Goal: Task Accomplishment & Management: Complete application form

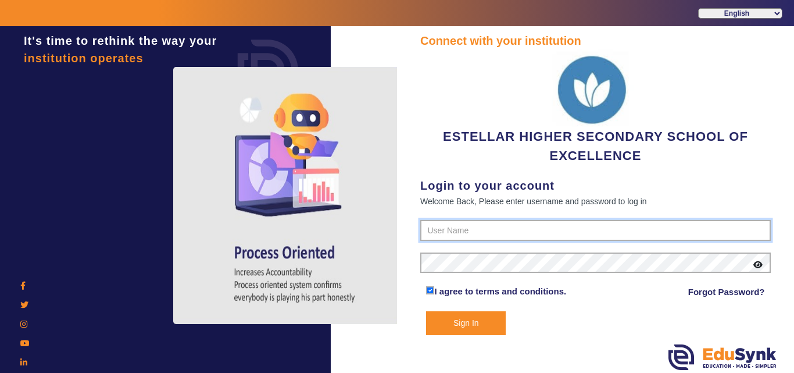
type input "7796657185"
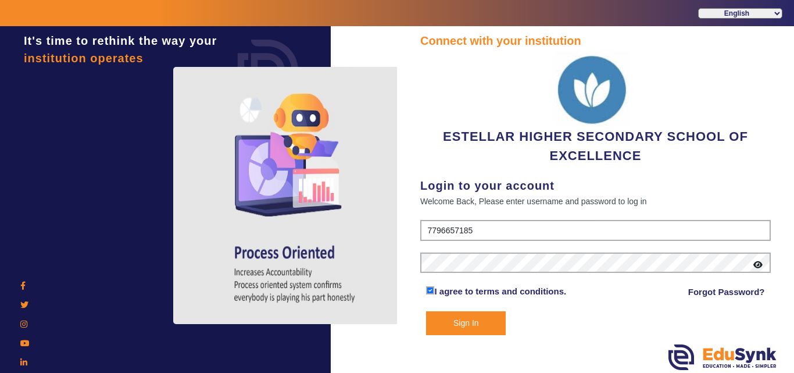
click at [476, 327] on button "Sign In" at bounding box center [466, 323] width 80 height 24
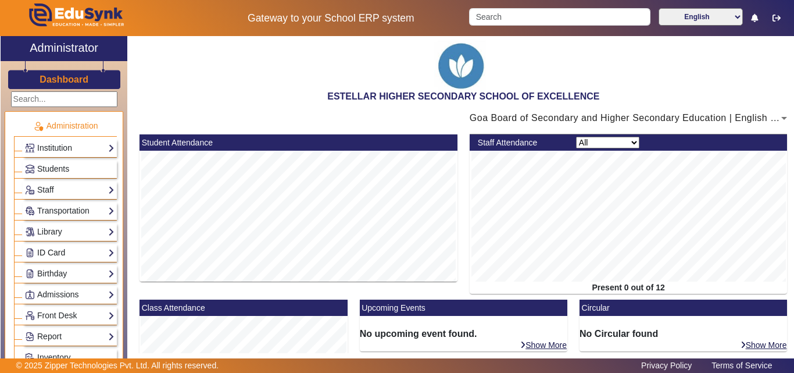
click at [73, 248] on link "ID Card" at bounding box center [70, 252] width 90 height 13
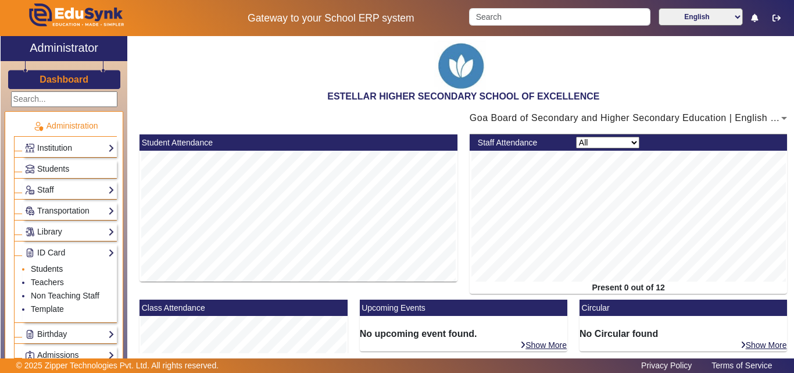
click at [53, 265] on link "Students" at bounding box center [47, 268] width 32 height 9
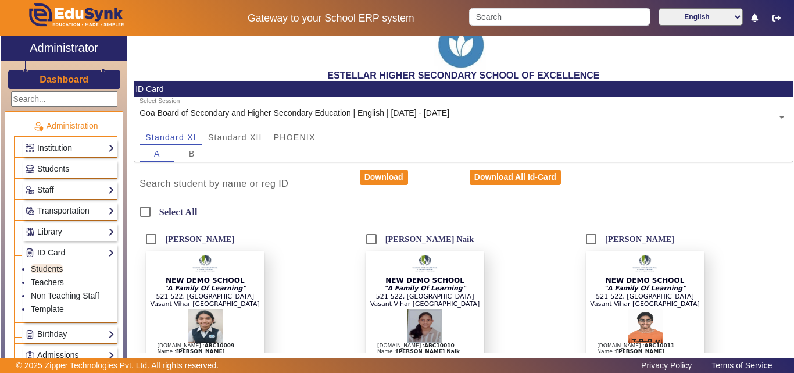
scroll to position [58, 0]
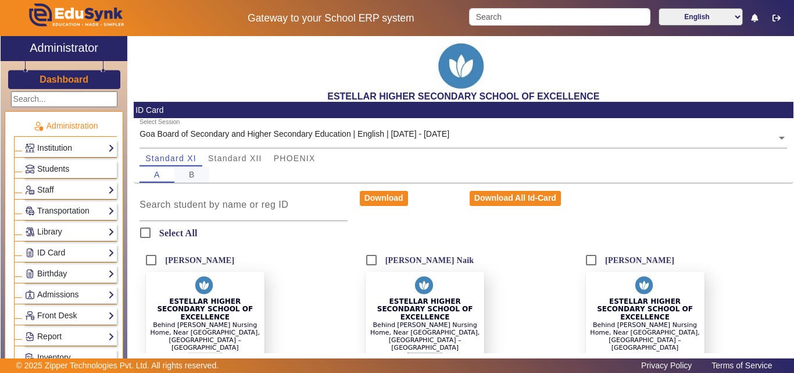
click at [186, 177] on div "B" at bounding box center [191, 174] width 35 height 16
click at [88, 164] on link "Students" at bounding box center [70, 168] width 90 height 13
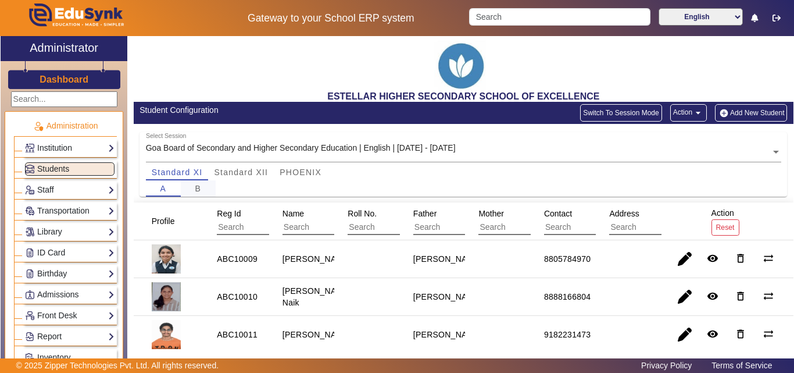
click at [197, 185] on span "B" at bounding box center [198, 188] width 6 height 8
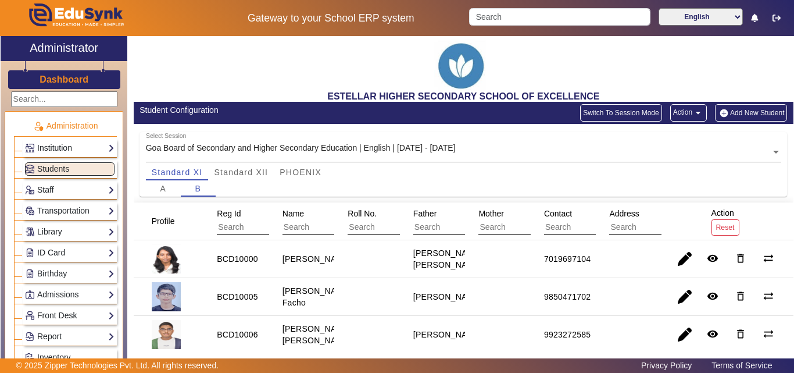
click at [744, 106] on button "Add New Student" at bounding box center [751, 112] width 72 height 17
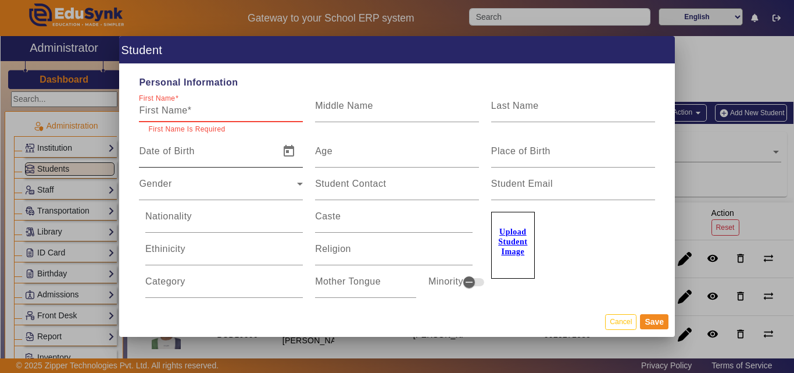
paste input "Darsh Dattesh Pai"
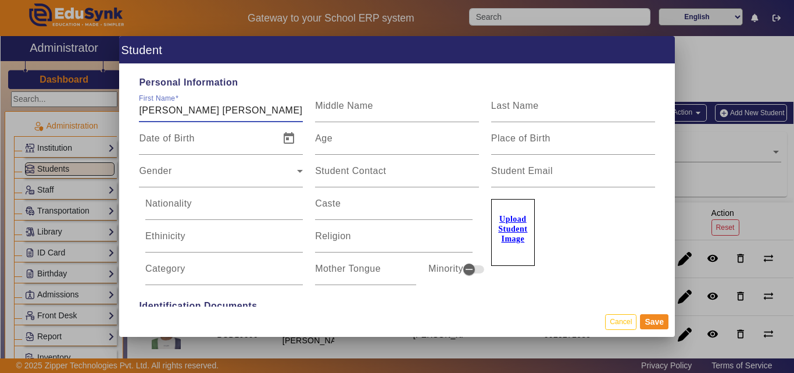
type input "Darsh Dattesh Pai"
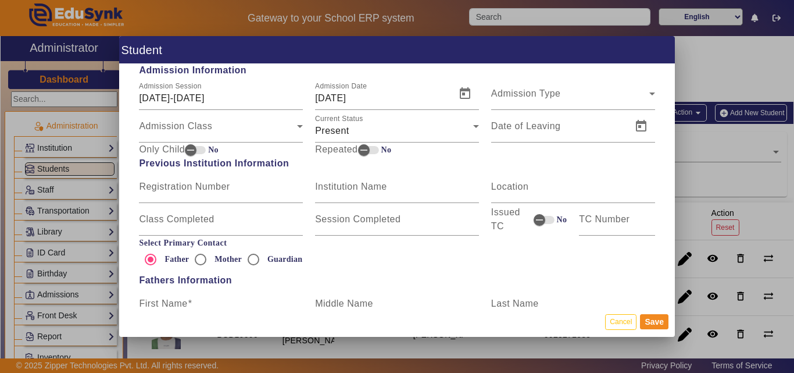
scroll to position [640, 0]
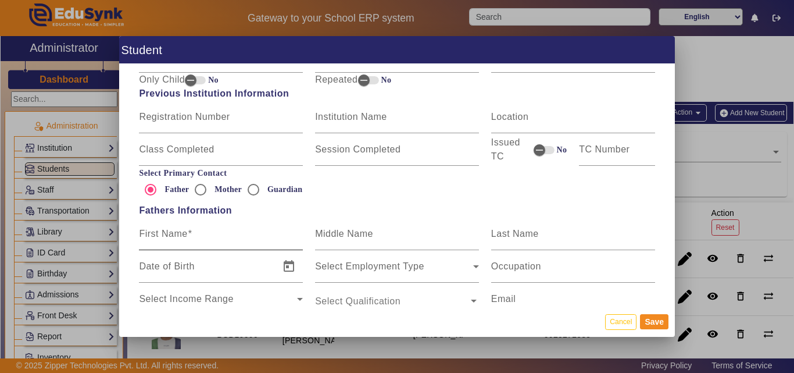
click at [184, 237] on mat-label "First Name" at bounding box center [163, 234] width 48 height 10
click at [184, 237] on input "First Name" at bounding box center [221, 238] width 164 height 14
paste input "Dattesh Ashok Pai"
type input "Dattesh Ashok Pai"
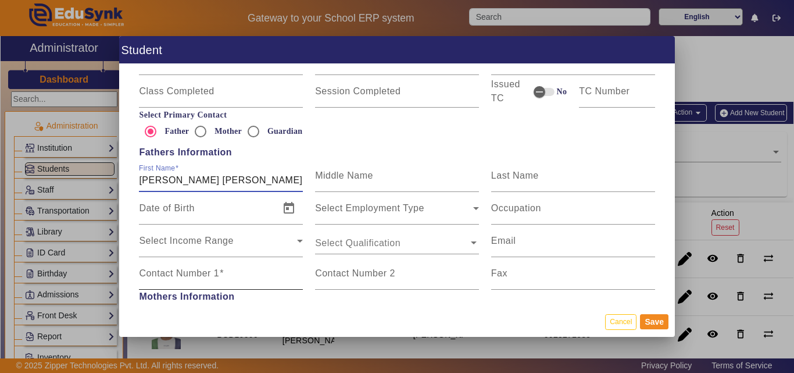
click at [185, 278] on label "Contact Number 1" at bounding box center [181, 273] width 85 height 10
click at [185, 278] on input "Contact Number 1" at bounding box center [221, 278] width 164 height 14
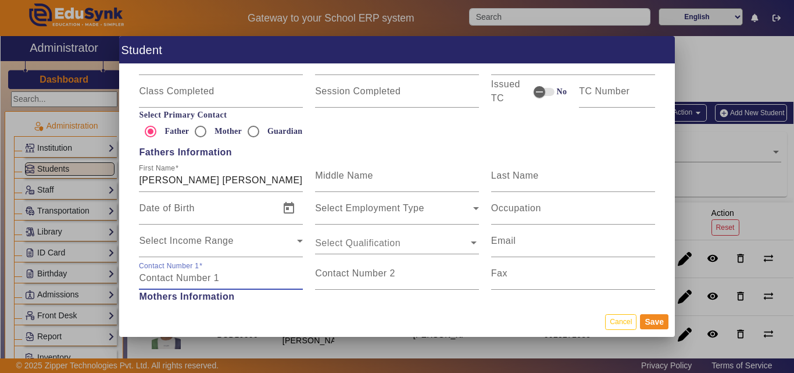
paste input "9158899441"
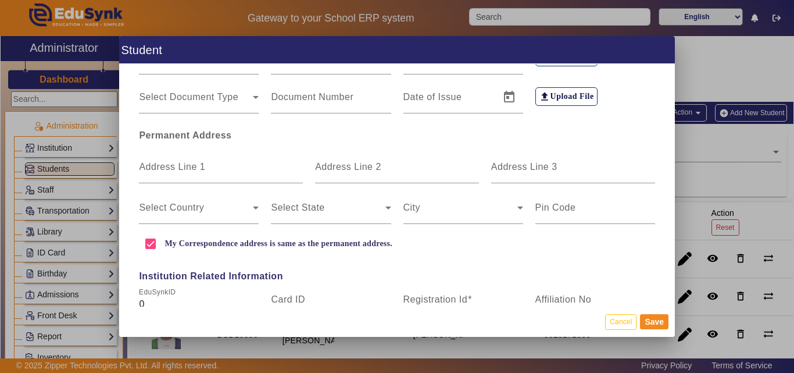
scroll to position [291, 0]
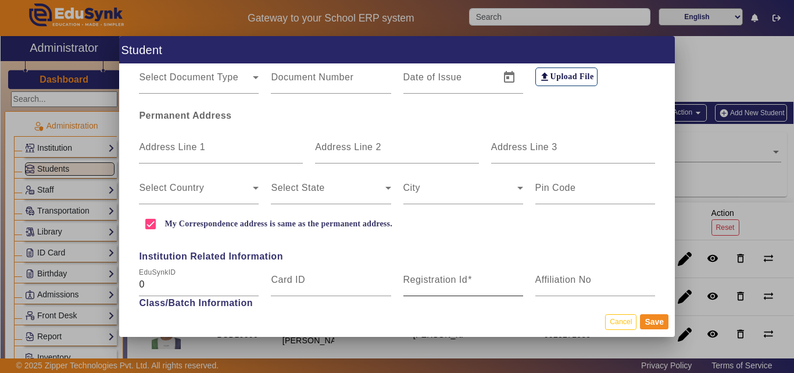
type input "9158899441"
click at [436, 283] on mat-label "Registration Id" at bounding box center [436, 279] width 65 height 10
click at [436, 283] on input "Registration Id" at bounding box center [464, 284] width 120 height 14
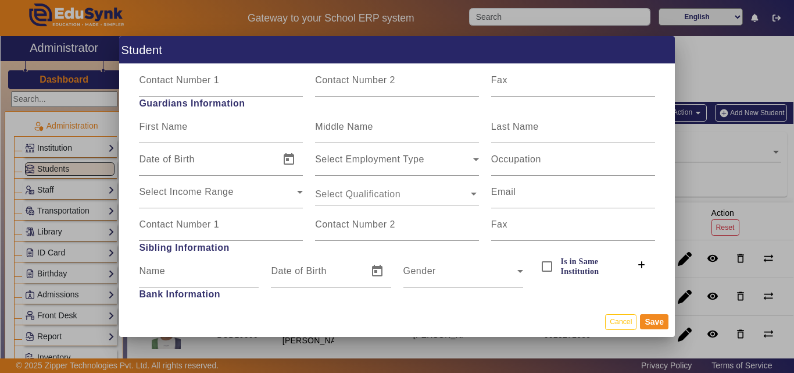
scroll to position [1105, 0]
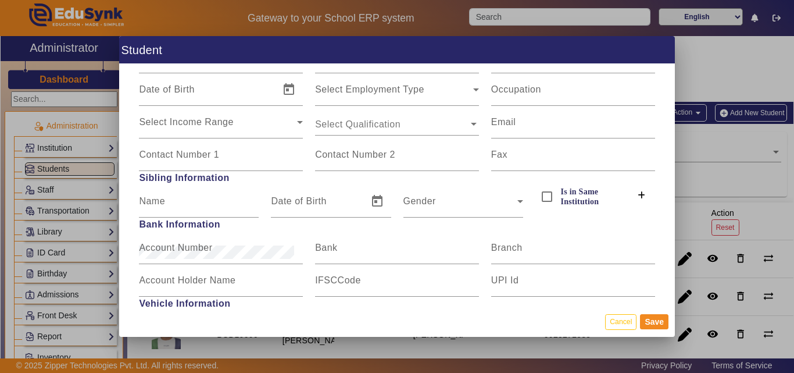
type input "BCD10010"
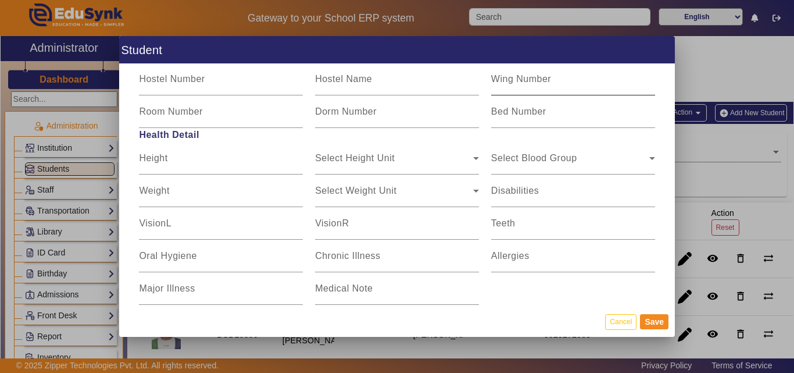
scroll to position [1474, 0]
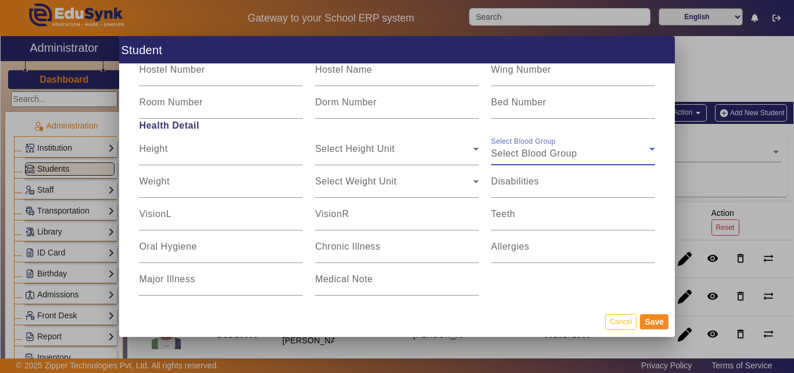
click at [615, 148] on div "Select Blood Group" at bounding box center [570, 154] width 158 height 14
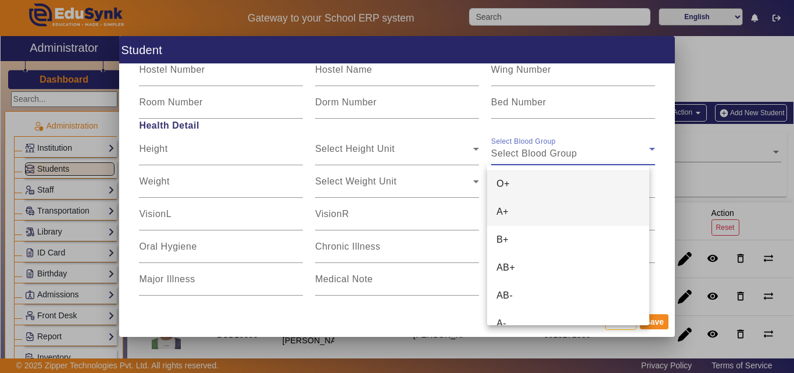
click at [580, 210] on mat-option "A+" at bounding box center [568, 212] width 162 height 28
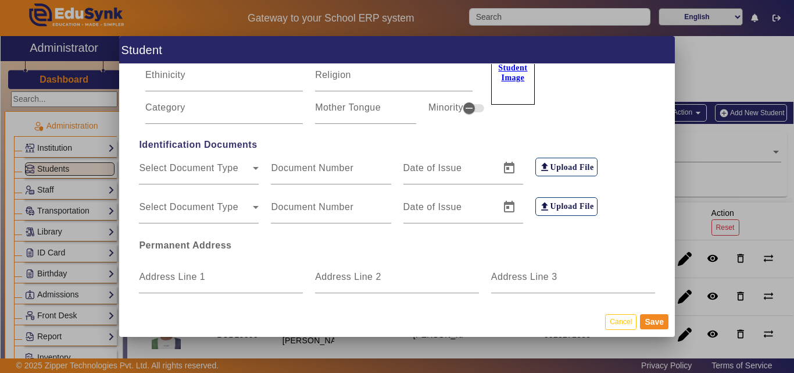
scroll to position [20, 0]
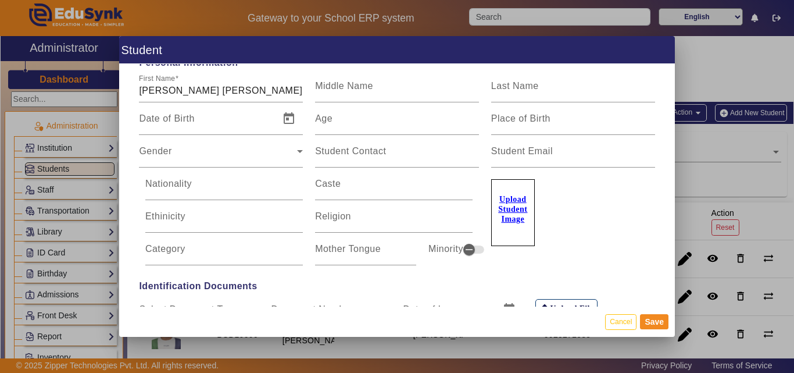
click at [512, 212] on u "Upload Student Image" at bounding box center [512, 209] width 29 height 28
click at [0, 0] on input "Upload Student Image" at bounding box center [0, 0] width 0 height 0
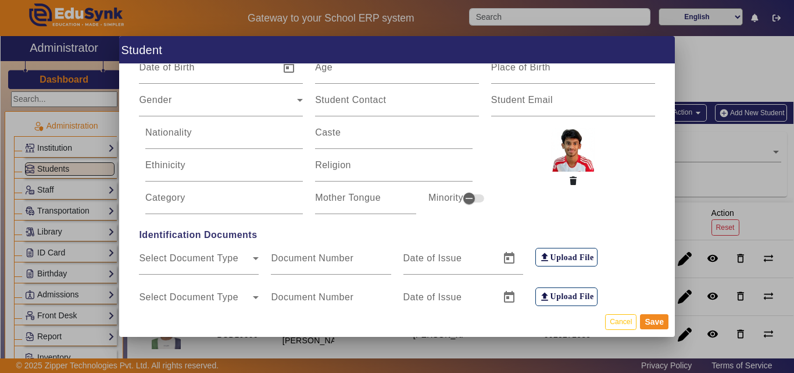
scroll to position [252, 0]
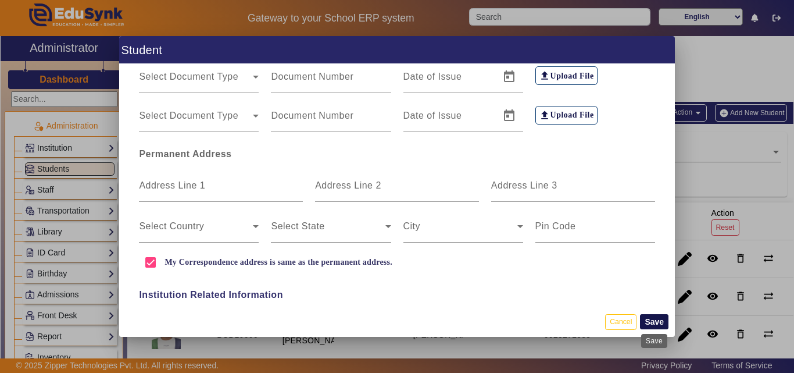
click at [659, 322] on button "Save" at bounding box center [654, 321] width 28 height 15
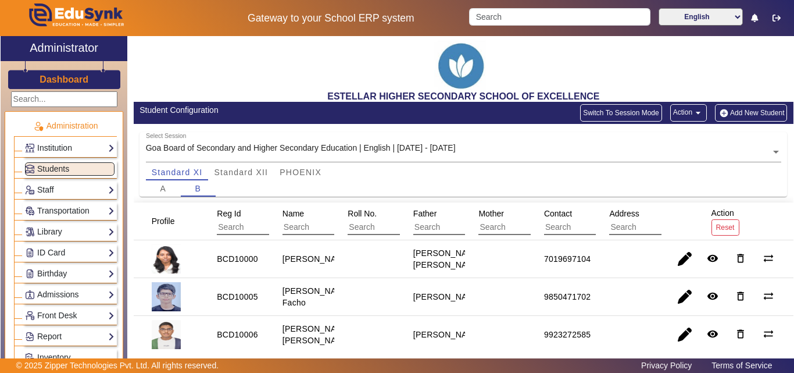
click at [739, 106] on button "Add New Student" at bounding box center [751, 112] width 72 height 17
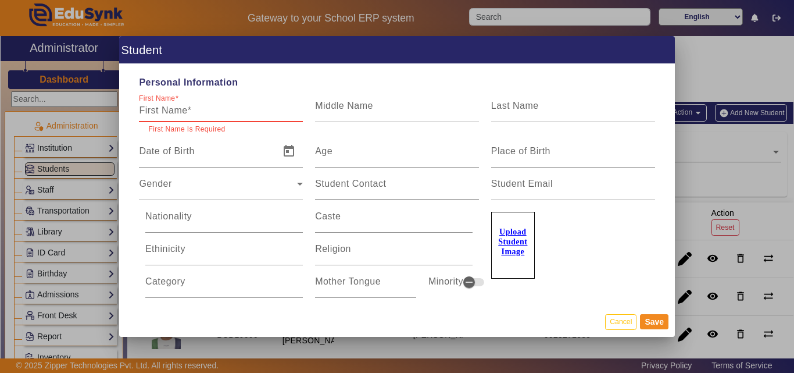
paste input "Nevan Dsouza"
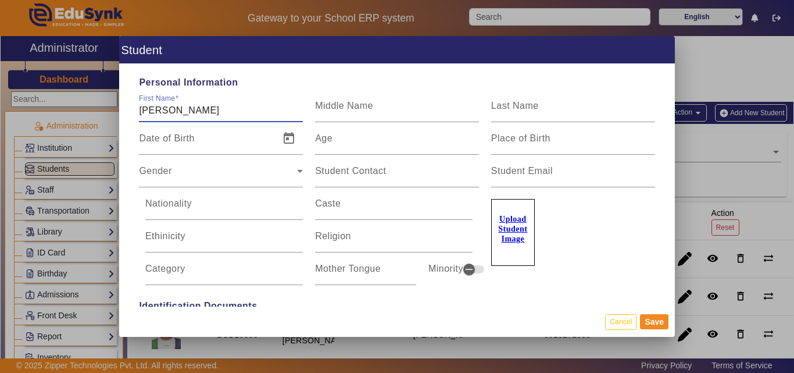
type input "Nevan Dsouza"
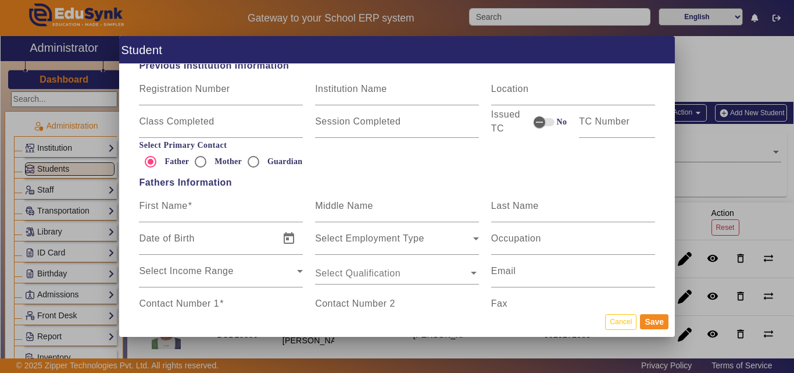
scroll to position [756, 0]
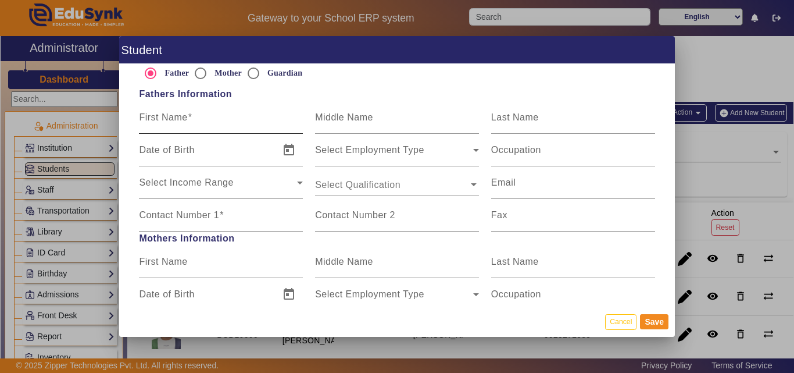
click at [211, 126] on input "First Name" at bounding box center [221, 122] width 164 height 14
paste input "Ninil Dsouza"
type input "Ninil Dsouza"
click at [198, 219] on mat-label "Contact Number 1" at bounding box center [179, 215] width 80 height 10
click at [198, 219] on input "Contact Number 1" at bounding box center [221, 220] width 164 height 14
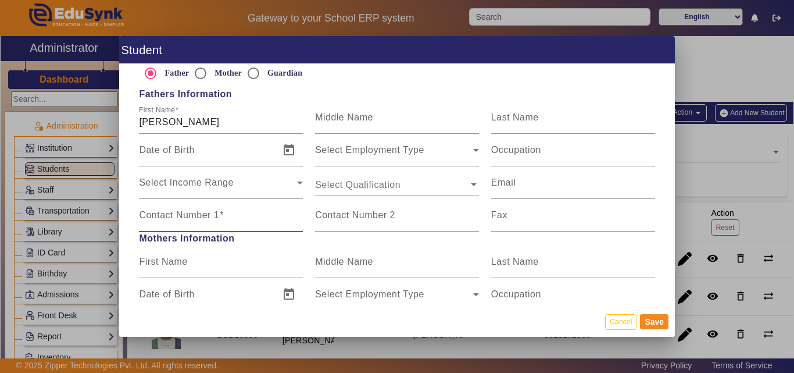
paste input "9823374705"
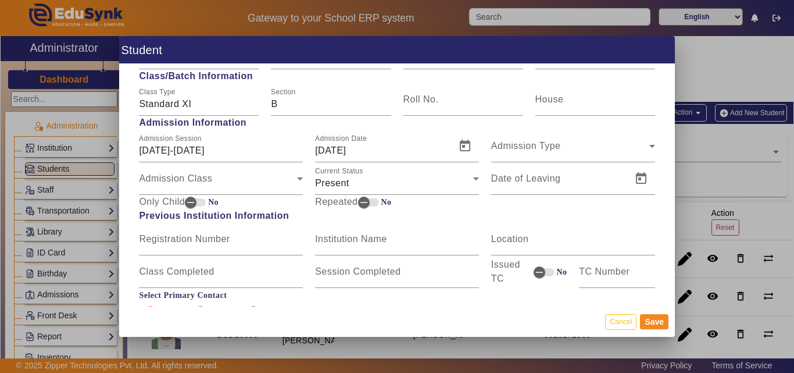
scroll to position [407, 0]
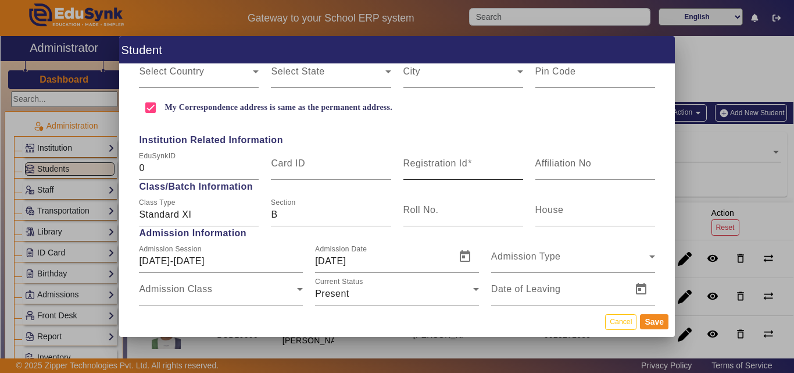
type input "9823374705"
click at [430, 167] on mat-label "Registration Id" at bounding box center [436, 163] width 65 height 10
click at [430, 167] on input "Registration Id" at bounding box center [464, 168] width 120 height 14
type input "BCD10016"
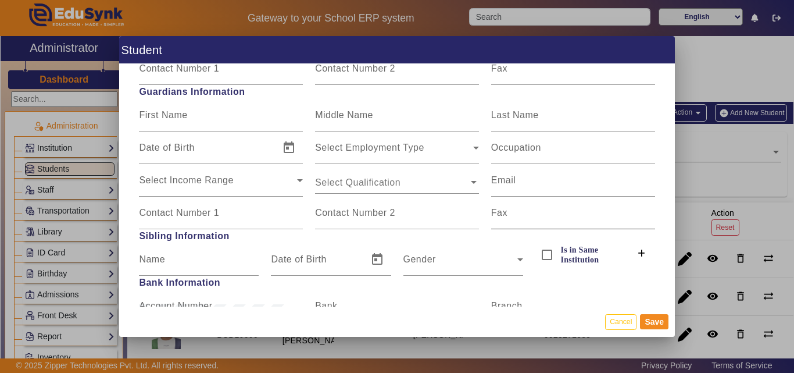
scroll to position [1221, 0]
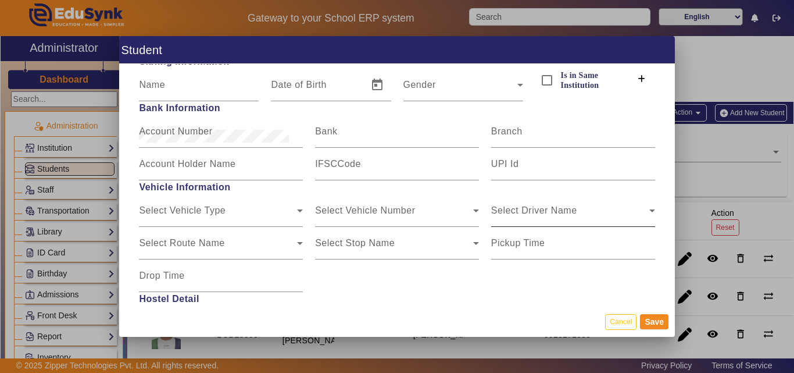
click at [529, 211] on span "Select Driver Name" at bounding box center [570, 215] width 158 height 14
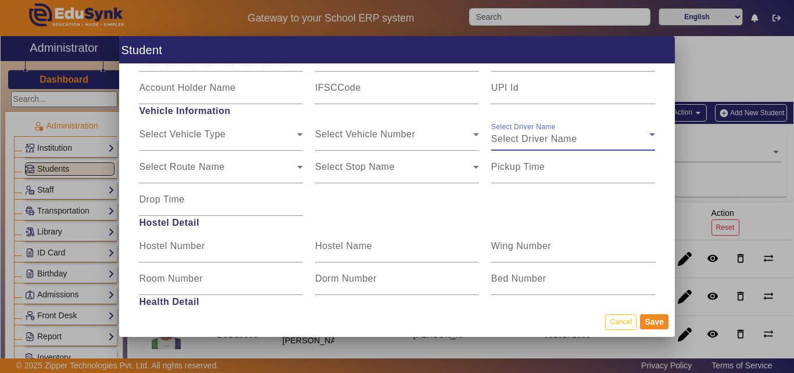
scroll to position [1454, 0]
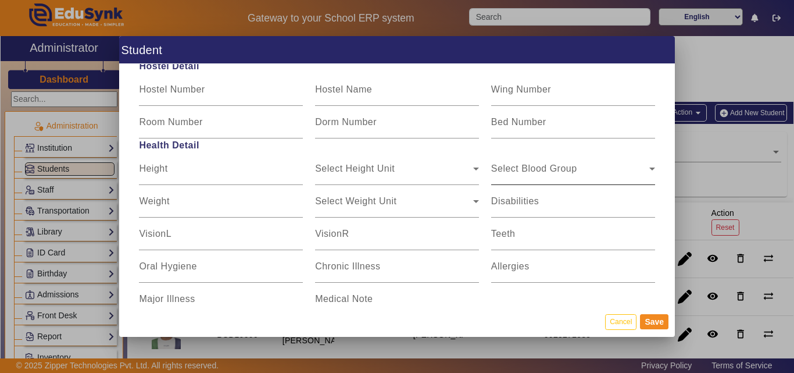
click at [560, 166] on div "Select Blood Group" at bounding box center [570, 173] width 158 height 14
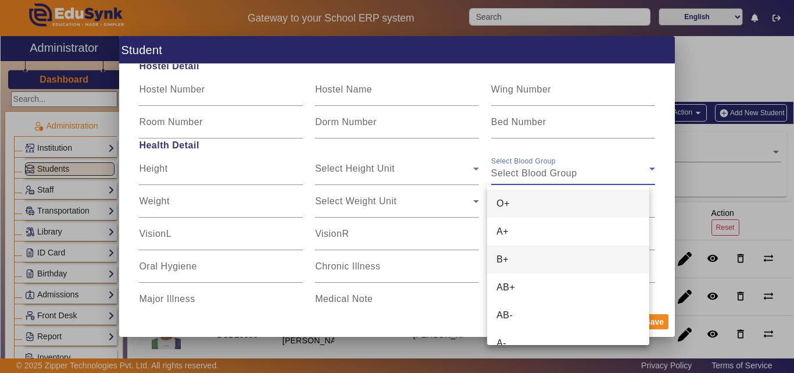
click at [532, 252] on mat-option "B+" at bounding box center [568, 259] width 162 height 28
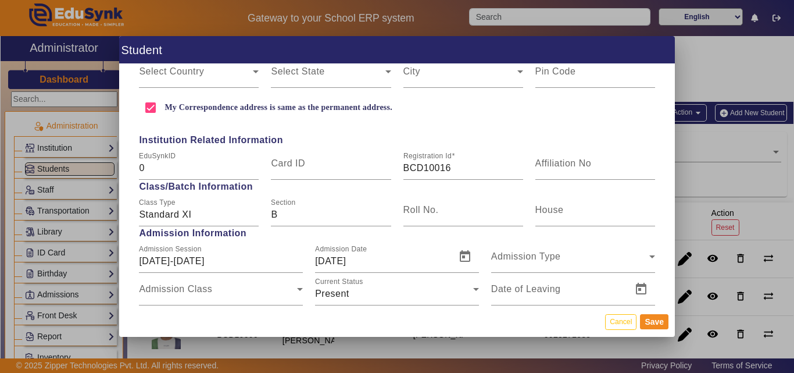
scroll to position [58, 0]
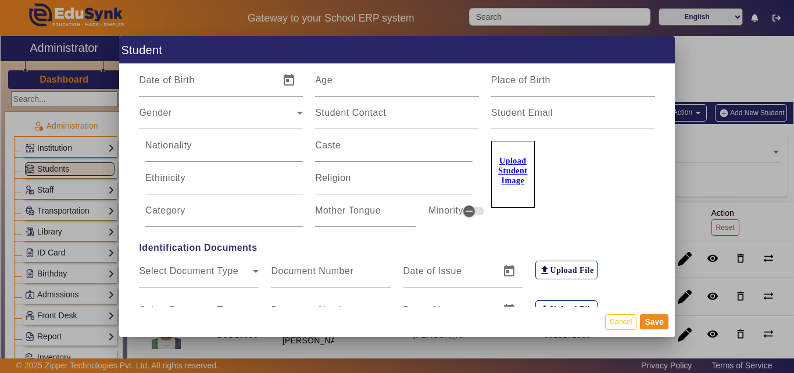
click at [506, 175] on u "Upload Student Image" at bounding box center [512, 170] width 29 height 28
click at [0, 0] on input "Upload Student Image" at bounding box center [0, 0] width 0 height 0
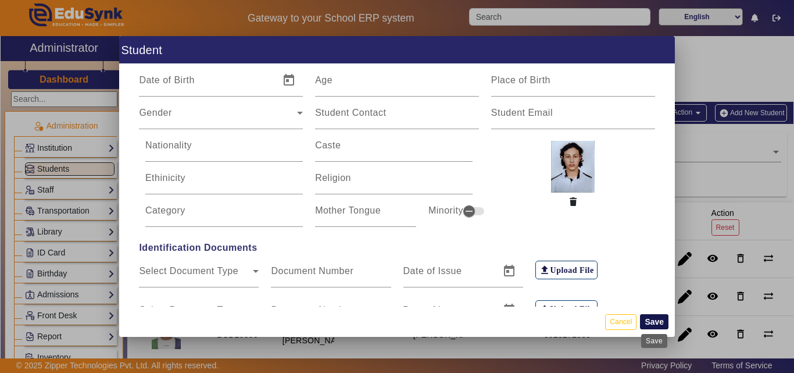
click at [658, 319] on button "Save" at bounding box center [654, 321] width 28 height 15
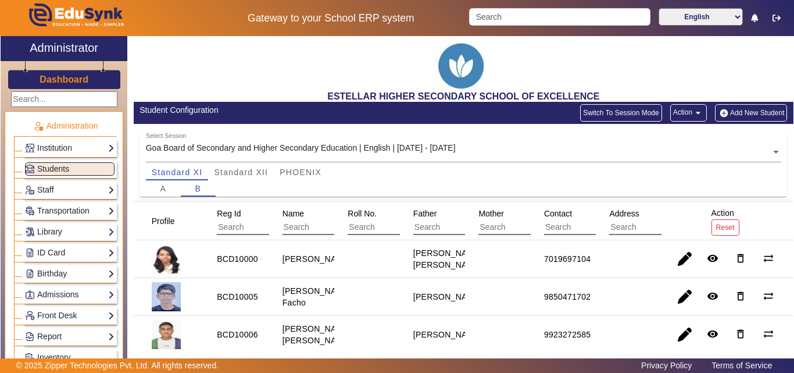
click at [745, 112] on button "Add New Student" at bounding box center [751, 112] width 72 height 17
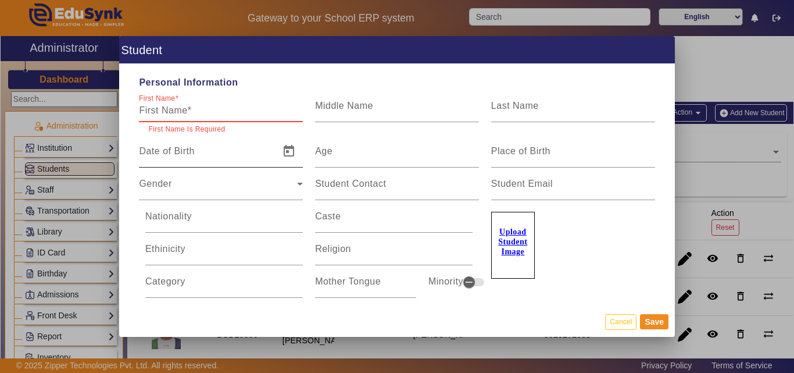
paste input "AARYAN KISHOR PARAB"
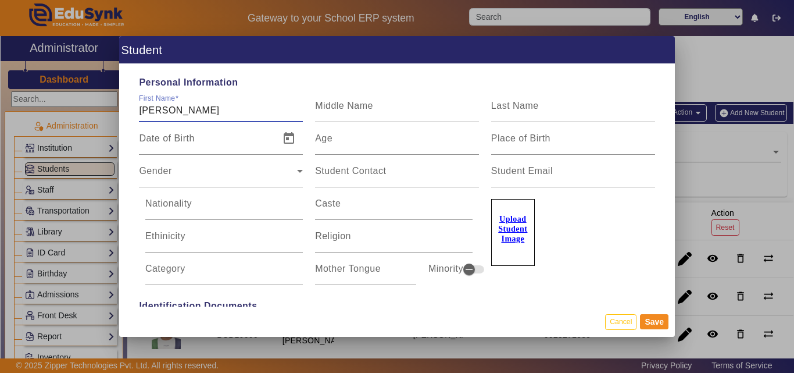
type input "AARYAN KISHOR PARAB"
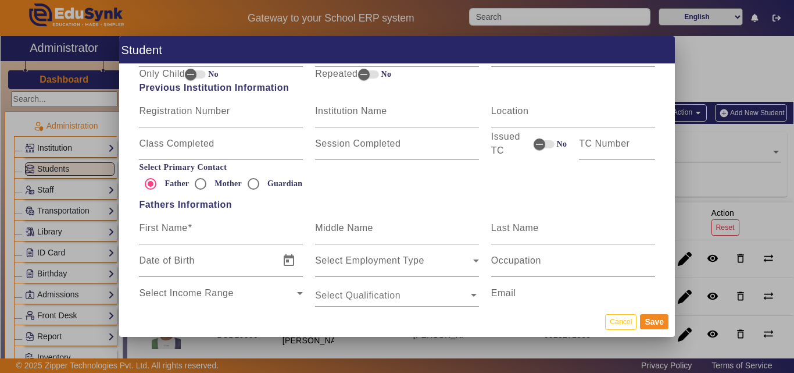
scroll to position [698, 0]
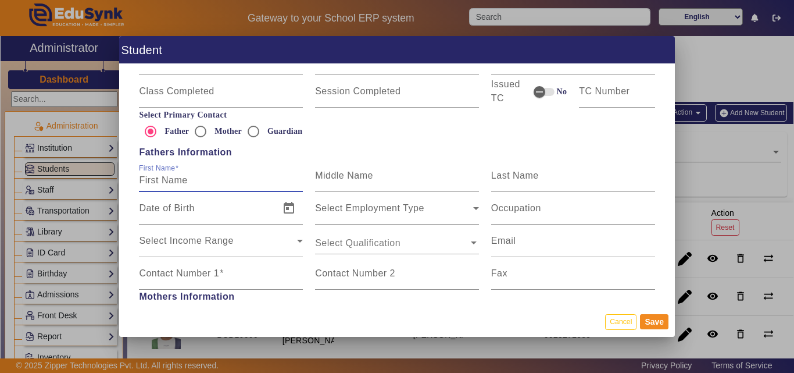
click at [205, 181] on input "First Name" at bounding box center [221, 180] width 164 height 14
paste input "KISHOR PARAB"
type input "KISHOR PARAB"
click at [198, 269] on mat-label "Contact Number 1" at bounding box center [179, 273] width 80 height 10
click at [198, 271] on input "Contact Number 1" at bounding box center [221, 278] width 164 height 14
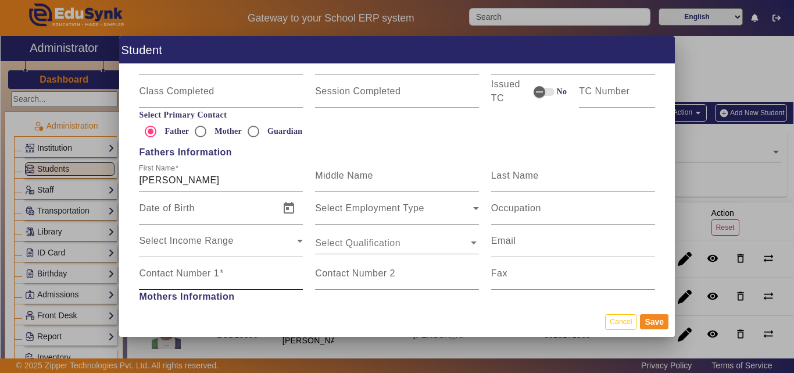
paste input "8591894987"
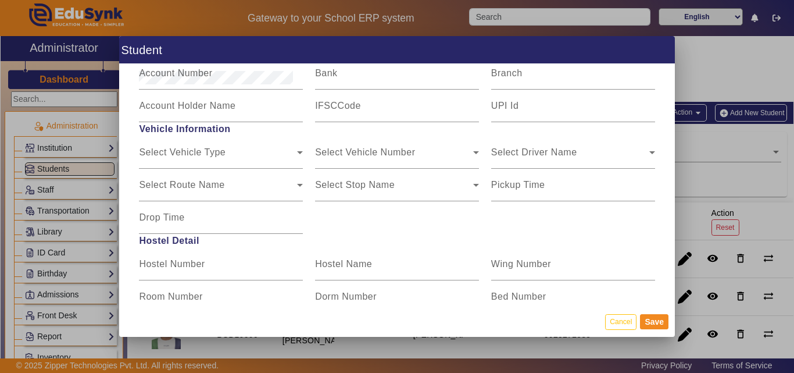
scroll to position [1474, 0]
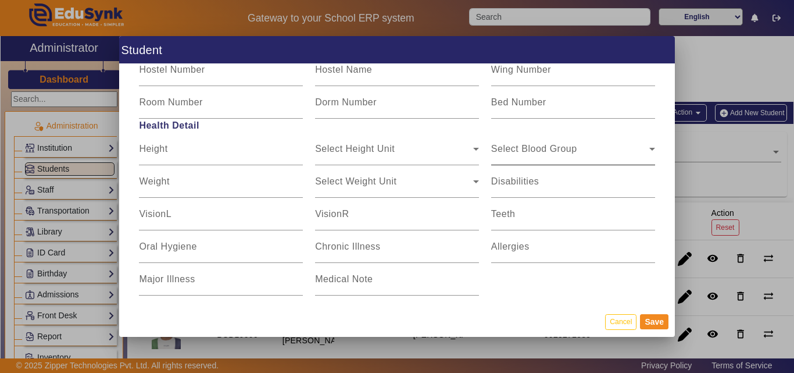
type input "8591894987"
click at [568, 155] on span "Select Blood Group" at bounding box center [534, 153] width 86 height 10
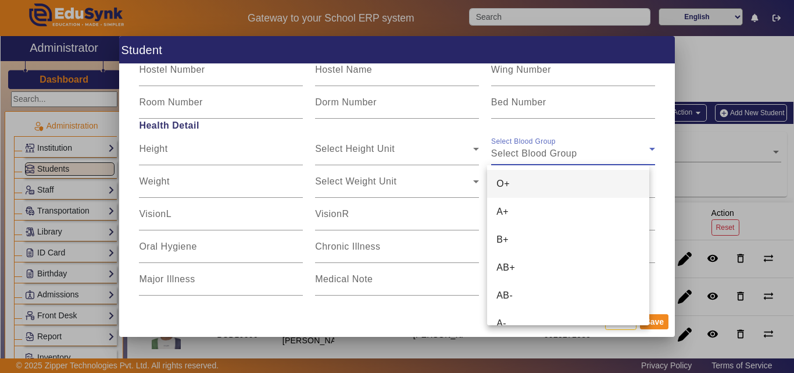
click at [565, 177] on mat-option "O+" at bounding box center [568, 184] width 162 height 28
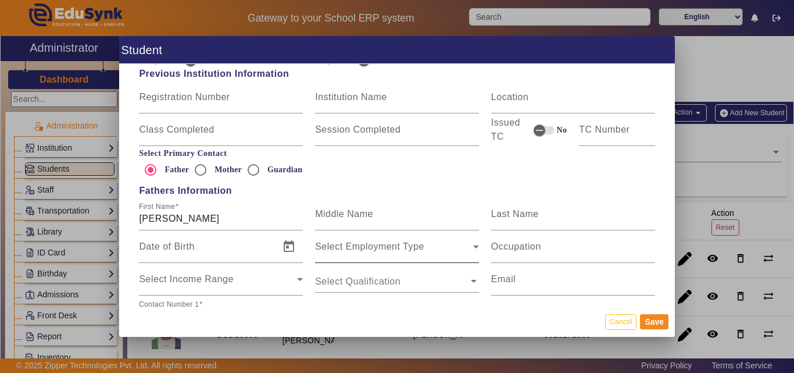
scroll to position [369, 0]
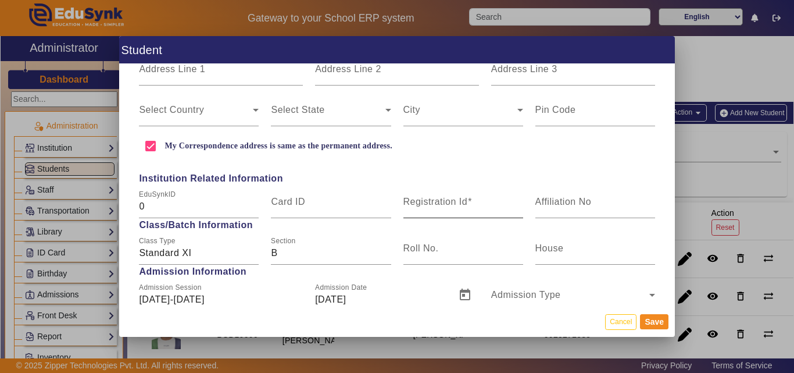
click at [440, 187] on div "Registration Id" at bounding box center [464, 201] width 120 height 33
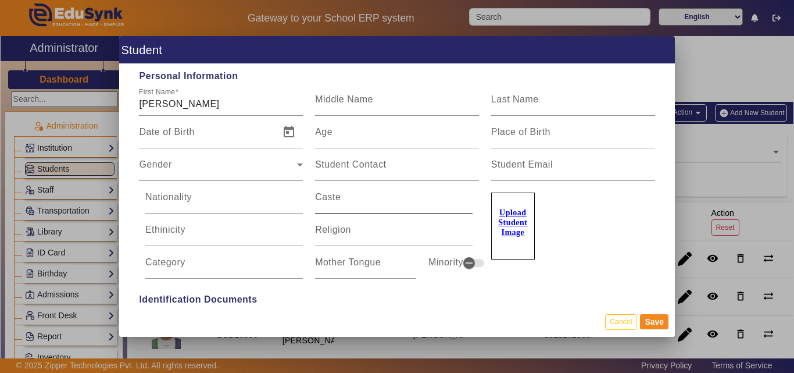
scroll to position [0, 0]
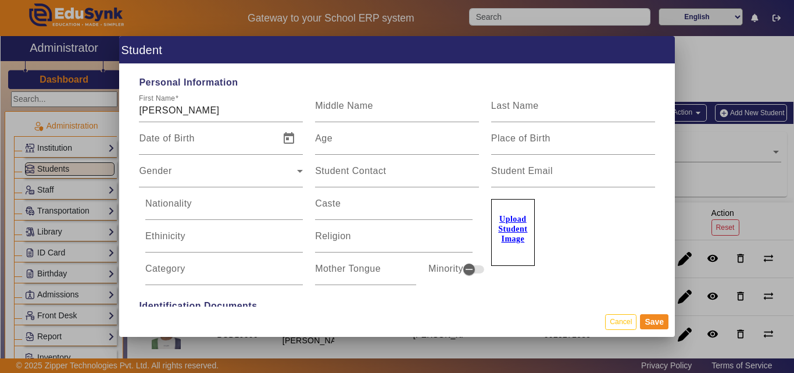
type input "BCD10001"
drag, startPoint x: 489, startPoint y: 241, endPoint x: 494, endPoint y: 238, distance: 6.0
click at [494, 238] on label "Upload Student Image" at bounding box center [513, 232] width 44 height 67
click at [0, 0] on input "Upload Student Image" at bounding box center [0, 0] width 0 height 0
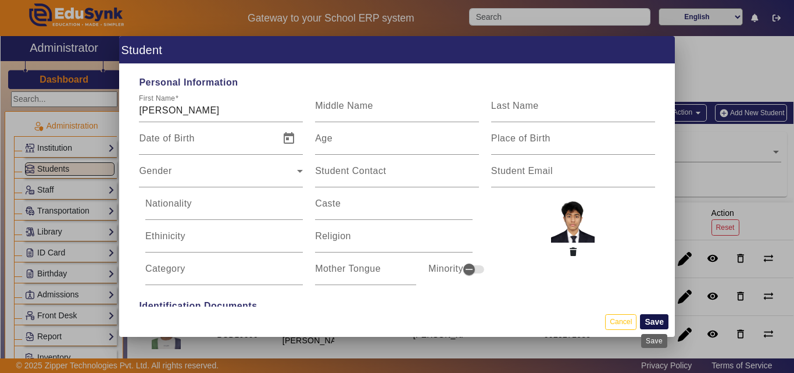
click at [662, 322] on button "Save" at bounding box center [654, 321] width 28 height 15
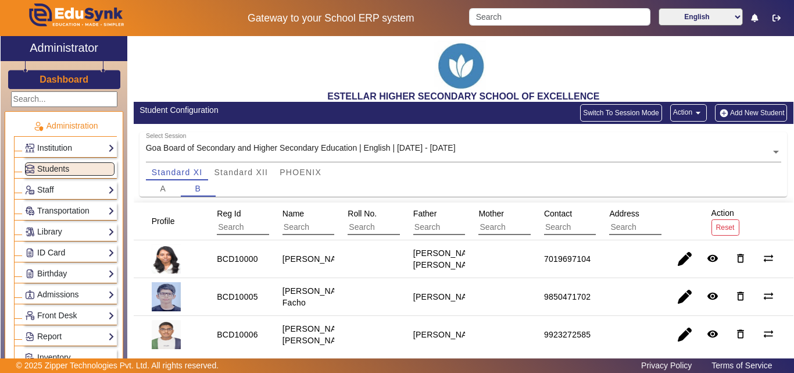
click at [69, 247] on link "ID Card" at bounding box center [70, 252] width 90 height 13
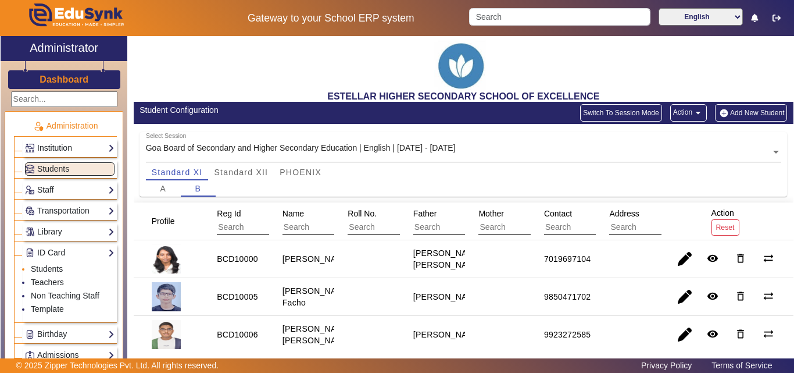
click at [52, 263] on li "Students" at bounding box center [73, 269] width 84 height 13
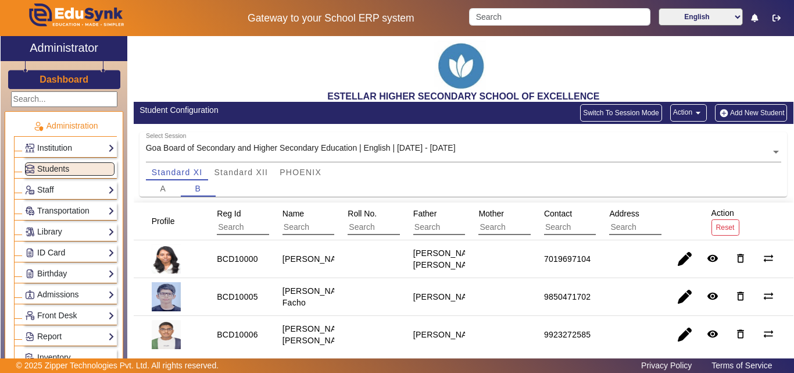
click at [85, 252] on link "ID Card" at bounding box center [70, 252] width 90 height 13
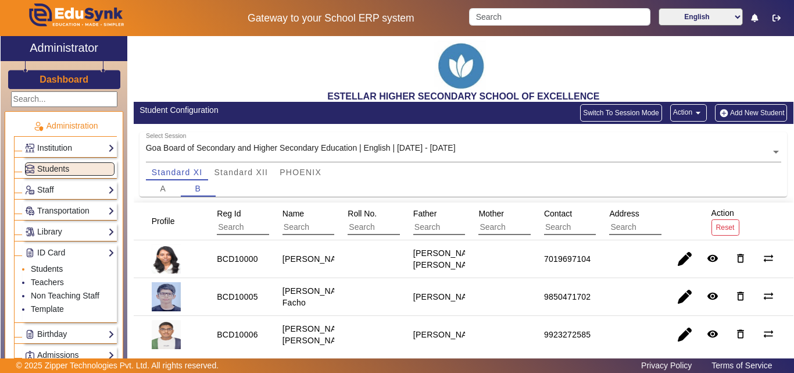
click at [51, 270] on link "Students" at bounding box center [47, 268] width 32 height 9
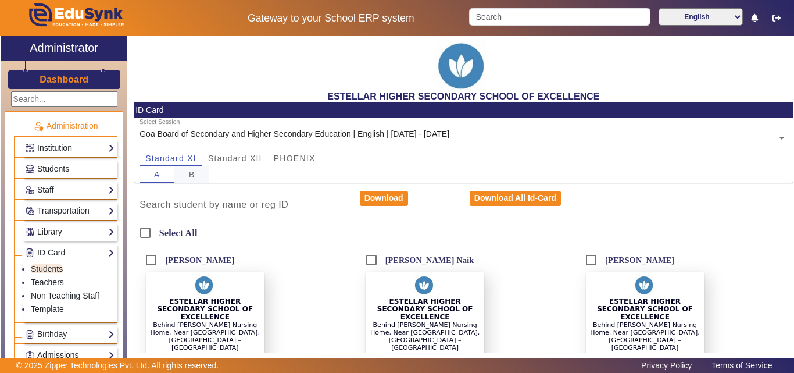
click at [201, 172] on div "B" at bounding box center [191, 174] width 35 height 16
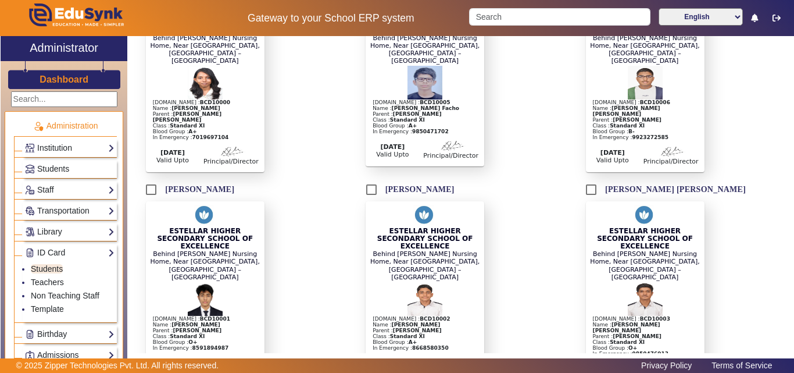
scroll to position [349, 0]
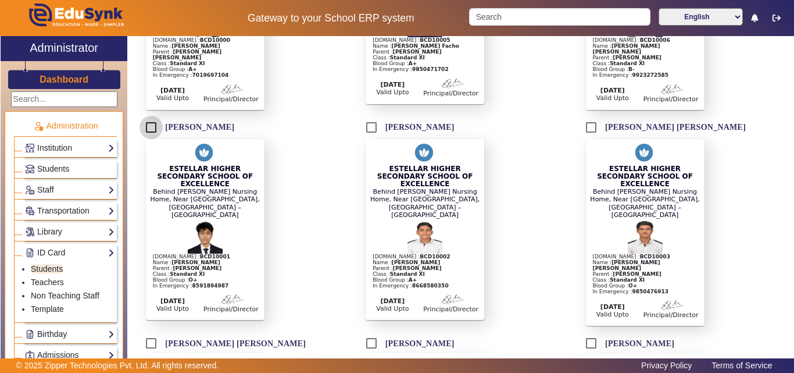
click at [155, 116] on input "AARYAN KISHOR PARAB" at bounding box center [151, 127] width 23 height 23
checkbox input "true"
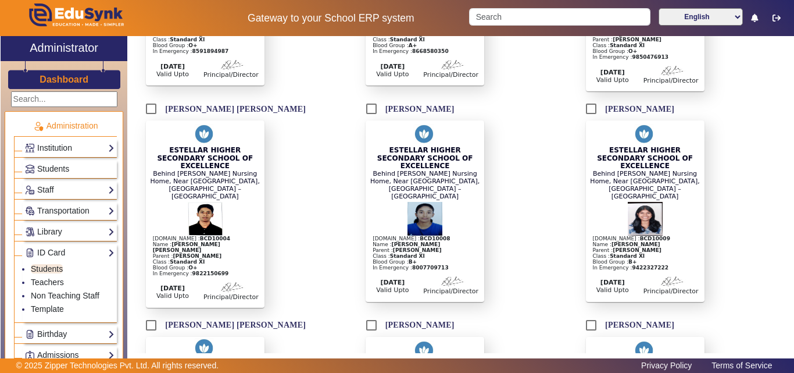
scroll to position [640, 0]
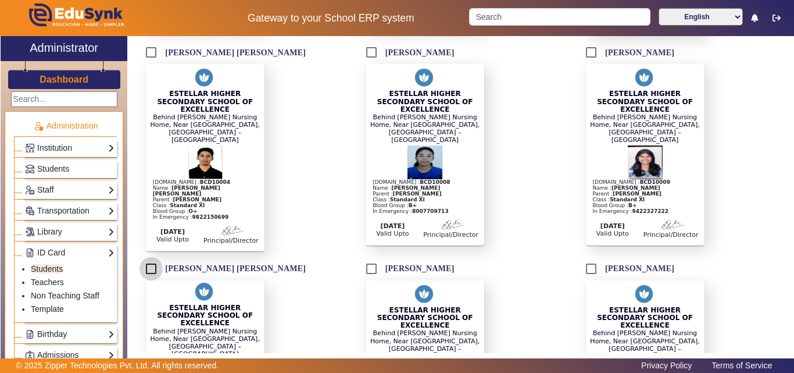
click at [152, 257] on input "Darsh Dattesh Pai" at bounding box center [151, 268] width 23 height 23
checkbox input "true"
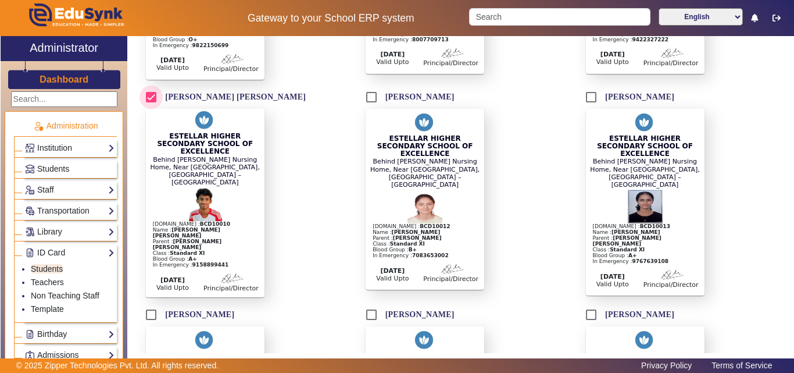
scroll to position [872, 0]
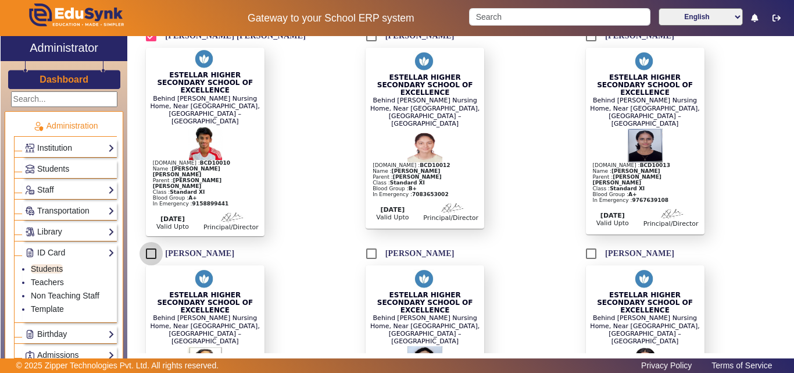
click at [145, 242] on input "Mannat Redkar" at bounding box center [151, 253] width 23 height 23
checkbox input "true"
click at [372, 242] on input "Nevan Dsouza" at bounding box center [371, 253] width 23 height 23
checkbox input "true"
click at [590, 242] on input "Preet Kolwalkar" at bounding box center [591, 253] width 23 height 23
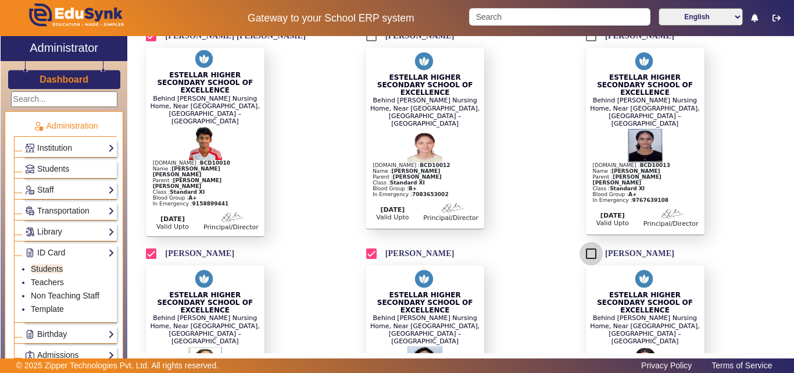
checkbox input "true"
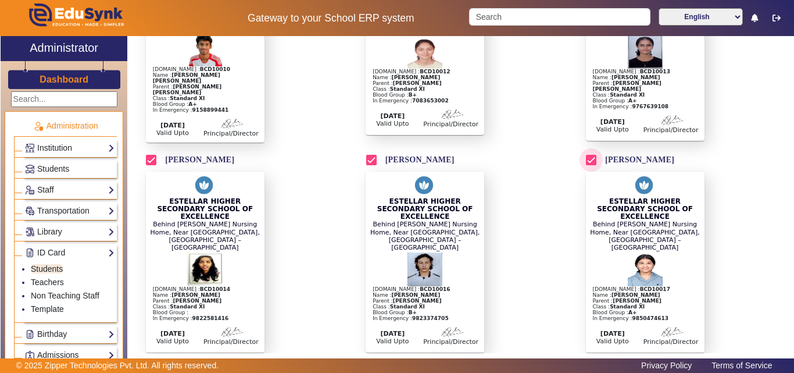
scroll to position [1047, 0]
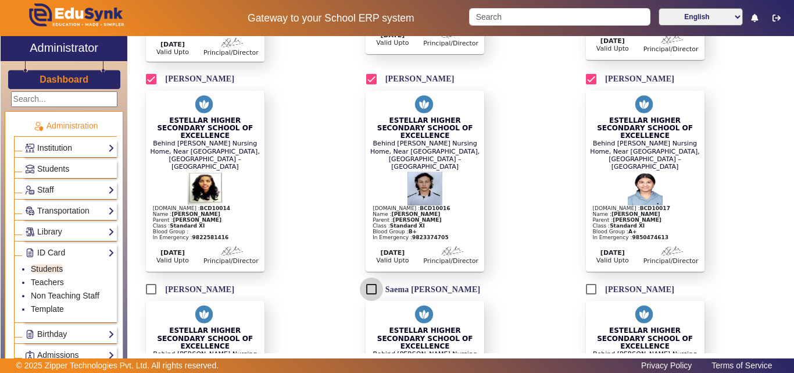
click at [368, 277] on input "Saema Sajid Baig" at bounding box center [371, 288] width 23 height 23
checkbox input "true"
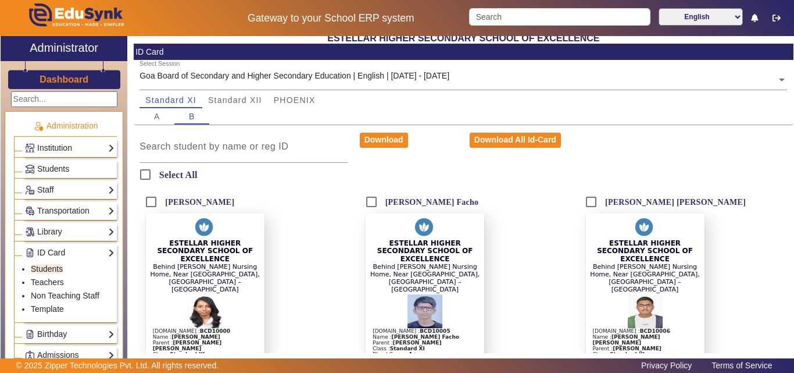
scroll to position [0, 0]
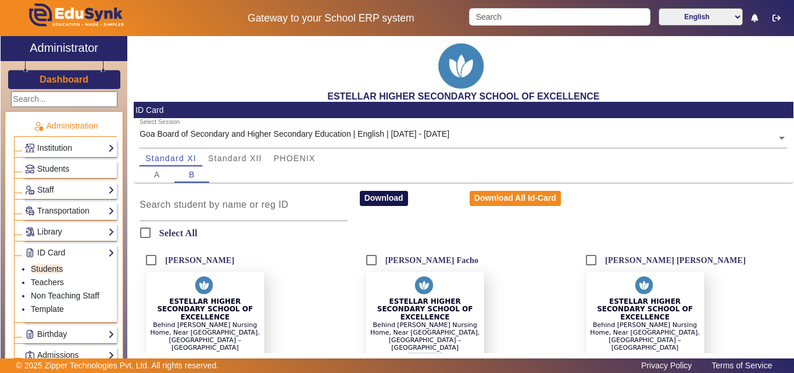
click at [388, 201] on button "Download" at bounding box center [384, 198] width 48 height 15
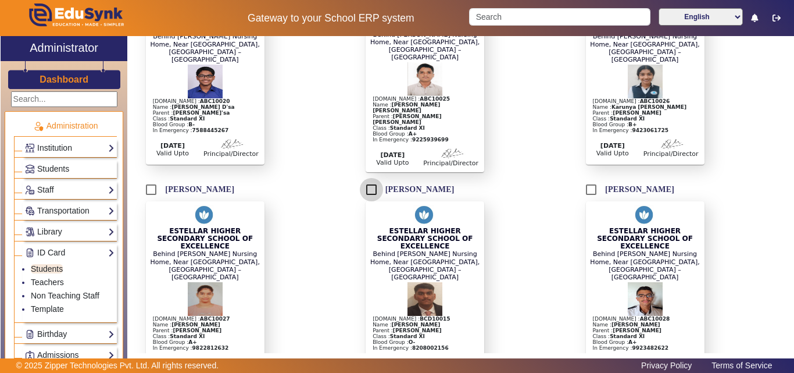
click at [372, 178] on input "[PERSON_NAME]" at bounding box center [371, 189] width 23 height 23
checkbox input "true"
click at [151, 178] on input "[PERSON_NAME]" at bounding box center [151, 189] width 23 height 23
checkbox input "true"
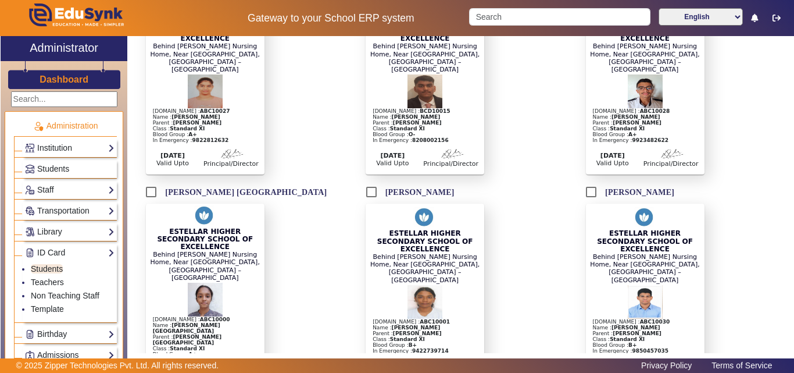
scroll to position [1221, 0]
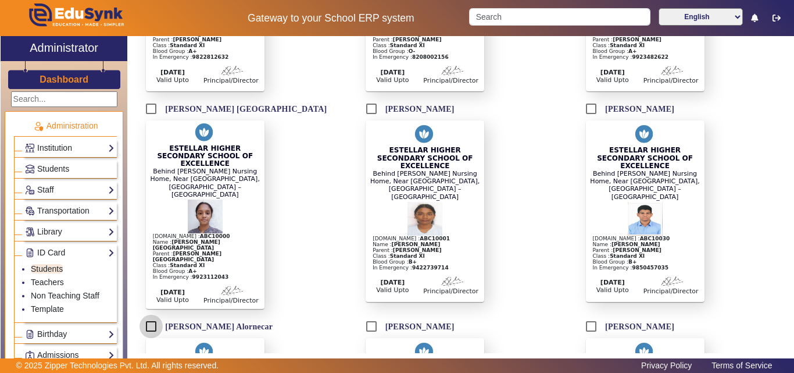
click at [152, 315] on input "[PERSON_NAME] Alornecar" at bounding box center [151, 326] width 23 height 23
checkbox input "true"
click at [372, 315] on input "[PERSON_NAME]" at bounding box center [371, 326] width 23 height 23
checkbox input "true"
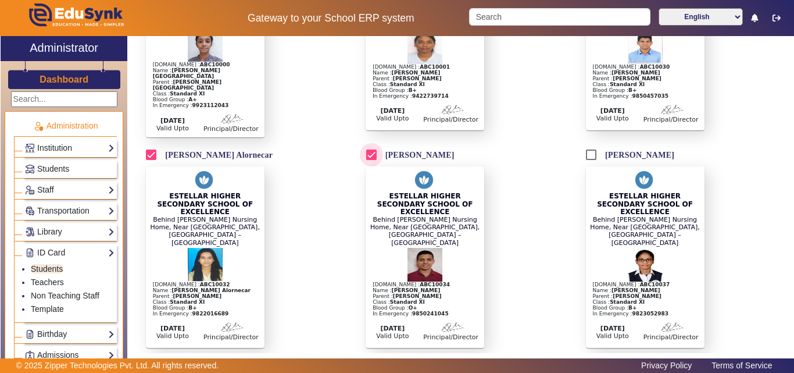
scroll to position [1396, 0]
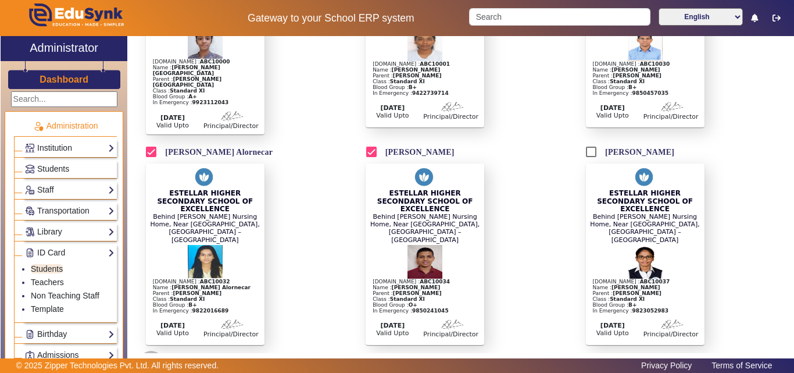
click at [149, 351] on input "[PERSON_NAME]" at bounding box center [151, 362] width 23 height 23
checkbox input "true"
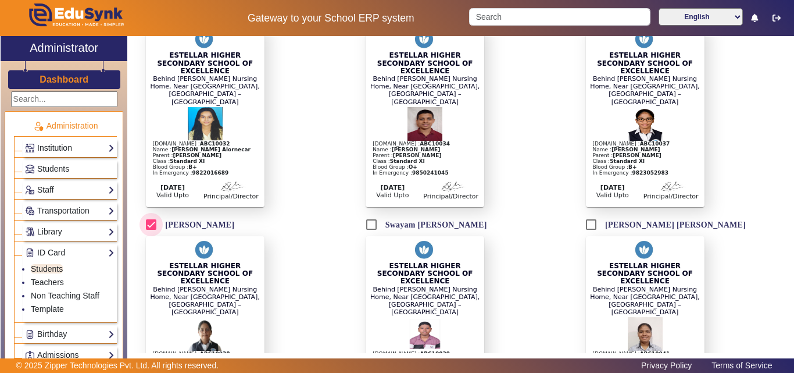
scroll to position [1570, 0]
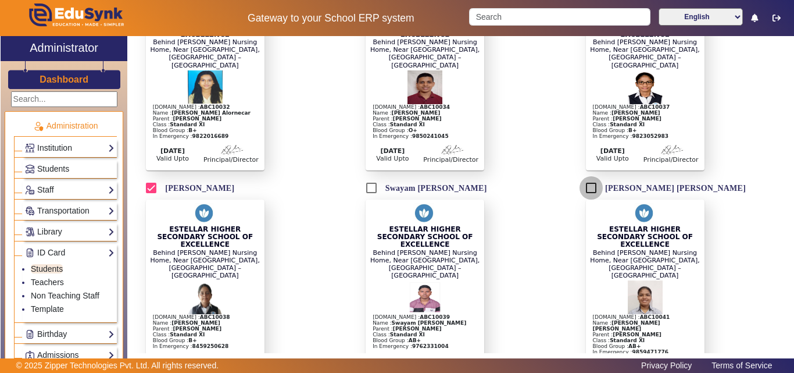
click at [590, 176] on input "[PERSON_NAME] [PERSON_NAME]" at bounding box center [591, 187] width 23 height 23
checkbox input "true"
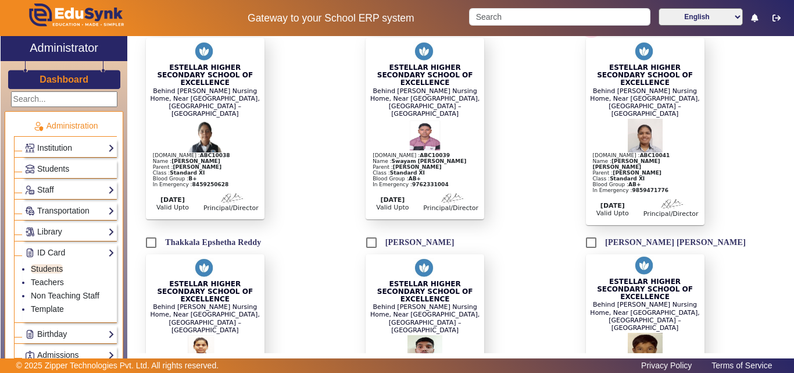
scroll to position [1744, 0]
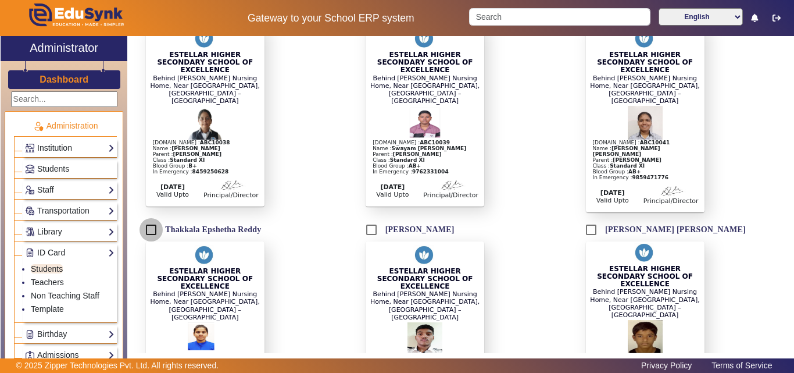
click at [151, 218] on input "Thakkala Epshetha Reddy" at bounding box center [151, 229] width 23 height 23
checkbox input "true"
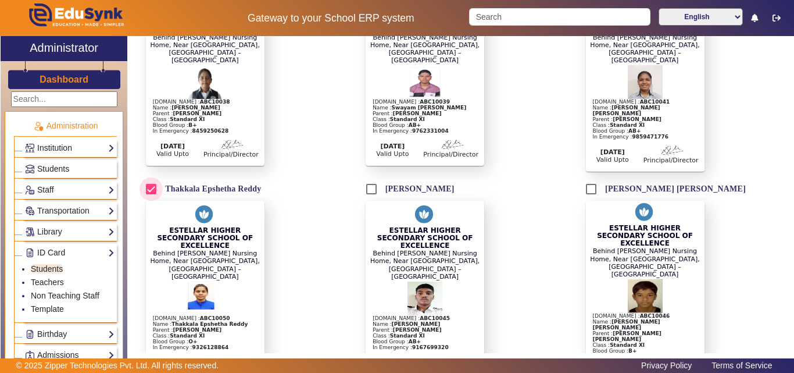
scroll to position [1803, 0]
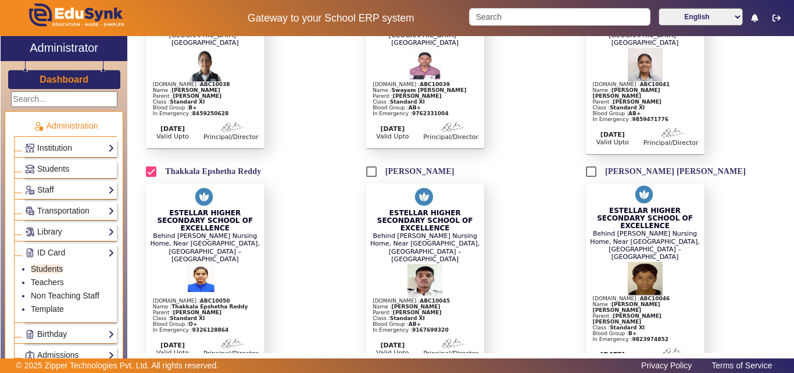
checkbox input "true"
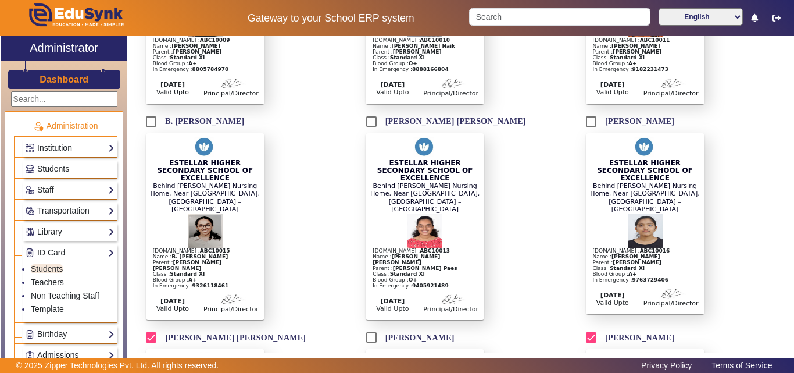
scroll to position [0, 0]
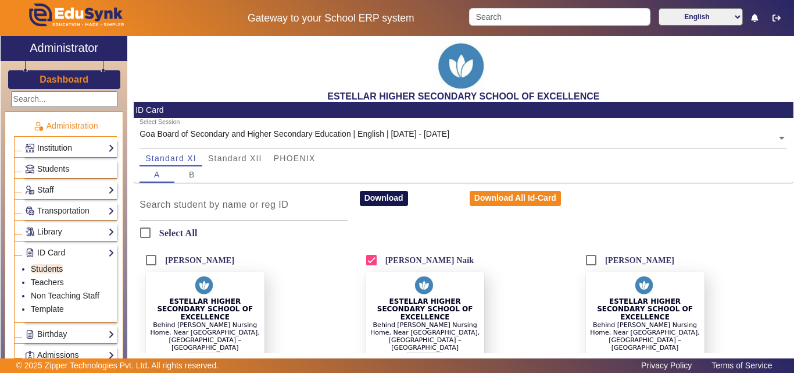
click at [384, 192] on button "Download" at bounding box center [384, 198] width 48 height 15
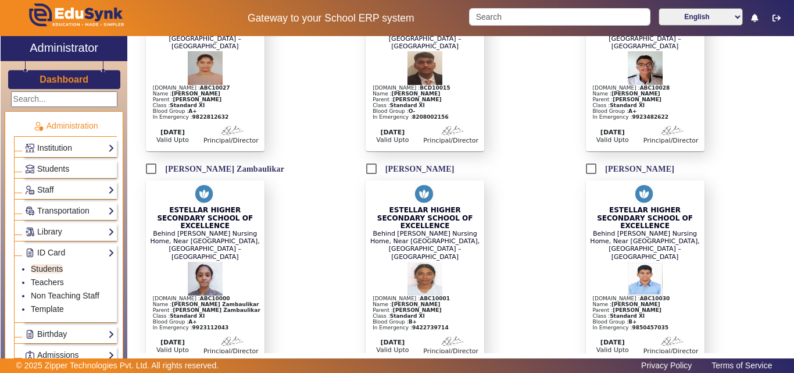
scroll to position [1047, 0]
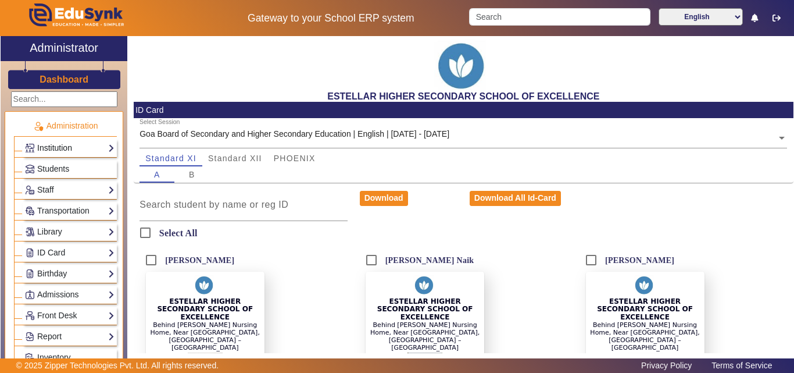
click at [90, 149] on link "Institution" at bounding box center [70, 147] width 90 height 13
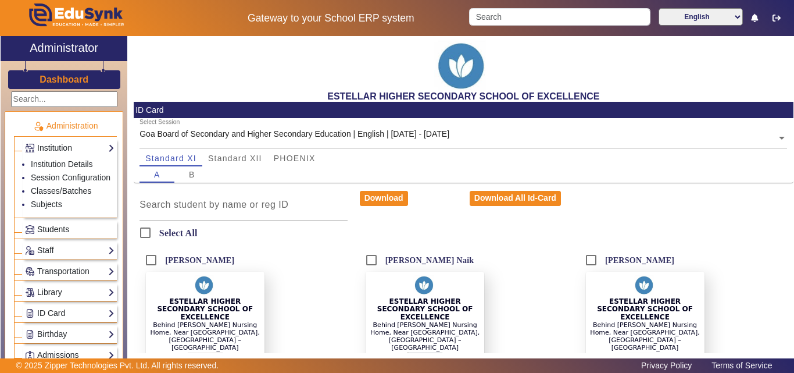
click at [37, 234] on span "Students" at bounding box center [53, 228] width 32 height 9
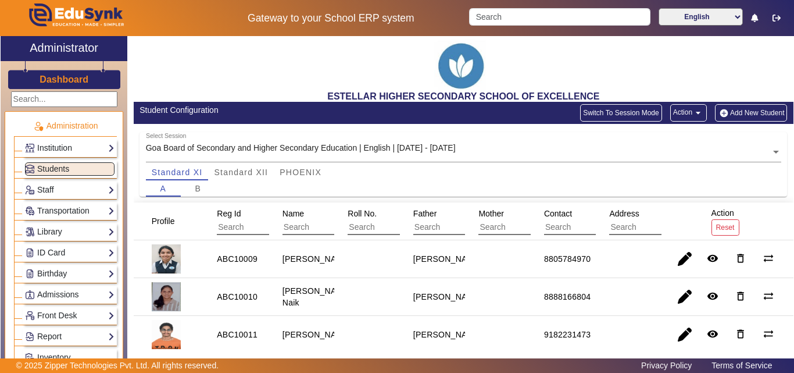
click at [734, 110] on button "Add New Student" at bounding box center [751, 112] width 72 height 17
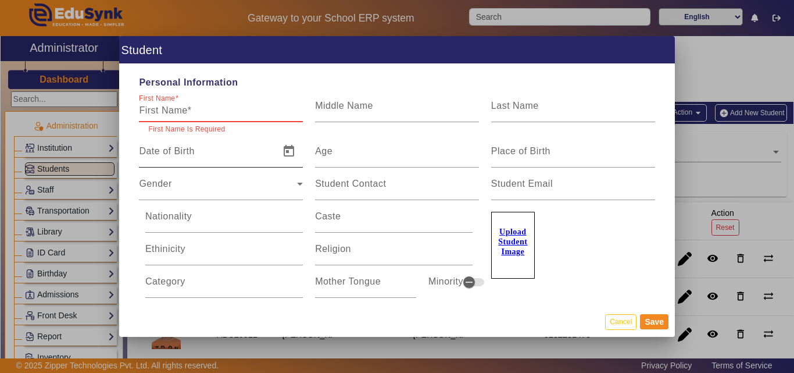
paste input "Aatmik Pilgaonkar,"
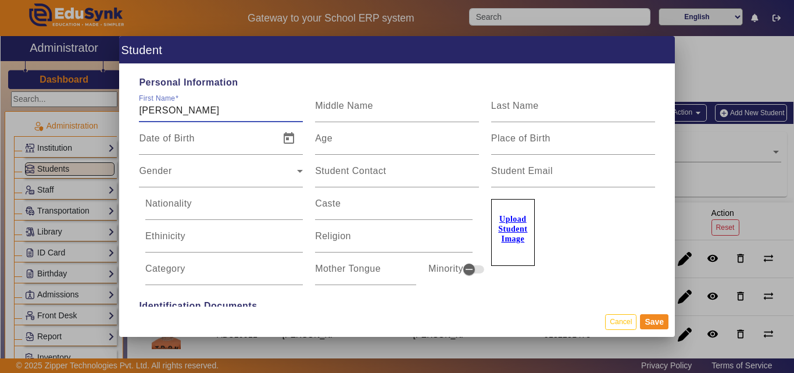
type input "[PERSON_NAME]"
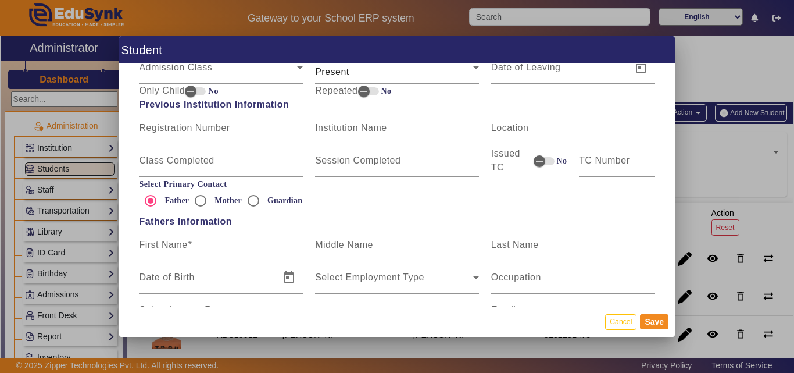
scroll to position [756, 0]
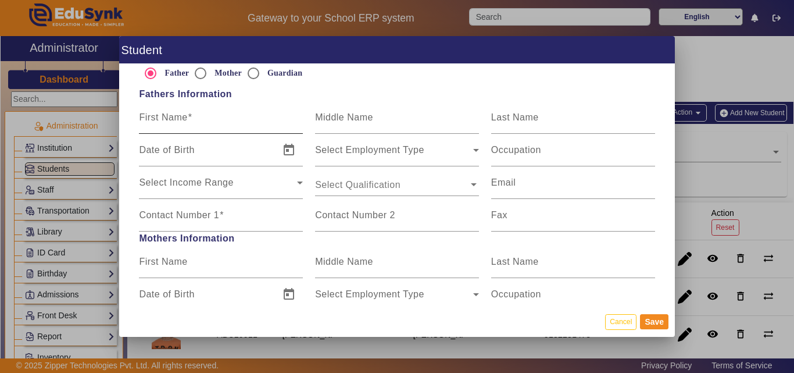
click at [201, 106] on div "First Name" at bounding box center [221, 117] width 164 height 33
paste input "[PERSON_NAME]"
type input "[PERSON_NAME]"
click at [185, 220] on input "Contact Number 1" at bounding box center [221, 220] width 164 height 14
paste input "8668566927"
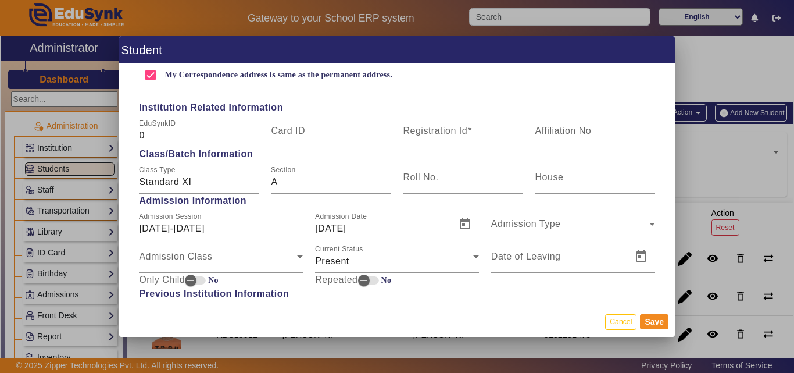
scroll to position [349, 0]
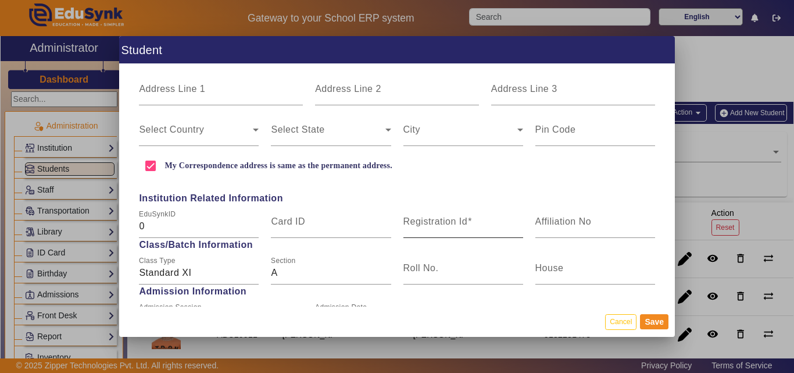
type input "8668566927"
click at [429, 211] on div "Registration Id" at bounding box center [464, 221] width 120 height 33
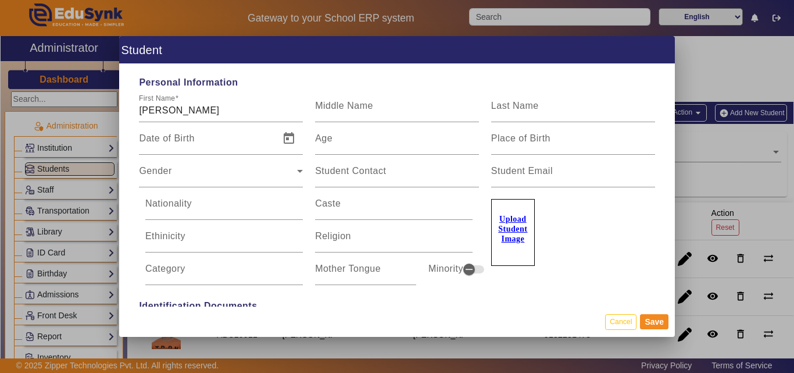
type input "ABC10004"
click at [518, 228] on u "Upload Student Image" at bounding box center [512, 229] width 29 height 28
click at [0, 0] on input "Upload Student Image" at bounding box center [0, 0] width 0 height 0
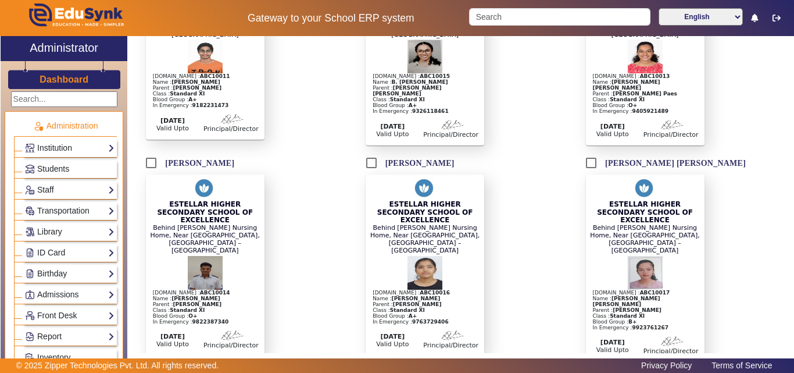
scroll to position [581, 0]
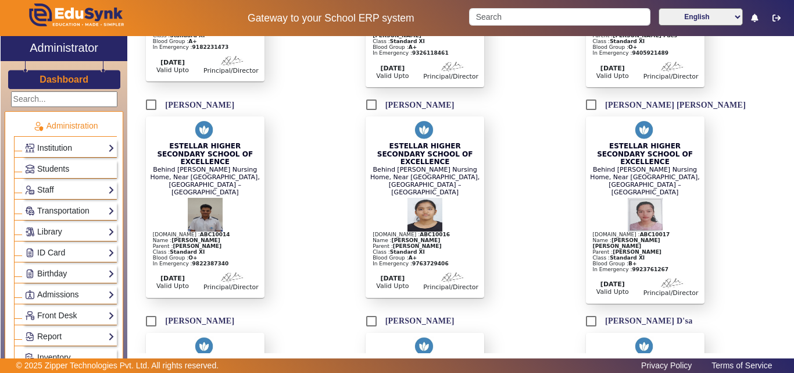
click at [205, 197] on img at bounding box center [205, 214] width 35 height 35
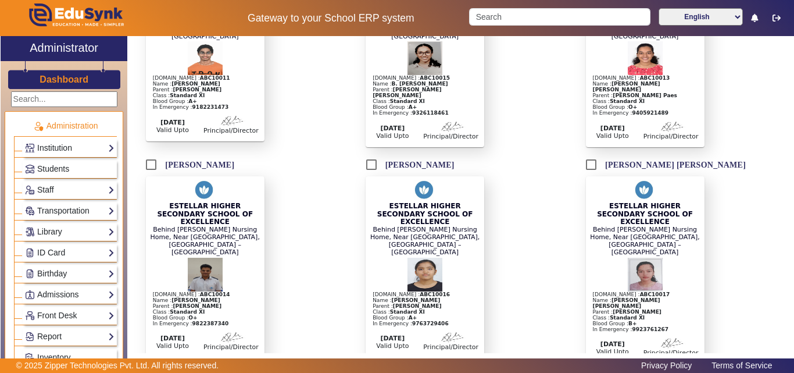
scroll to position [465, 0]
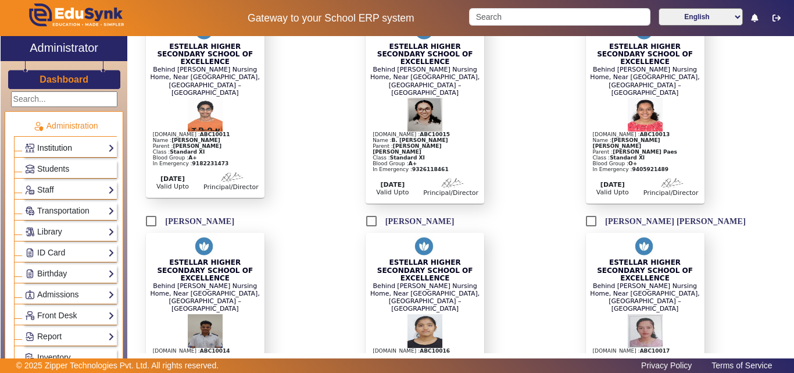
click at [81, 147] on link "Institution" at bounding box center [70, 147] width 90 height 13
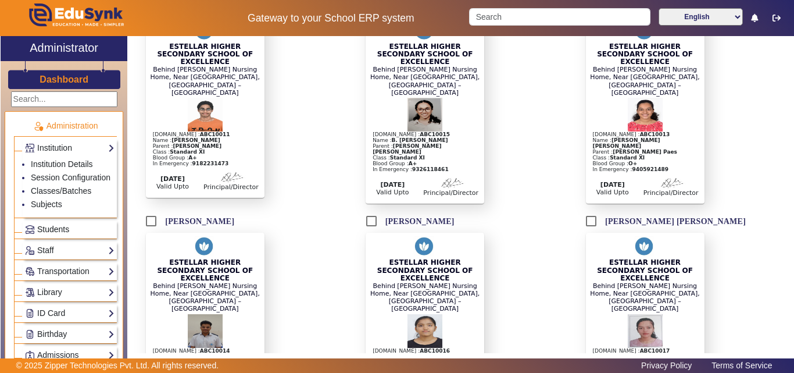
click at [58, 234] on span "Students" at bounding box center [53, 228] width 32 height 9
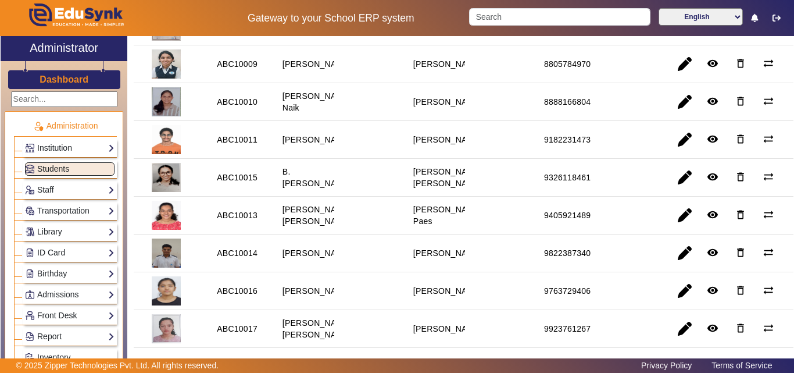
scroll to position [407, 0]
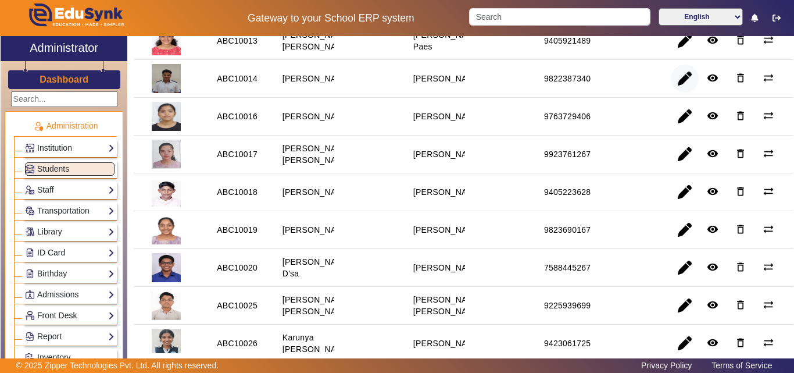
click at [681, 92] on span "button" at bounding box center [685, 79] width 28 height 28
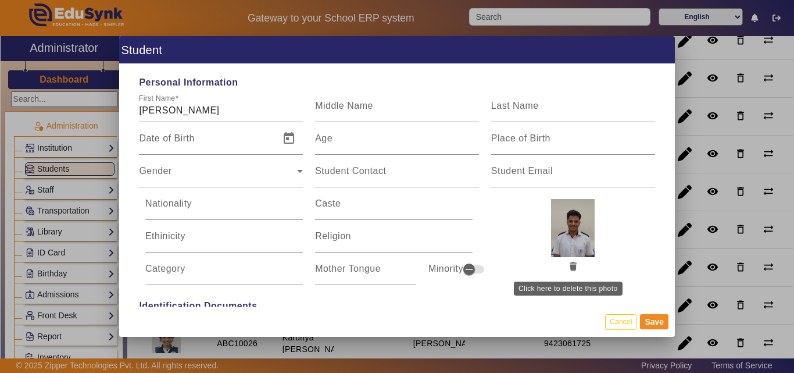
click at [566, 262] on button "button" at bounding box center [573, 267] width 20 height 20
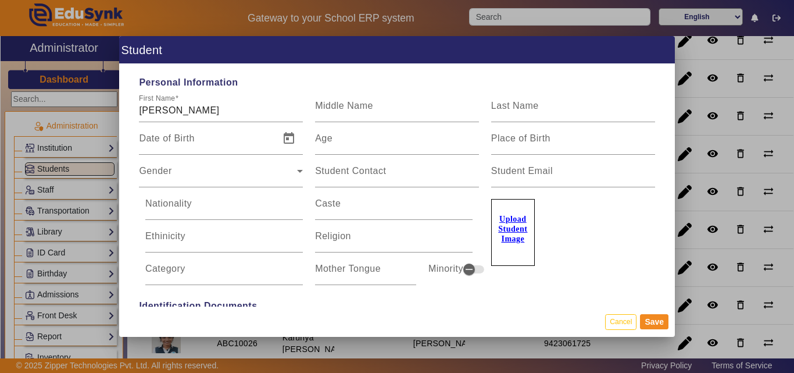
click at [515, 234] on label "Upload Student Image" at bounding box center [513, 232] width 44 height 67
click at [0, 0] on input "Upload Student Image" at bounding box center [0, 0] width 0 height 0
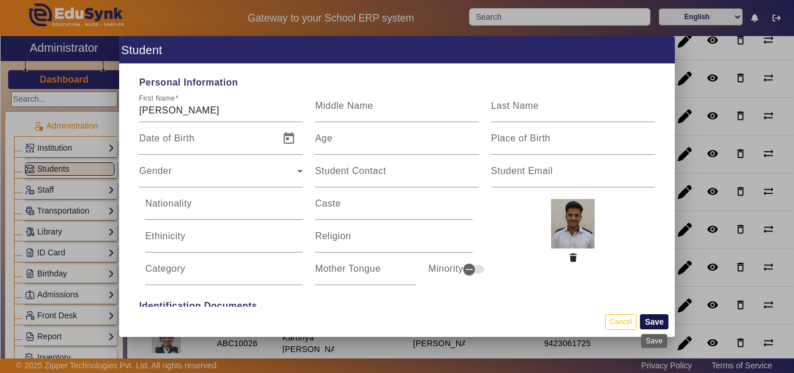
click at [655, 326] on button "Save" at bounding box center [654, 321] width 28 height 15
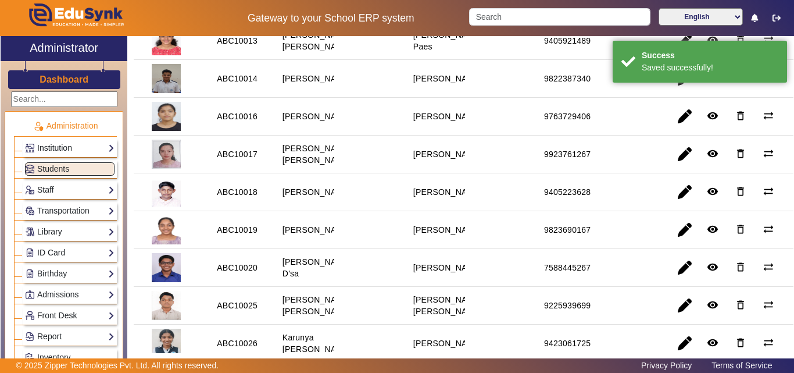
scroll to position [0, 0]
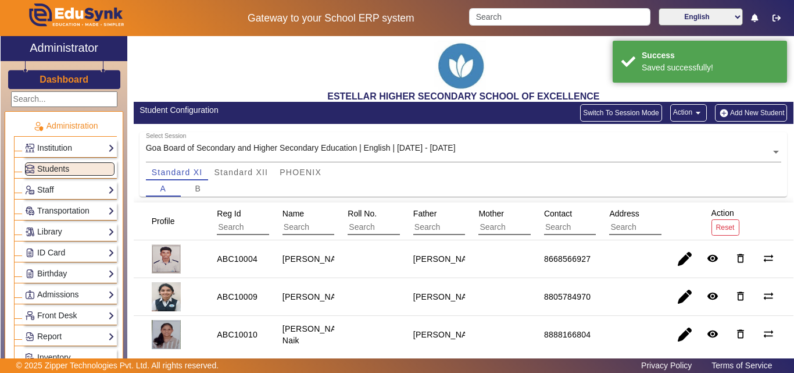
click at [751, 112] on button "Add New Student" at bounding box center [751, 112] width 72 height 17
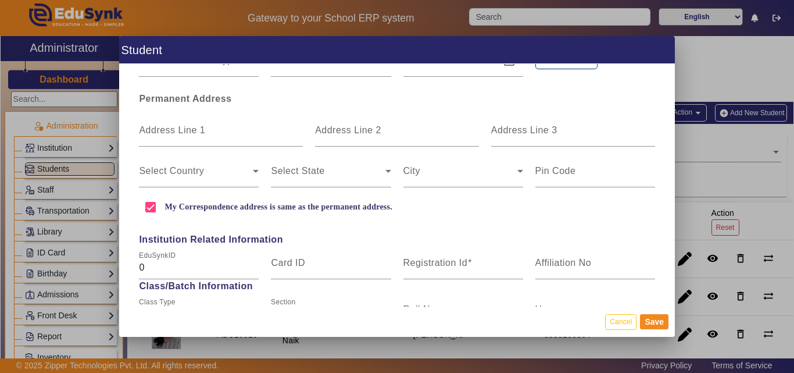
scroll to position [291, 0]
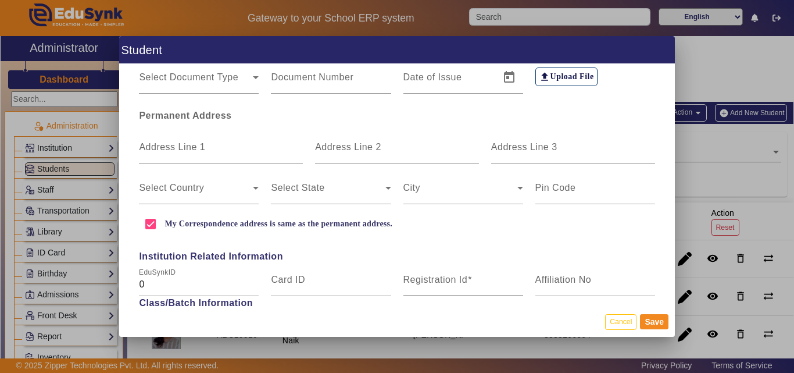
type input "[PERSON_NAME]"
click at [445, 283] on mat-label "Registration Id" at bounding box center [436, 279] width 65 height 10
click at [445, 283] on input "Registration Id" at bounding box center [464, 284] width 120 height 14
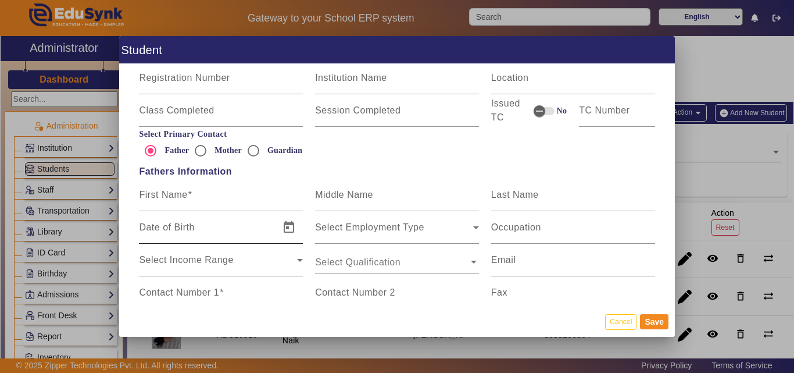
scroll to position [698, 0]
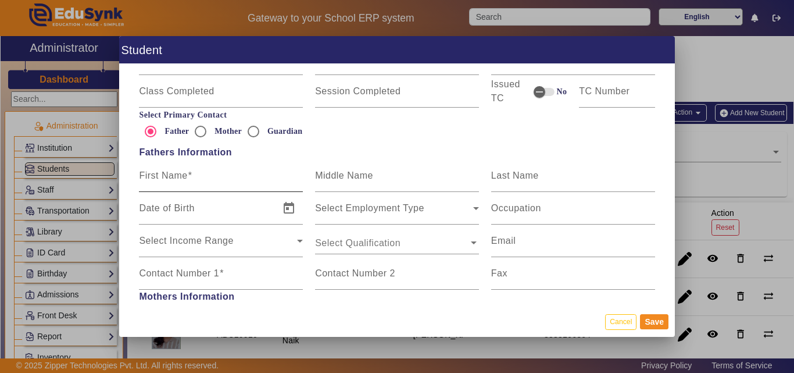
type input "ABC10042"
click at [223, 177] on input "First Name" at bounding box center [221, 180] width 164 height 14
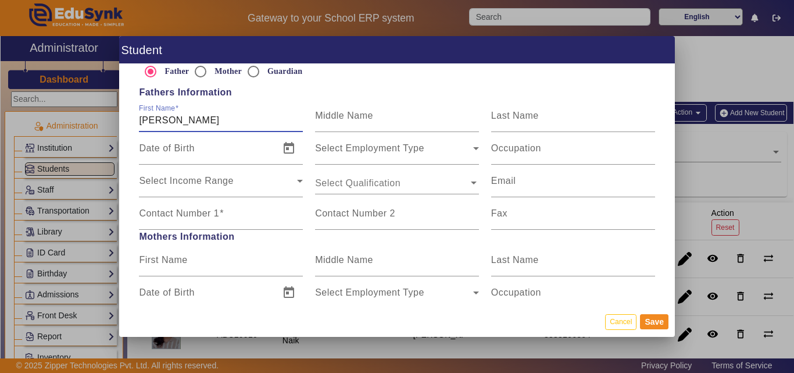
scroll to position [814, 0]
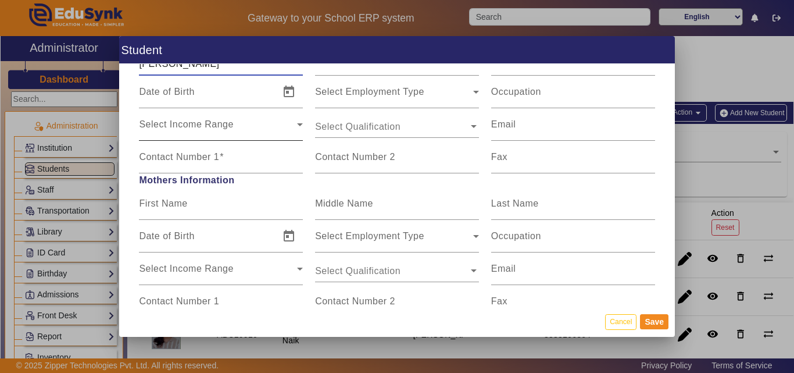
type input "[PERSON_NAME]"
click at [197, 134] on div "Select Income Range" at bounding box center [218, 129] width 158 height 14
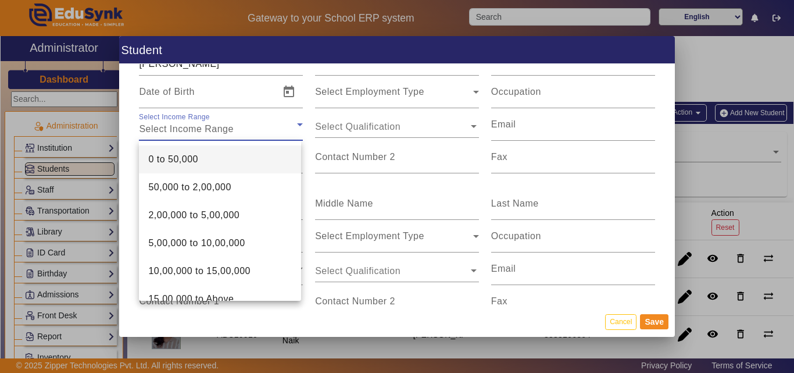
click at [192, 151] on mat-option "0 to 50,000" at bounding box center [220, 159] width 162 height 28
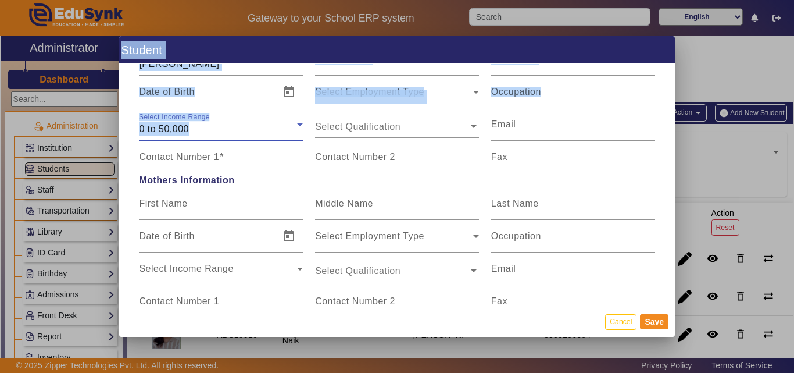
drag, startPoint x: 183, startPoint y: 123, endPoint x: 114, endPoint y: 123, distance: 68.6
click at [114, 123] on div "Student Personal Information First Name TARINI PRABHU Middle Name Last Name Dat…" at bounding box center [397, 186] width 794 height 373
click at [114, 123] on div at bounding box center [397, 186] width 794 height 373
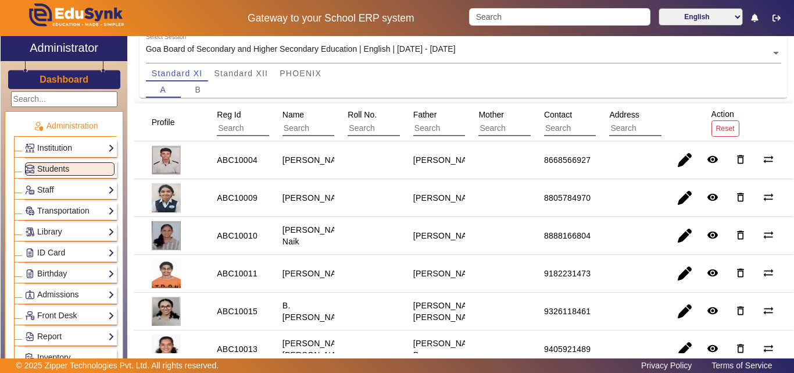
scroll to position [0, 0]
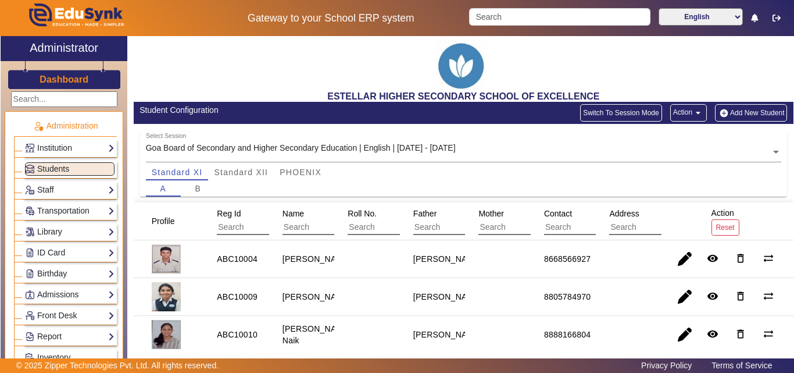
click at [741, 106] on button "Add New Student" at bounding box center [751, 112] width 72 height 17
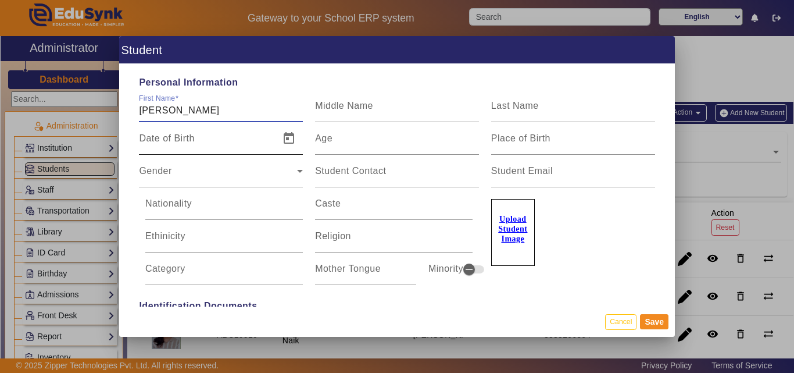
type input "[PERSON_NAME]"
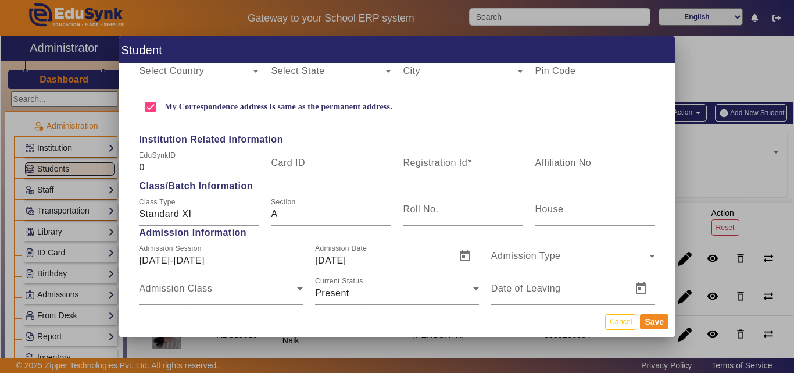
scroll to position [407, 0]
click at [424, 155] on div "Registration Id" at bounding box center [464, 163] width 120 height 33
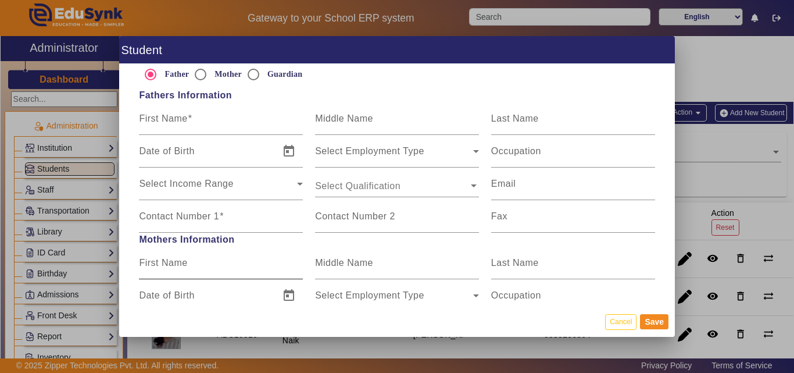
scroll to position [756, 0]
type input "ABC10042"
click at [196, 129] on input "First Name" at bounding box center [221, 122] width 164 height 14
type input "[PERSON_NAME]"
click at [207, 219] on mat-label "Contact Number 1" at bounding box center [179, 215] width 80 height 10
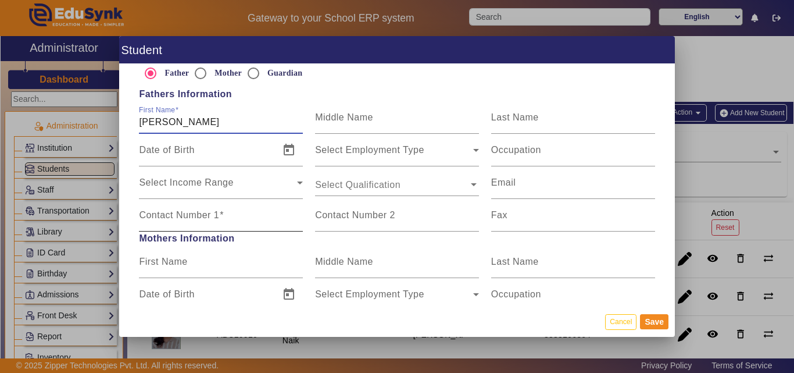
click at [207, 219] on input "Contact Number 1" at bounding box center [221, 220] width 164 height 14
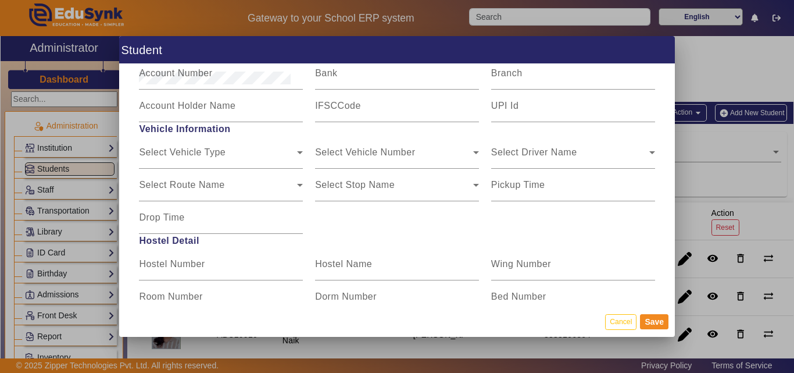
scroll to position [1474, 0]
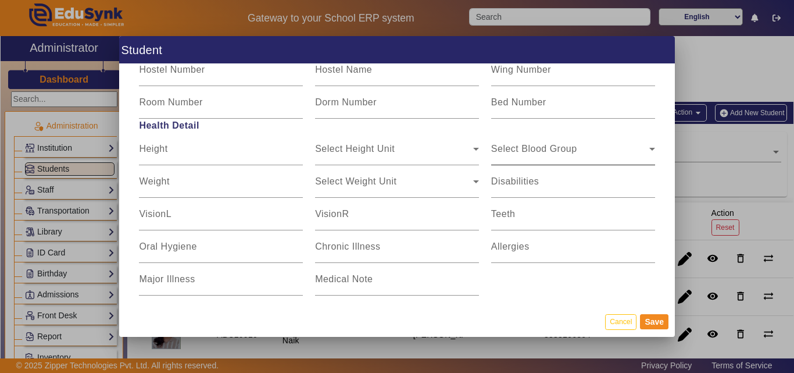
type input "9422445450"
click at [591, 151] on div "Select Blood Group" at bounding box center [570, 154] width 158 height 14
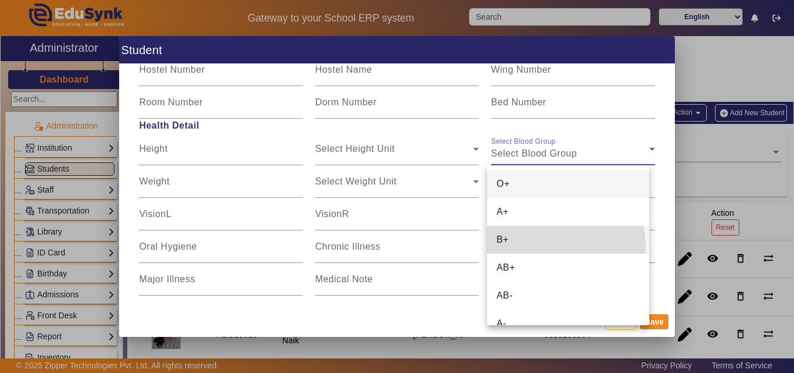
click at [544, 247] on mat-option "B+" at bounding box center [568, 240] width 162 height 28
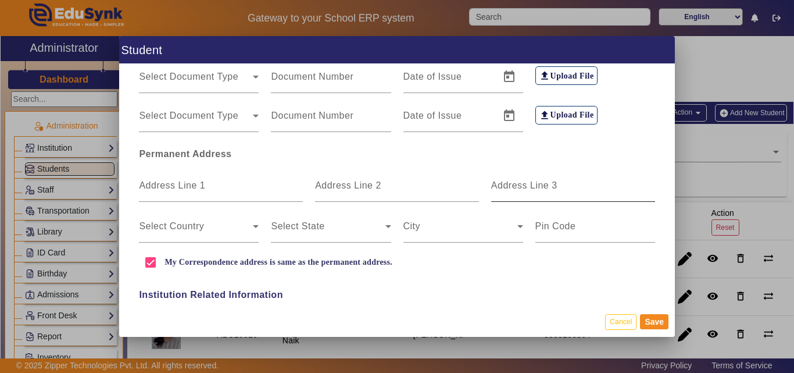
scroll to position [0, 0]
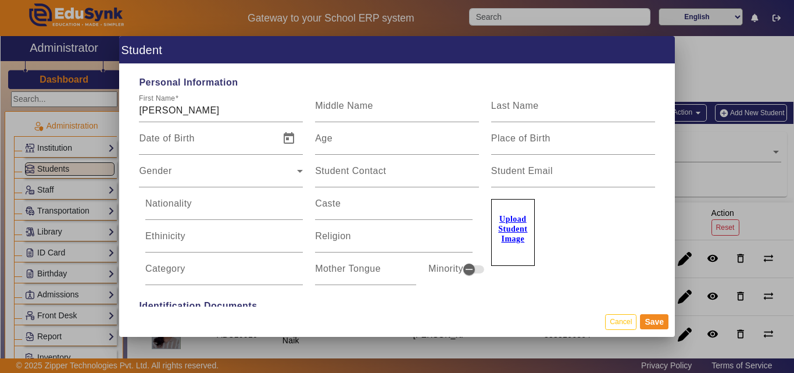
click at [512, 231] on u "Upload Student Image" at bounding box center [512, 229] width 29 height 28
click at [0, 0] on input "Upload Student Image" at bounding box center [0, 0] width 0 height 0
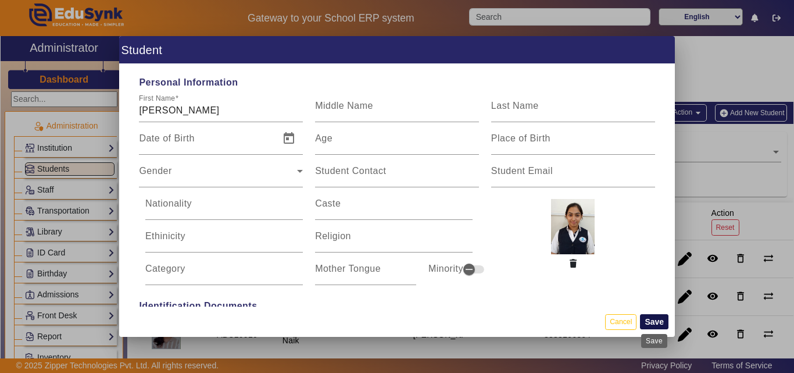
click at [662, 323] on button "Save" at bounding box center [654, 321] width 28 height 15
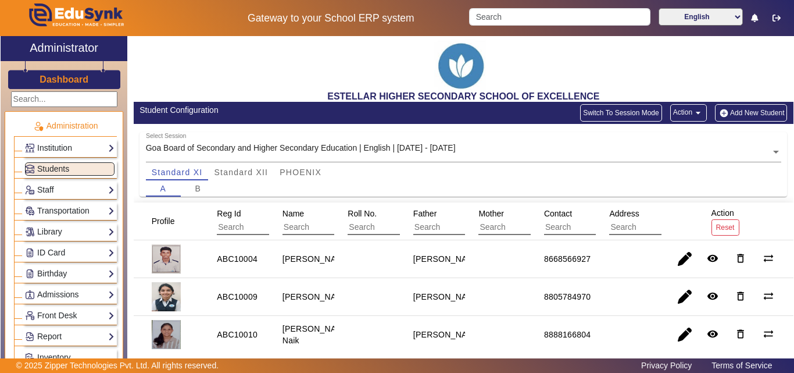
click at [747, 115] on button "Add New Student" at bounding box center [751, 112] width 72 height 17
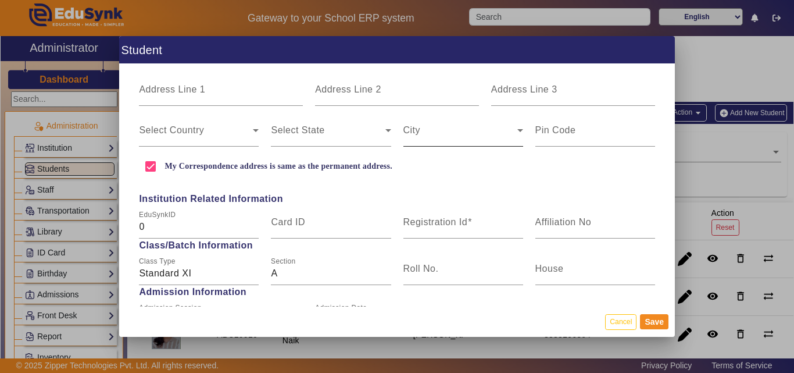
scroll to position [465, 0]
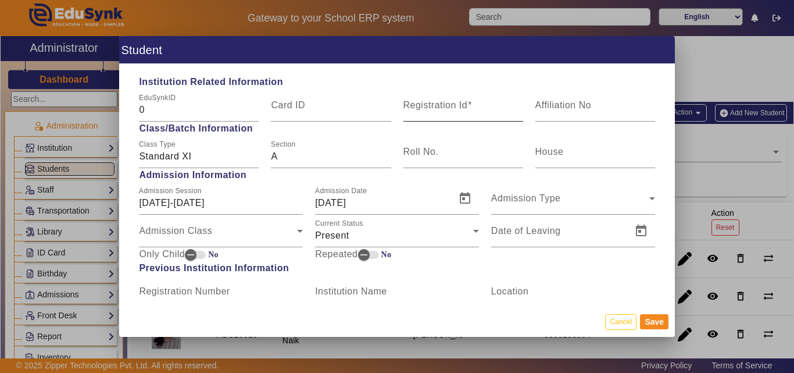
type input "[PERSON_NAME]"
click at [451, 101] on mat-label "Registration Id" at bounding box center [436, 105] width 65 height 10
click at [451, 103] on input "Registration Id" at bounding box center [464, 110] width 120 height 14
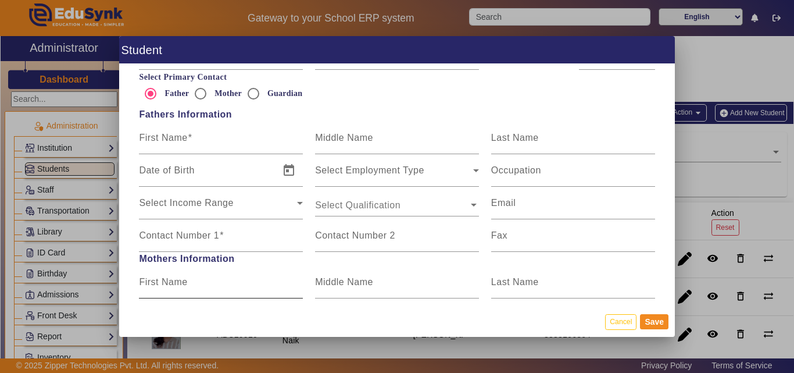
scroll to position [756, 0]
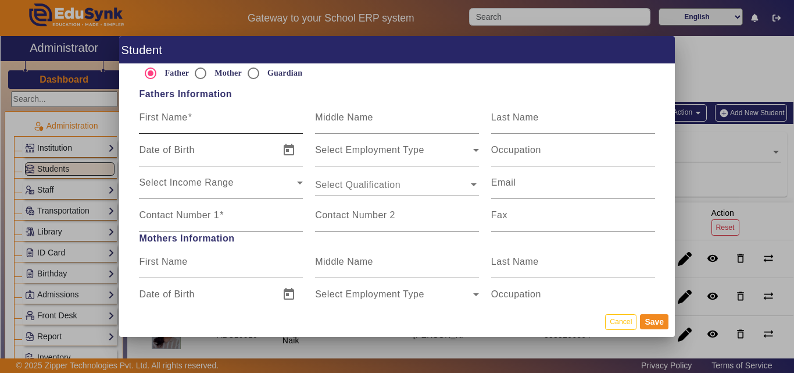
type input "ABC10005"
click at [248, 113] on div "First Name" at bounding box center [221, 117] width 164 height 33
type input "[PERSON_NAME]"
click at [245, 212] on div "Contact Number 1" at bounding box center [221, 215] width 164 height 33
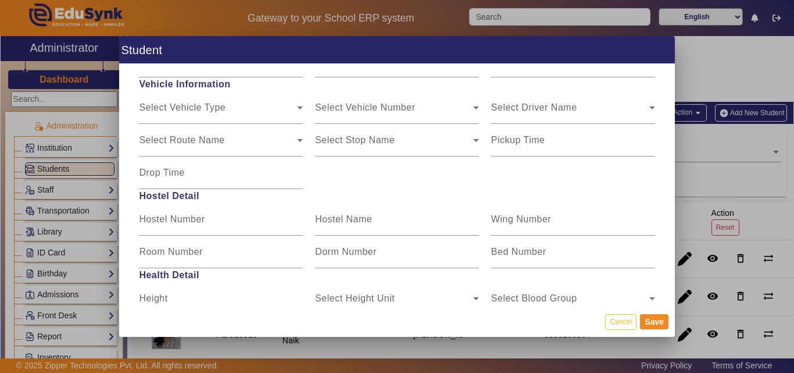
scroll to position [1454, 0]
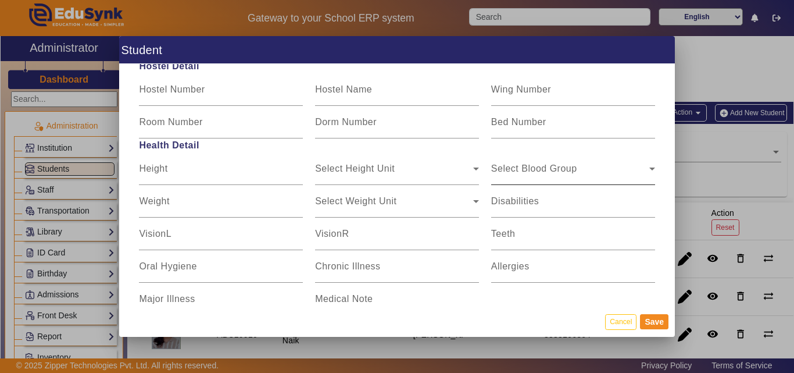
type input "9923699854"
click at [560, 165] on mat-label "Select Blood Group" at bounding box center [534, 168] width 86 height 10
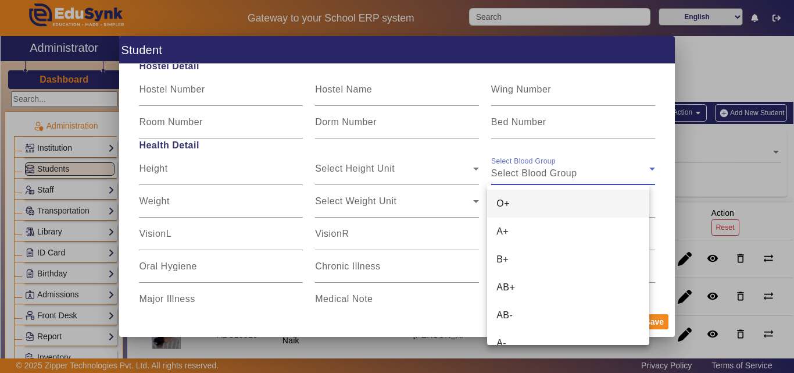
click at [539, 204] on mat-option "O+" at bounding box center [568, 204] width 162 height 28
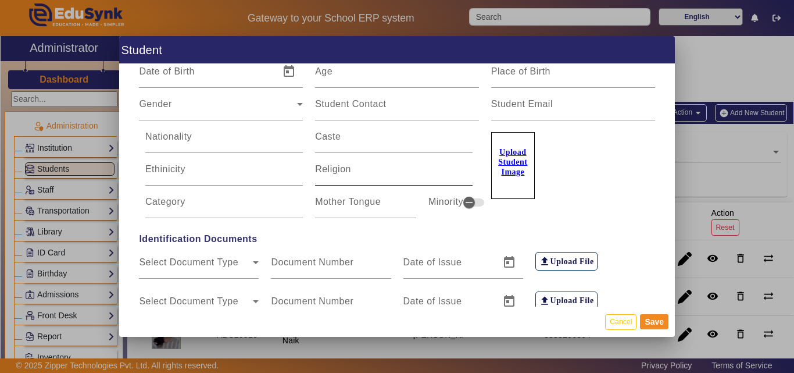
scroll to position [0, 0]
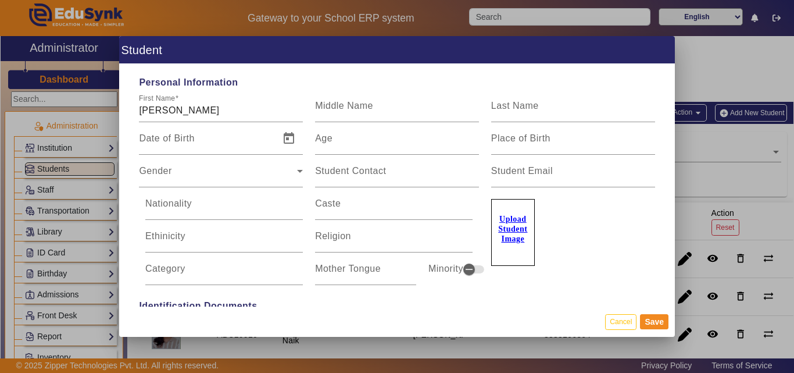
click at [522, 231] on u "Upload Student Image" at bounding box center [512, 229] width 29 height 28
click at [0, 0] on input "Upload Student Image" at bounding box center [0, 0] width 0 height 0
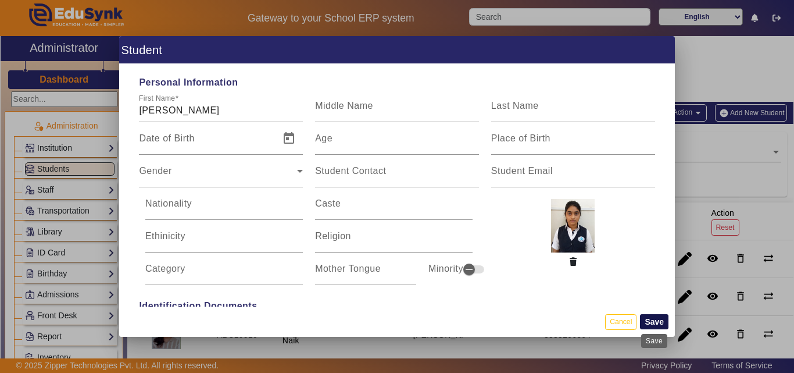
click at [655, 326] on button "Save" at bounding box center [654, 321] width 28 height 15
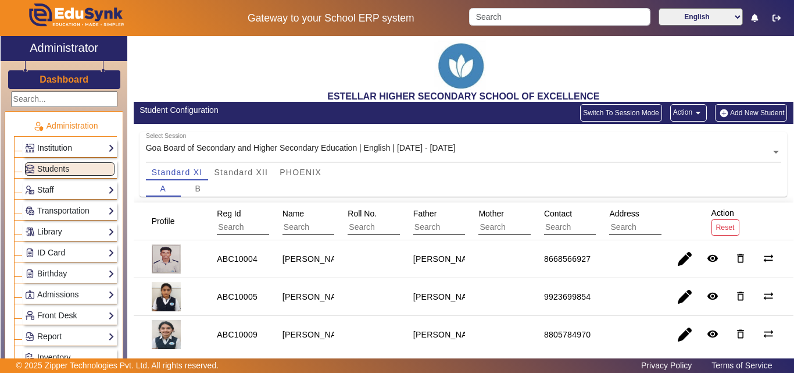
click at [741, 113] on button "Add New Student" at bounding box center [751, 112] width 72 height 17
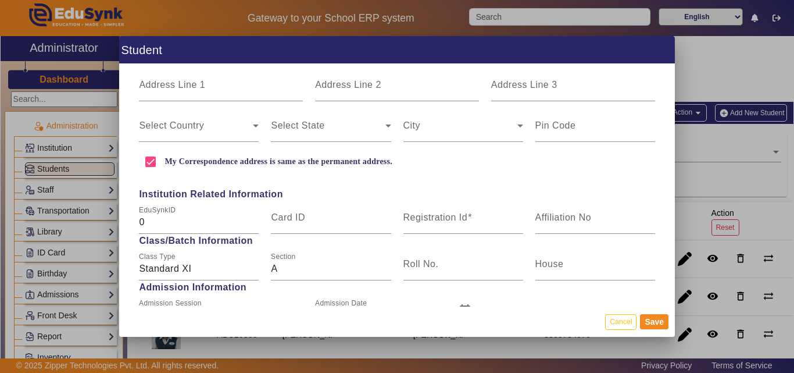
scroll to position [465, 0]
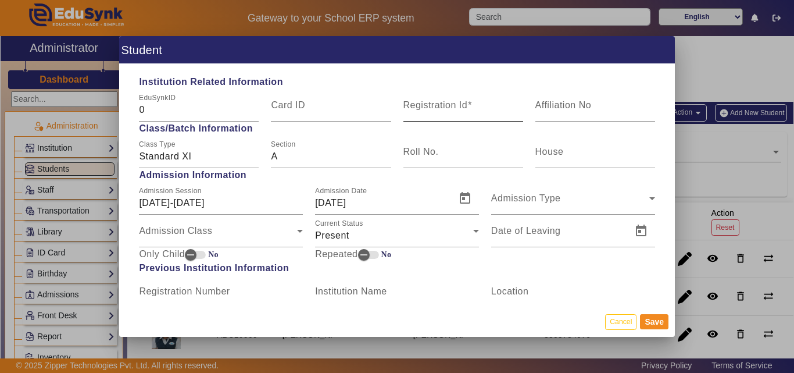
type input "[PERSON_NAME]"
click at [449, 105] on mat-label "Registration Id" at bounding box center [436, 105] width 65 height 10
click at [449, 105] on input "Registration Id" at bounding box center [464, 110] width 120 height 14
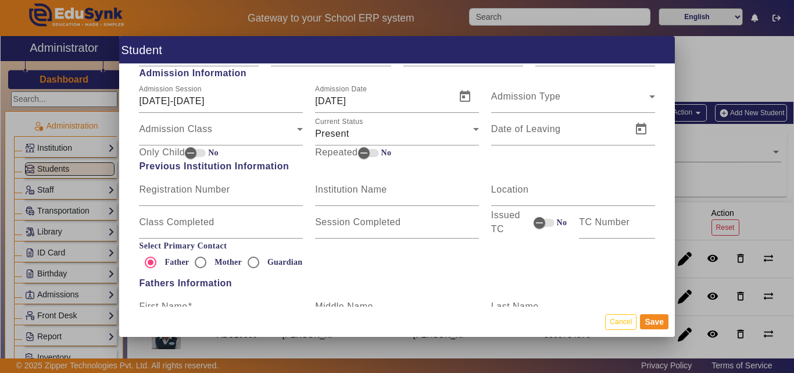
scroll to position [698, 0]
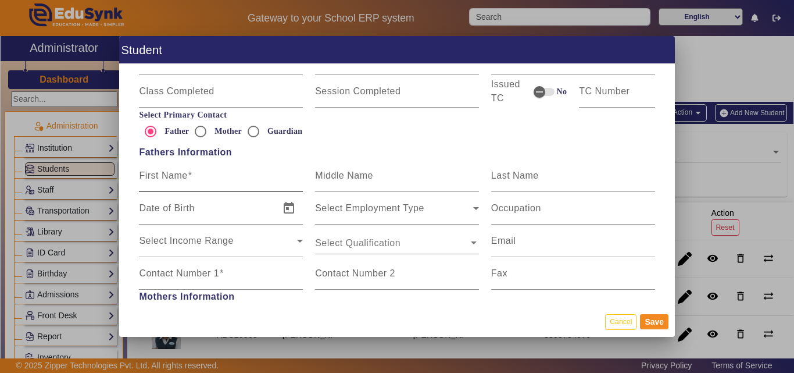
type input "ABC10033"
click at [158, 172] on mat-label "First Name" at bounding box center [163, 175] width 48 height 10
click at [158, 173] on input "First Name" at bounding box center [221, 180] width 164 height 14
type input "[PERSON_NAME]"
click at [174, 270] on mat-label "Contact Number 1" at bounding box center [179, 273] width 80 height 10
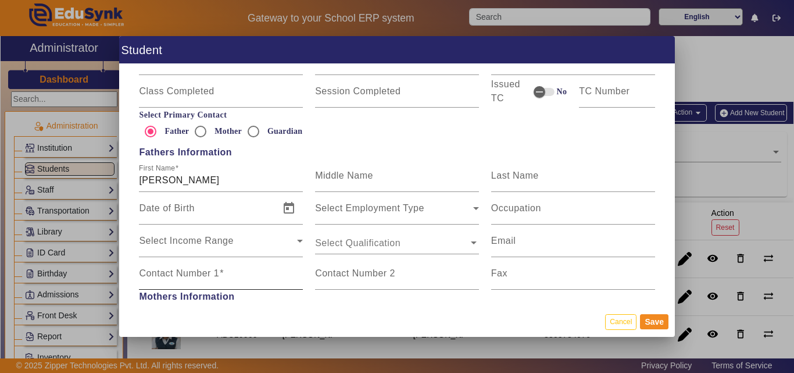
click at [174, 271] on input "Contact Number 1" at bounding box center [221, 278] width 164 height 14
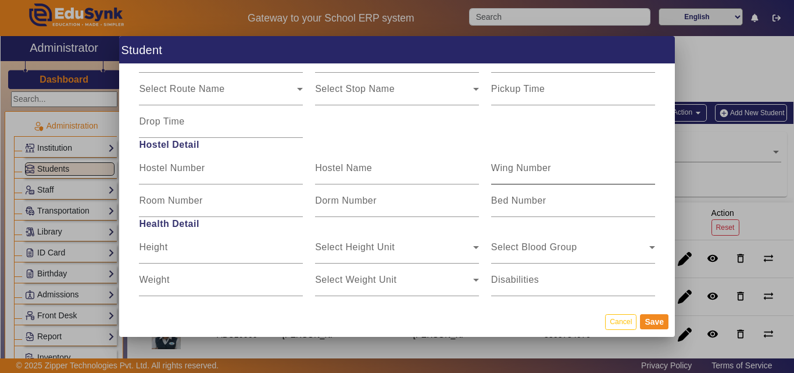
scroll to position [1474, 0]
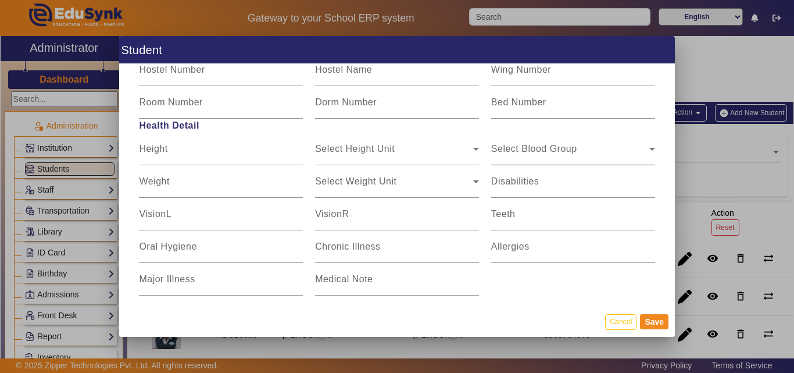
type input "9552557279"
click at [531, 149] on span "Select Blood Group" at bounding box center [534, 153] width 86 height 10
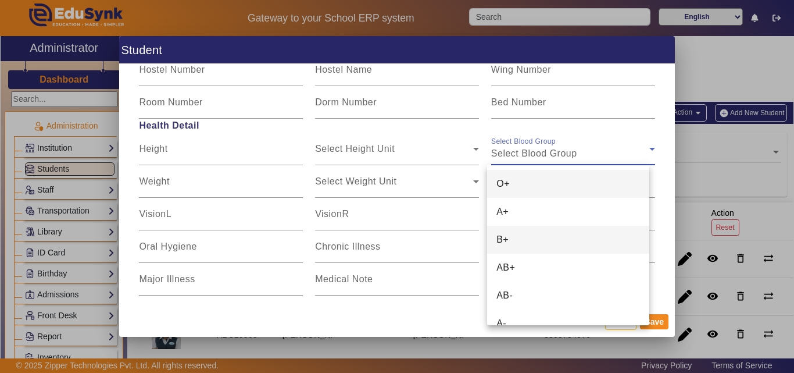
click at [522, 233] on mat-option "B+" at bounding box center [568, 240] width 162 height 28
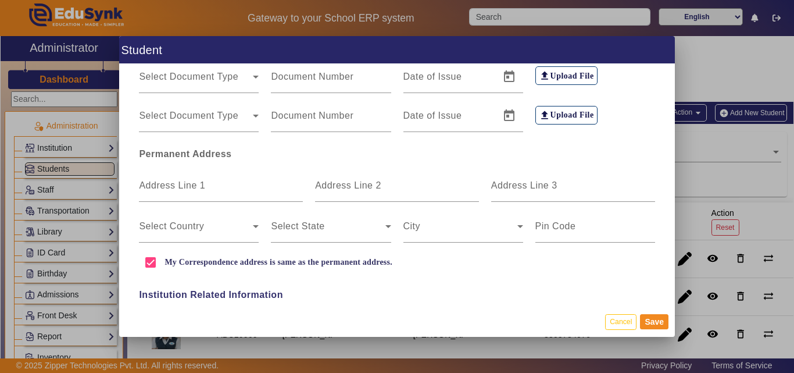
scroll to position [0, 0]
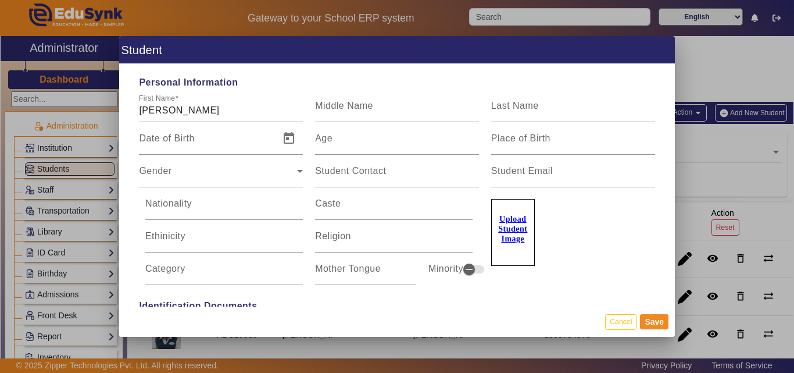
click at [473, 252] on div "Religion" at bounding box center [394, 236] width 170 height 33
click at [515, 232] on u "Upload Student Image" at bounding box center [512, 229] width 29 height 28
click at [0, 0] on input "Upload Student Image" at bounding box center [0, 0] width 0 height 0
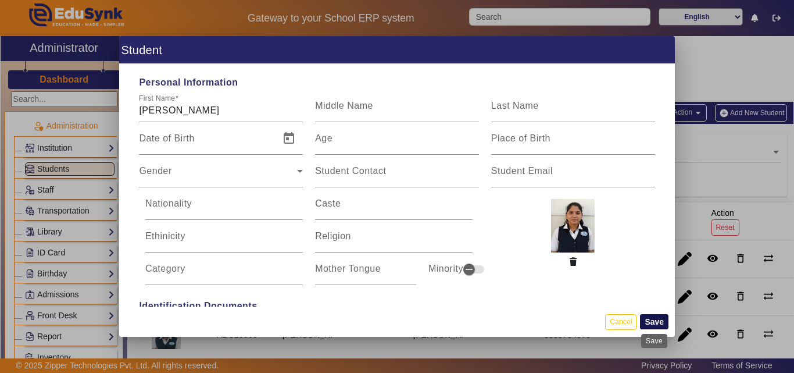
click at [662, 325] on button "Save" at bounding box center [654, 321] width 28 height 15
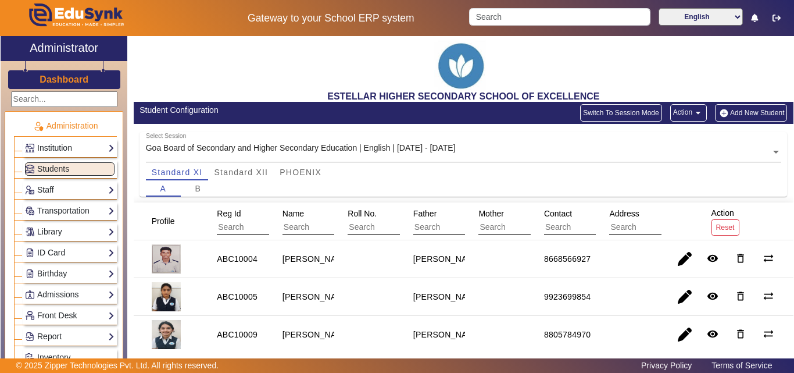
click at [743, 115] on button "Add New Student" at bounding box center [751, 112] width 72 height 17
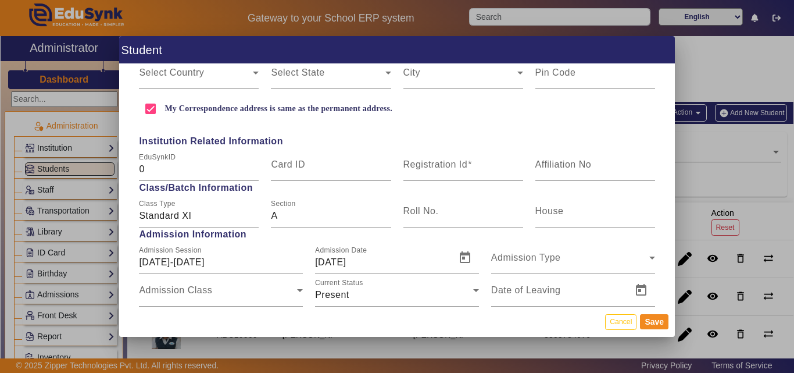
scroll to position [407, 0]
type input "[PERSON_NAME]"
click at [423, 160] on mat-label "Registration Id" at bounding box center [436, 163] width 65 height 10
click at [423, 161] on input "Registration Id" at bounding box center [464, 168] width 120 height 14
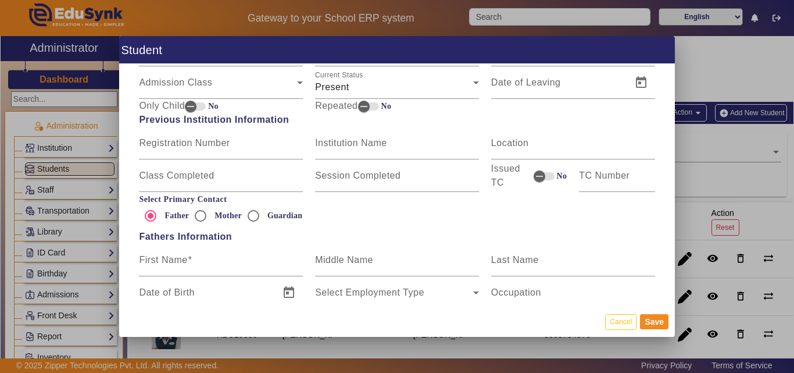
scroll to position [698, 0]
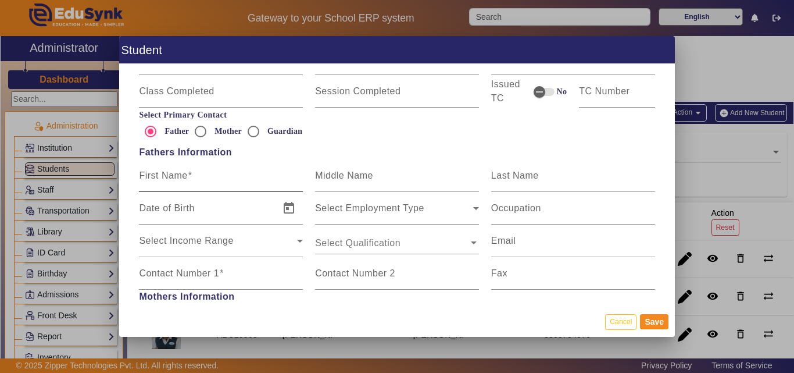
type input "ABC10003"
click at [186, 175] on mat-label "First Name" at bounding box center [163, 175] width 48 height 10
click at [186, 175] on input "First Name" at bounding box center [221, 180] width 164 height 14
type input "[PERSON_NAME]"
click at [185, 274] on mat-label "Contact Number 1" at bounding box center [179, 273] width 80 height 10
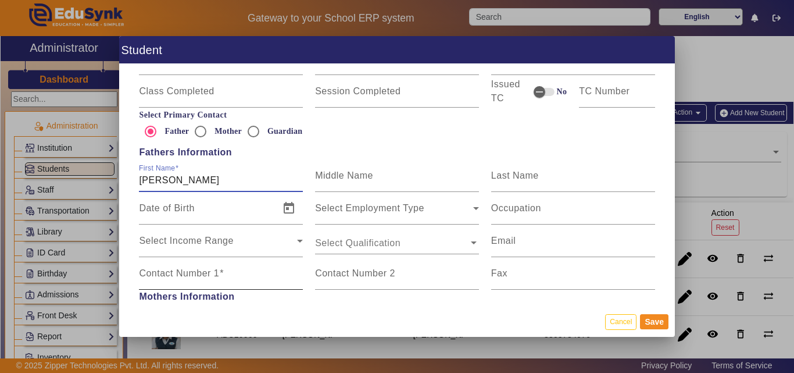
click at [185, 274] on input "Contact Number 1" at bounding box center [221, 278] width 164 height 14
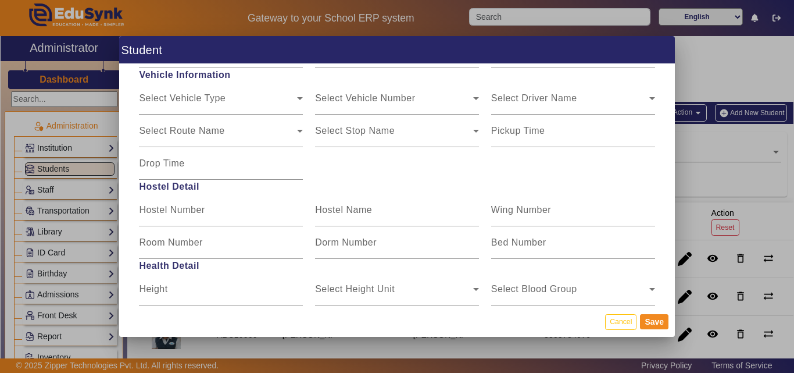
scroll to position [1396, 0]
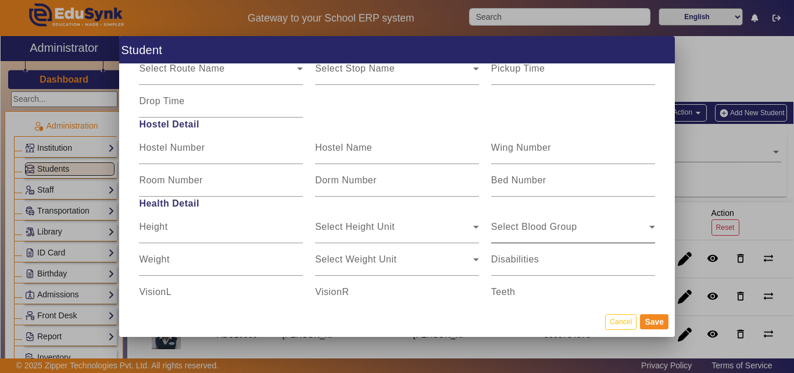
type input "8007092845"
click at [547, 230] on span "Select Blood Group" at bounding box center [570, 231] width 158 height 14
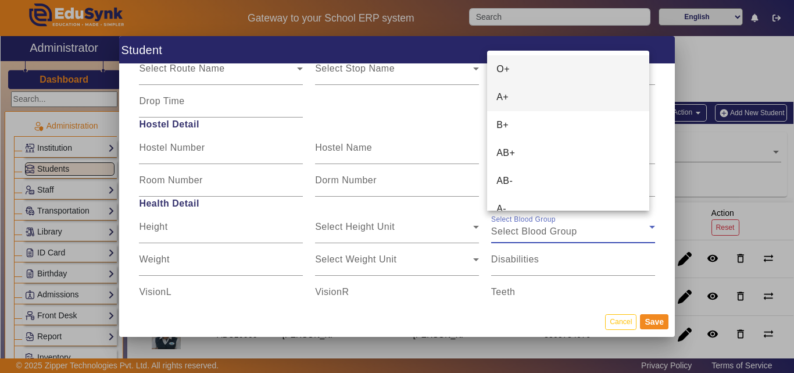
click at [523, 99] on mat-option "A+" at bounding box center [568, 97] width 162 height 28
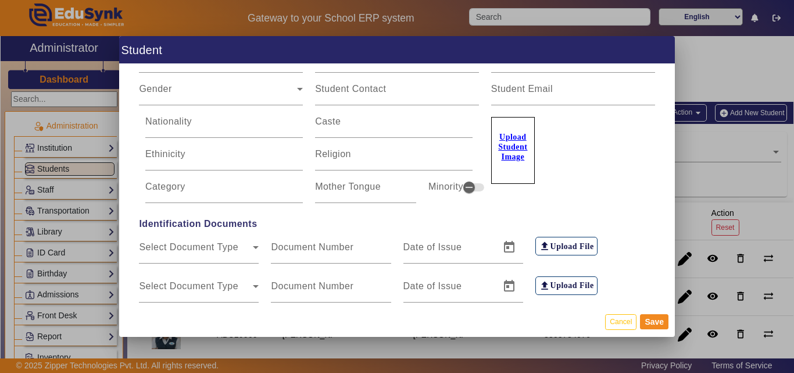
scroll to position [0, 0]
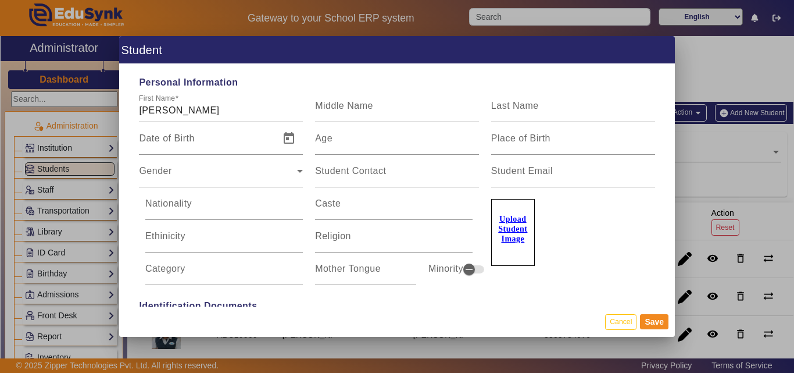
click at [505, 224] on u "Upload Student Image" at bounding box center [512, 229] width 29 height 28
click at [0, 0] on input "Upload Student Image" at bounding box center [0, 0] width 0 height 0
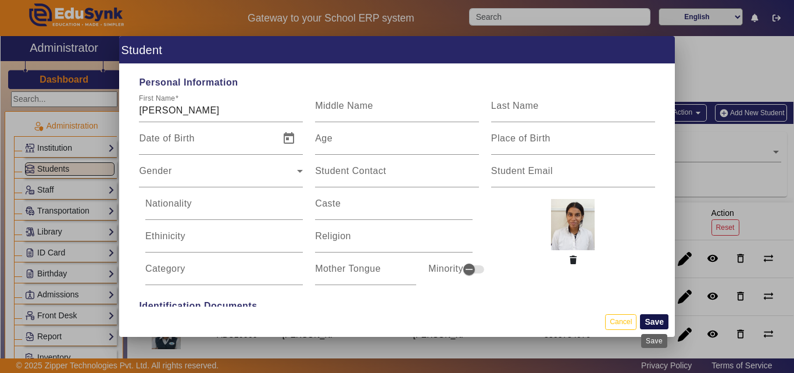
click at [652, 318] on button "Save" at bounding box center [654, 321] width 28 height 15
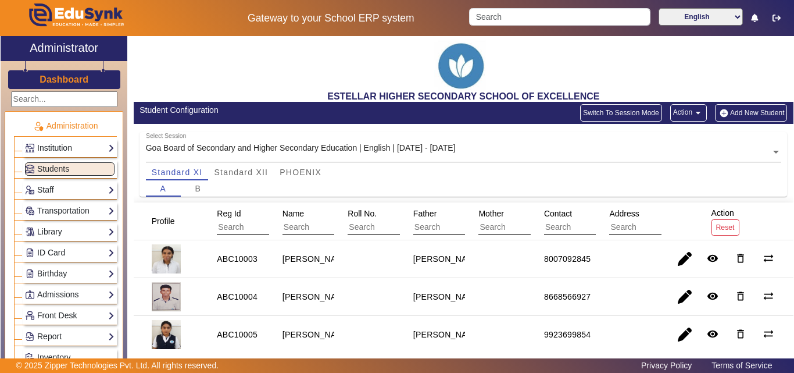
click at [743, 112] on button "Add New Student" at bounding box center [751, 112] width 72 height 17
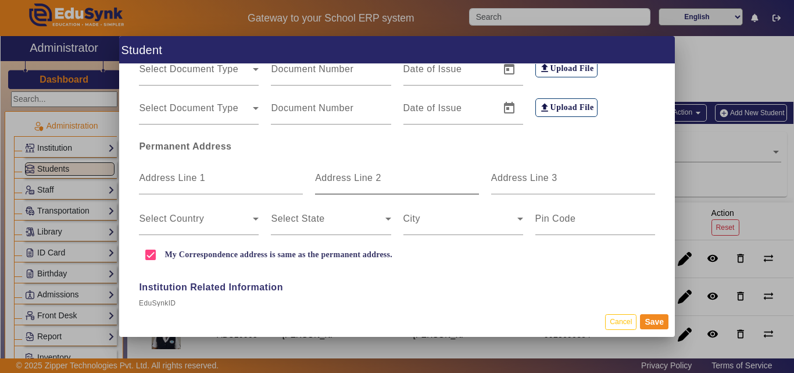
scroll to position [349, 0]
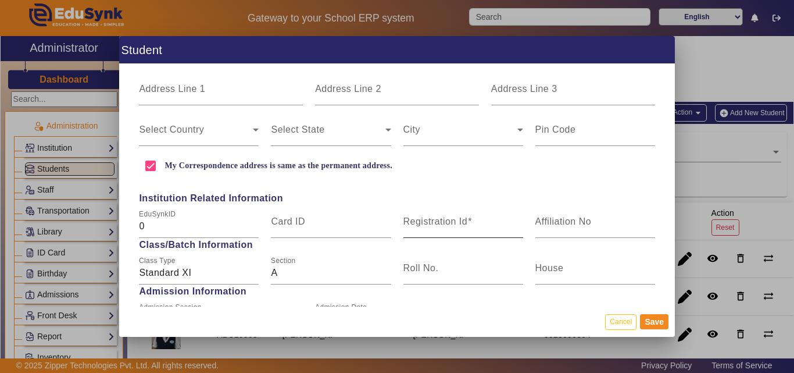
type input "[PERSON_NAME]"
click at [430, 222] on mat-label "Registration Id" at bounding box center [436, 221] width 65 height 10
click at [430, 222] on input "Registration Id" at bounding box center [464, 226] width 120 height 14
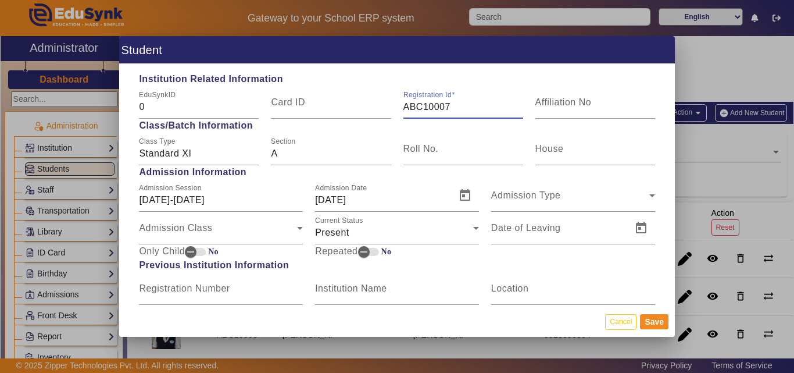
scroll to position [640, 0]
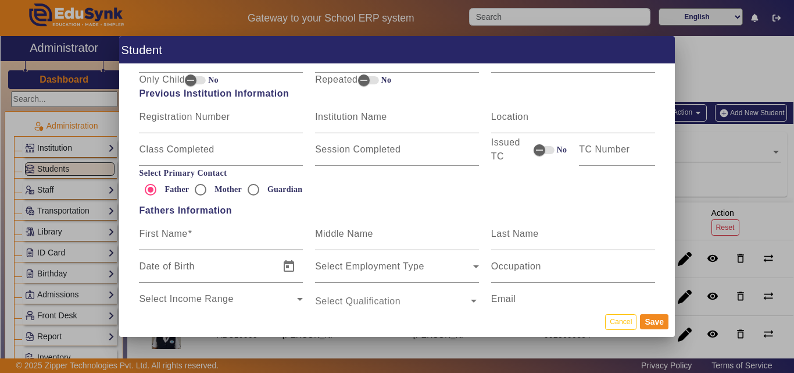
type input "ABC10007"
click at [211, 231] on input "First Name" at bounding box center [221, 238] width 164 height 14
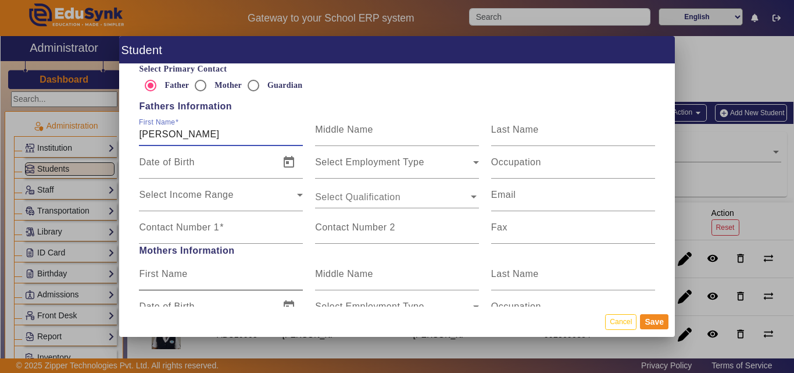
scroll to position [756, 0]
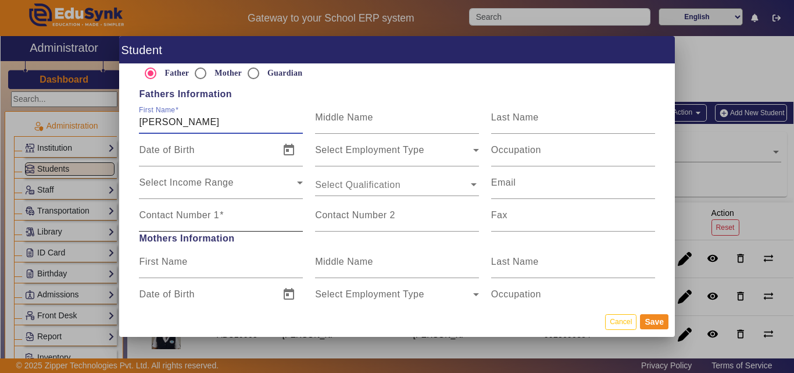
type input "[PERSON_NAME]"
click at [199, 220] on label "Contact Number 1" at bounding box center [181, 215] width 85 height 10
click at [199, 220] on input "Contact Number 1" at bounding box center [221, 220] width 164 height 14
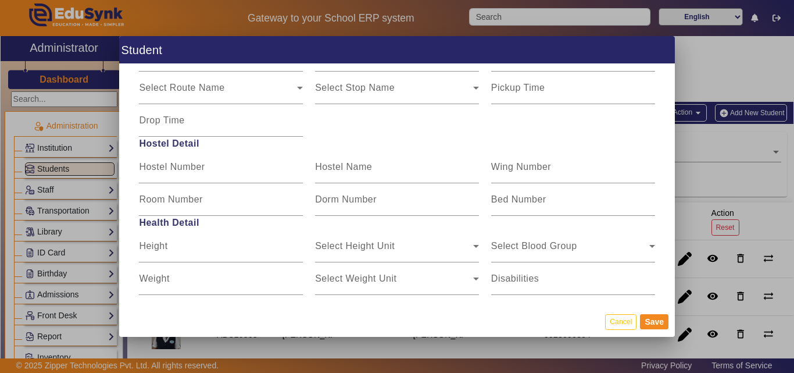
scroll to position [1474, 0]
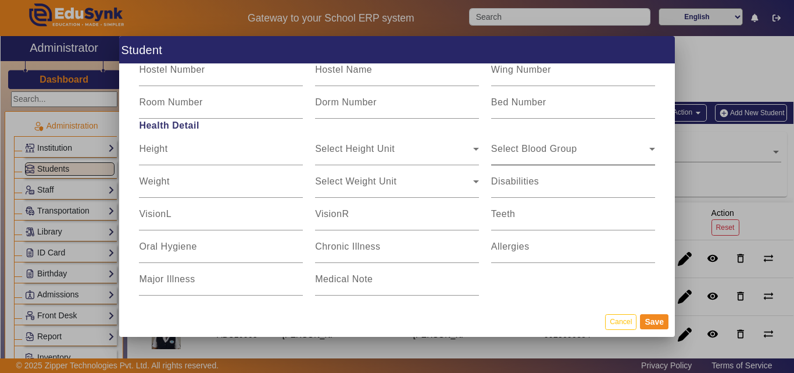
type input "9423062441"
click at [546, 152] on span "Select Blood Group" at bounding box center [570, 154] width 158 height 14
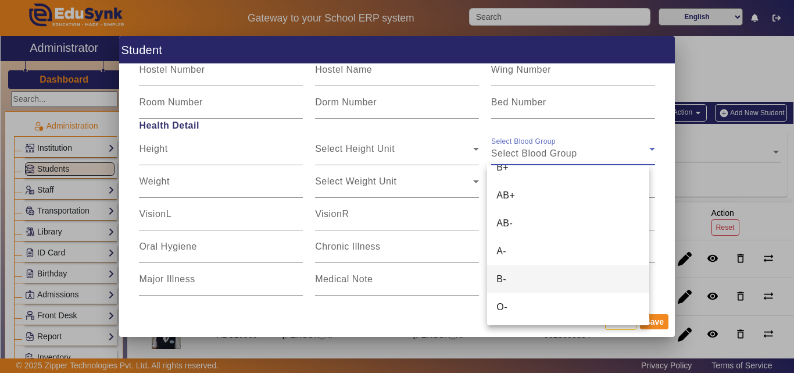
scroll to position [73, 0]
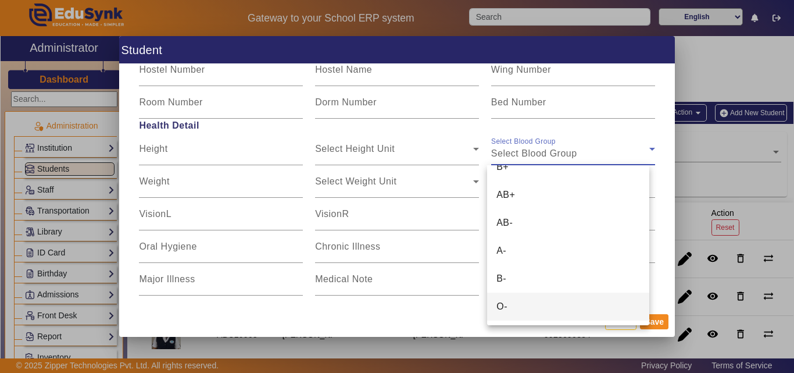
click at [511, 299] on mat-option "O-" at bounding box center [568, 306] width 162 height 28
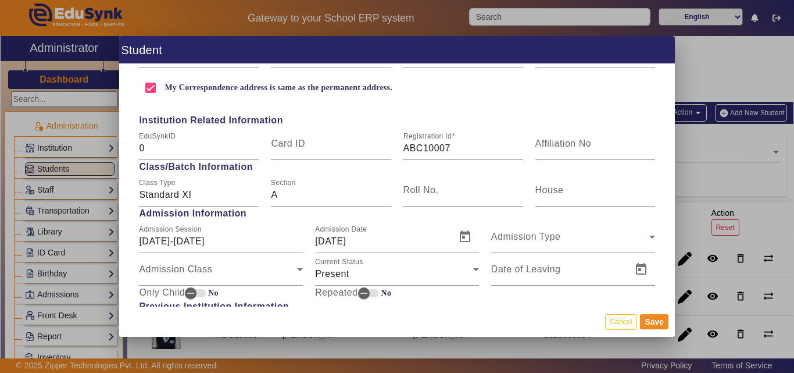
scroll to position [20, 0]
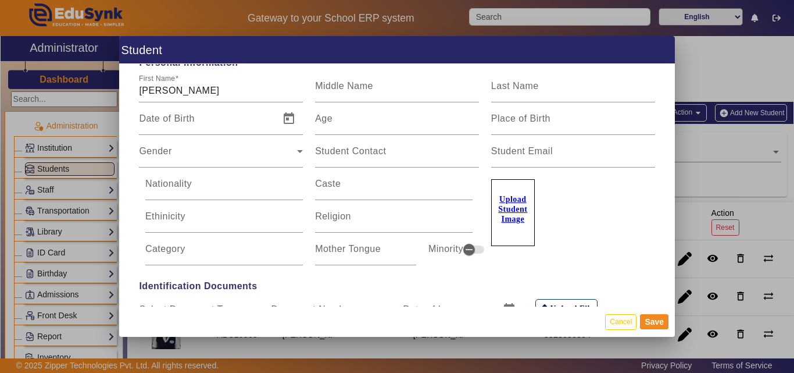
click at [498, 208] on u "Upload Student Image" at bounding box center [512, 209] width 29 height 28
click at [0, 0] on input "Upload Student Image" at bounding box center [0, 0] width 0 height 0
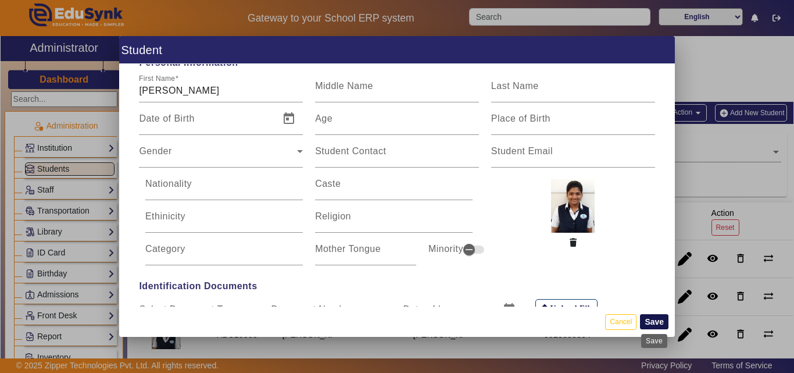
click at [645, 317] on button "Save" at bounding box center [654, 321] width 28 height 15
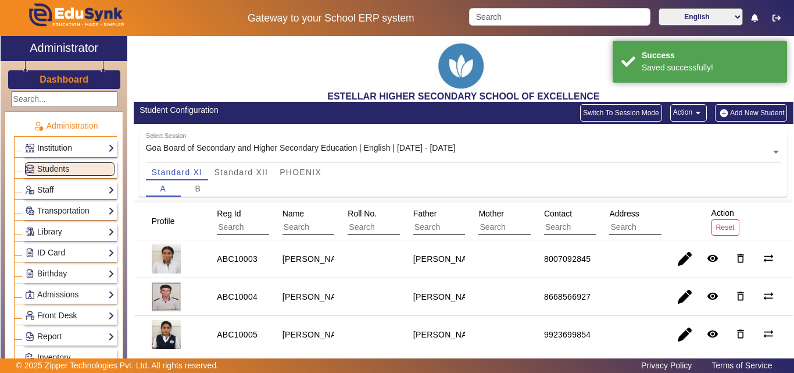
click at [728, 108] on button "Add New Student" at bounding box center [751, 112] width 72 height 17
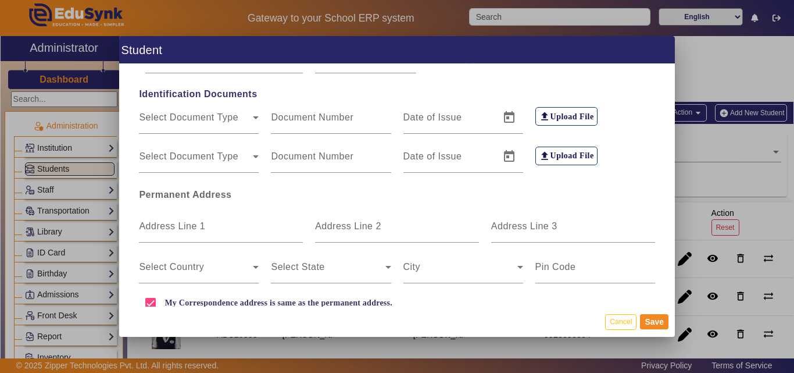
scroll to position [349, 0]
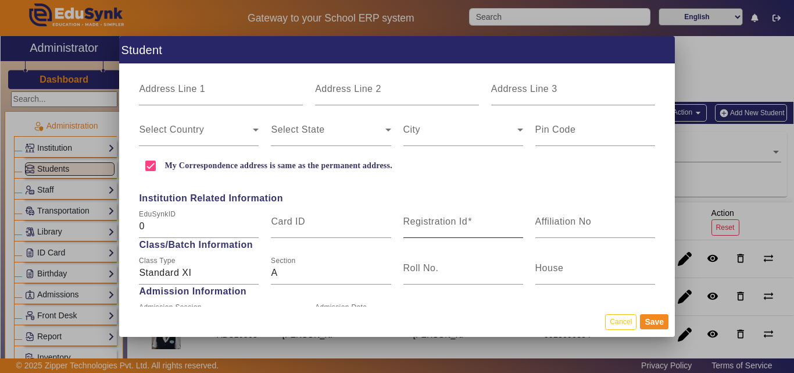
type input "SIDDHIDA SAWANT"
click at [451, 212] on div "Registration Id" at bounding box center [464, 221] width 120 height 33
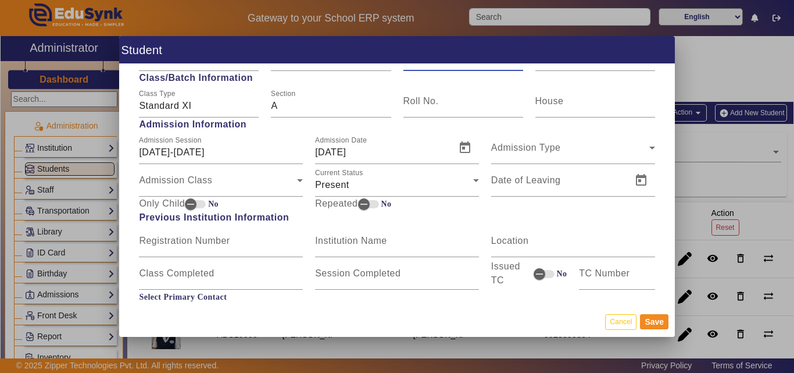
scroll to position [640, 0]
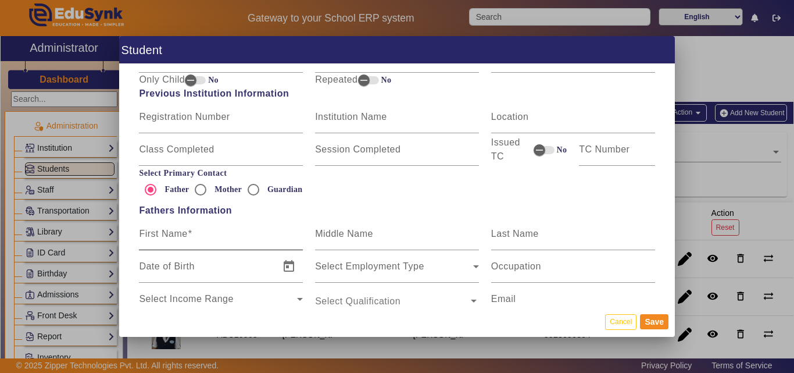
type input "ABC10036"
click at [194, 241] on input "First Name" at bounding box center [221, 238] width 164 height 14
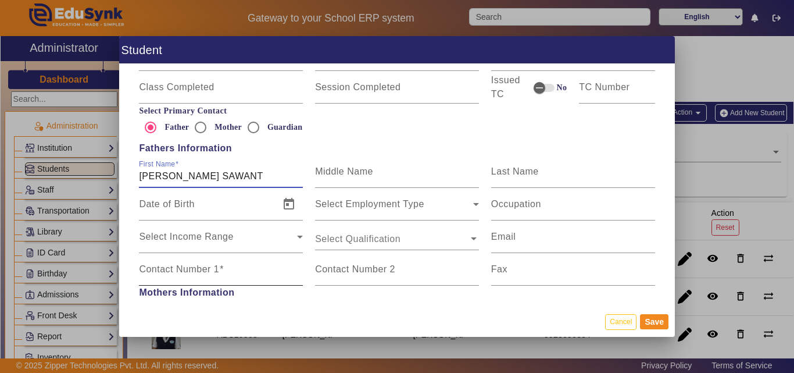
scroll to position [814, 0]
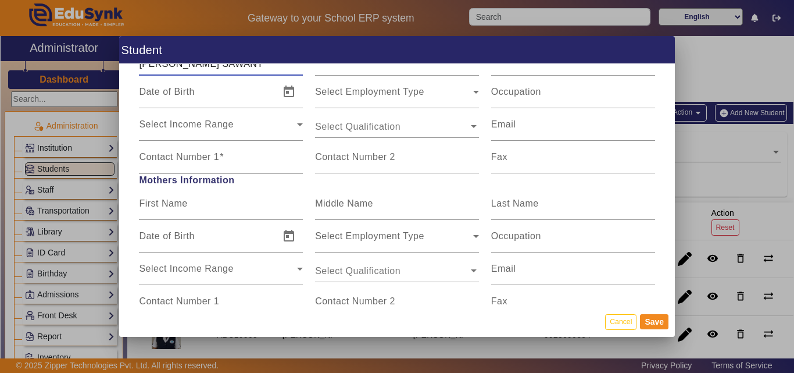
type input "[PERSON_NAME] SAWANT"
click at [185, 149] on div "Contact Number 1" at bounding box center [221, 157] width 164 height 33
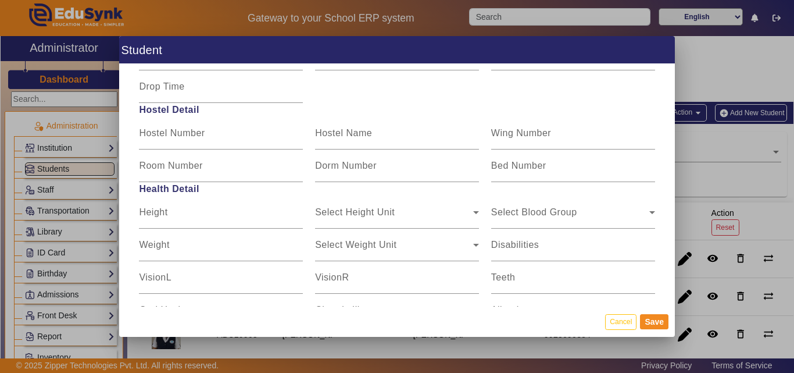
scroll to position [1474, 0]
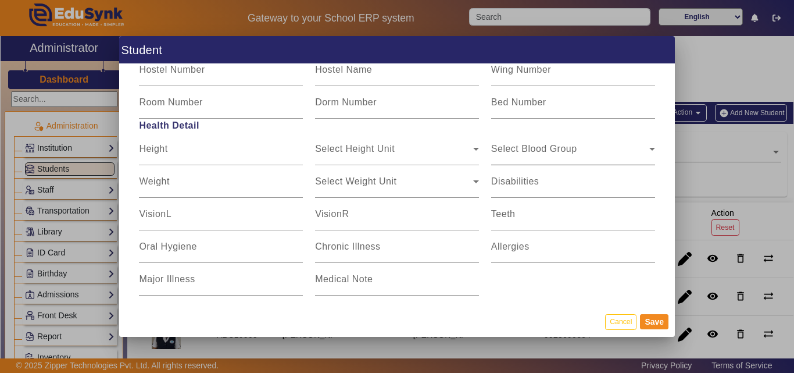
type input "9011844565"
click at [577, 141] on div "Select Blood Group Select Blood Group" at bounding box center [573, 149] width 164 height 33
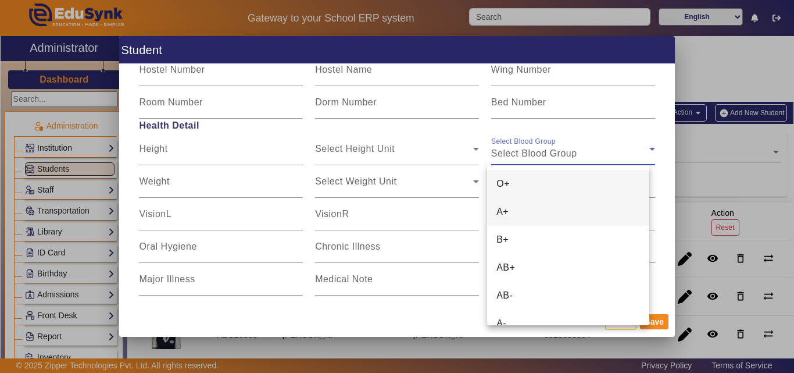
click at [568, 211] on mat-option "A+" at bounding box center [568, 212] width 162 height 28
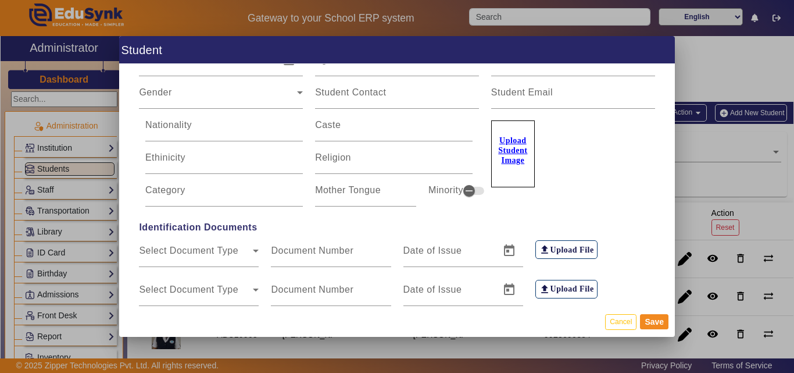
scroll to position [0, 0]
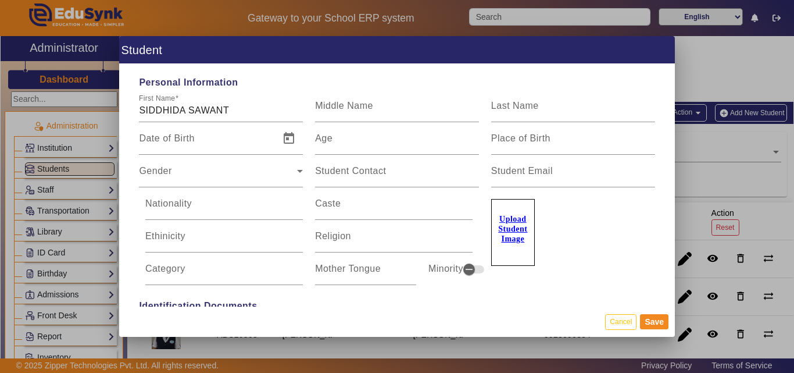
click at [505, 227] on u "Upload Student Image" at bounding box center [512, 229] width 29 height 28
click at [0, 0] on input "Upload Student Image" at bounding box center [0, 0] width 0 height 0
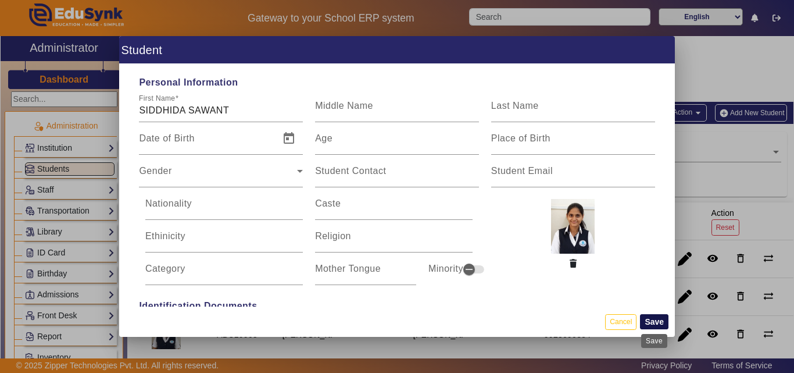
click at [665, 324] on button "Save" at bounding box center [654, 321] width 28 height 15
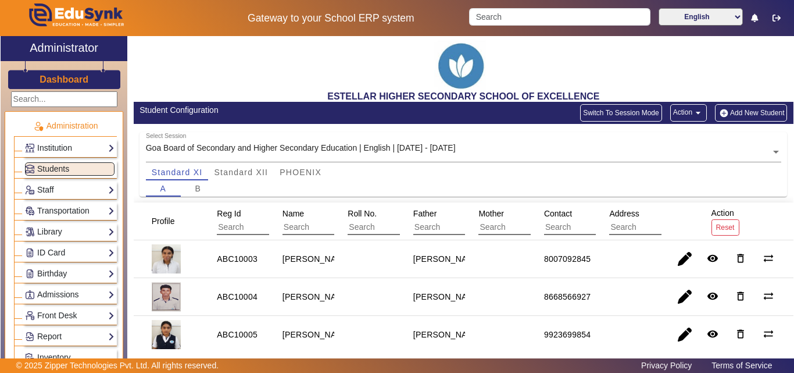
click at [745, 109] on button "Add New Student" at bounding box center [751, 112] width 72 height 17
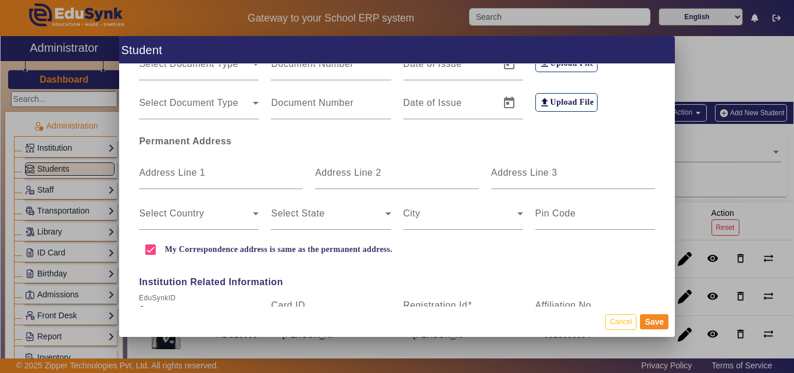
scroll to position [349, 0]
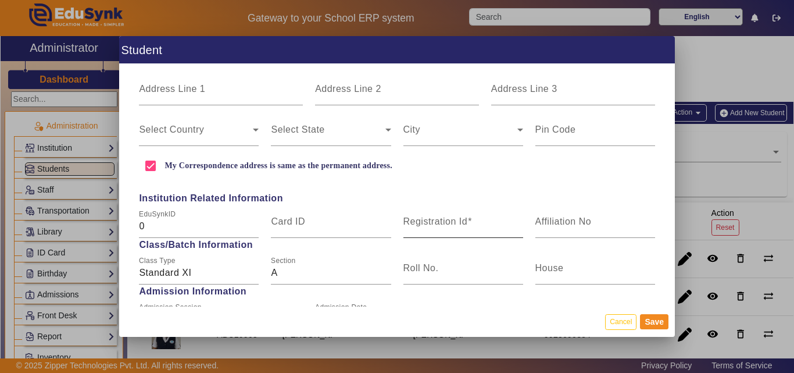
type input "[PERSON_NAME]"
click at [429, 220] on mat-label "Registration Id" at bounding box center [436, 221] width 65 height 10
click at [429, 220] on input "Registration Id" at bounding box center [464, 226] width 120 height 14
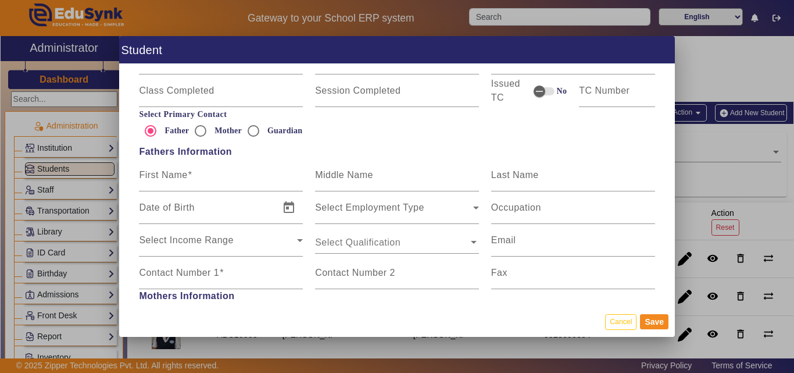
scroll to position [698, 0]
type input "ABC10012"
click at [199, 181] on input "First Name" at bounding box center [221, 180] width 164 height 14
type input "[PERSON_NAME]"
click at [210, 280] on input "Contact Number 1" at bounding box center [221, 278] width 164 height 14
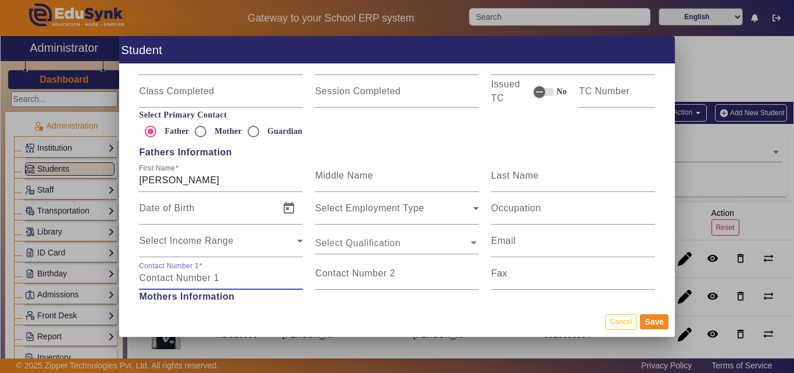
type input "7"
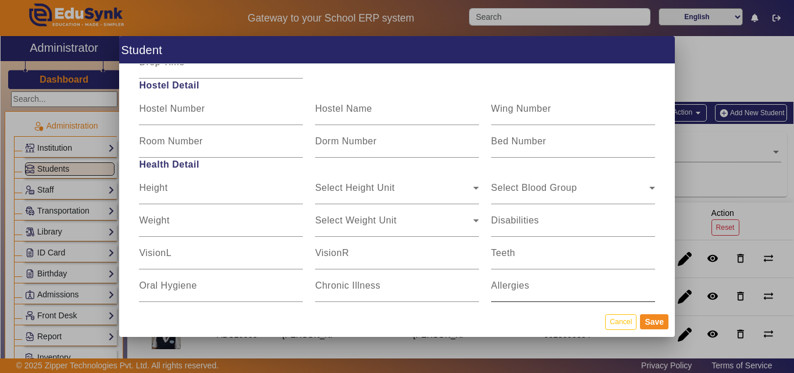
scroll to position [1474, 0]
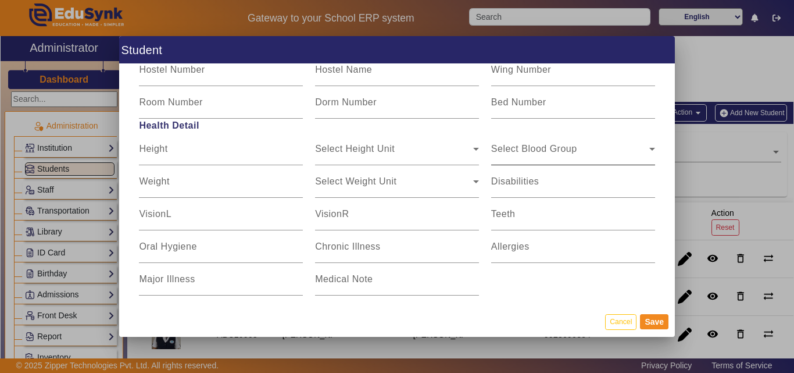
type input "9765852817"
click at [551, 150] on span "Select Blood Group" at bounding box center [534, 153] width 86 height 10
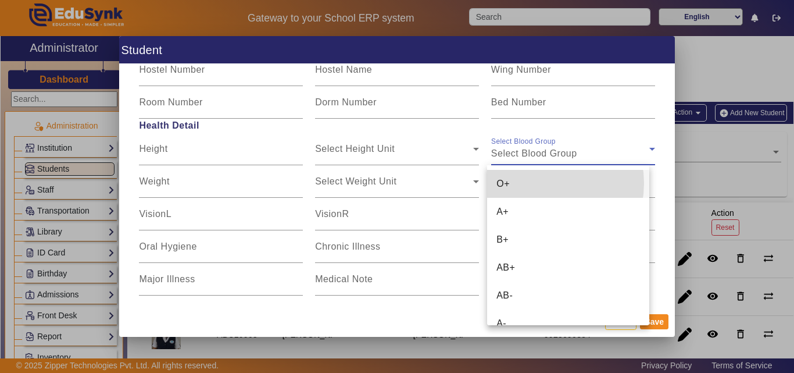
click at [537, 183] on mat-option "O+" at bounding box center [568, 184] width 162 height 28
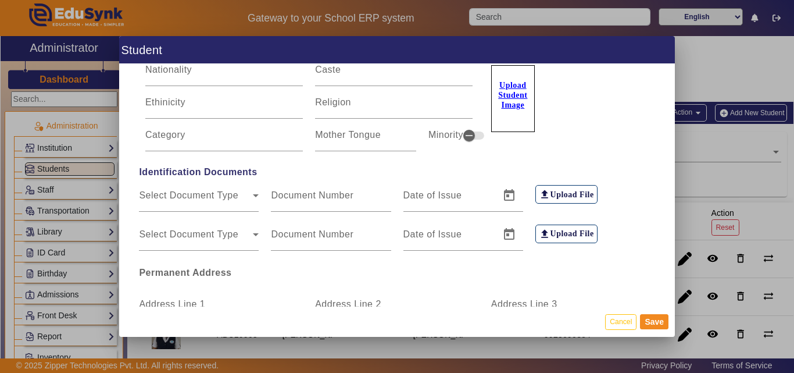
scroll to position [78, 0]
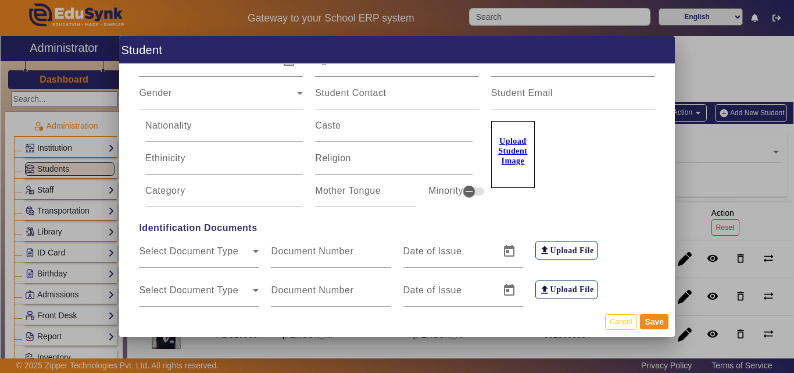
click at [516, 151] on u "Upload Student Image" at bounding box center [512, 151] width 29 height 28
click at [0, 0] on input "Upload Student Image" at bounding box center [0, 0] width 0 height 0
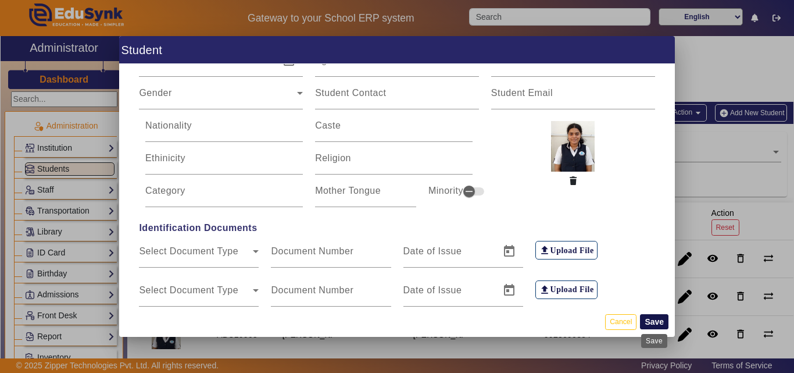
click at [655, 317] on button "Save" at bounding box center [654, 321] width 28 height 15
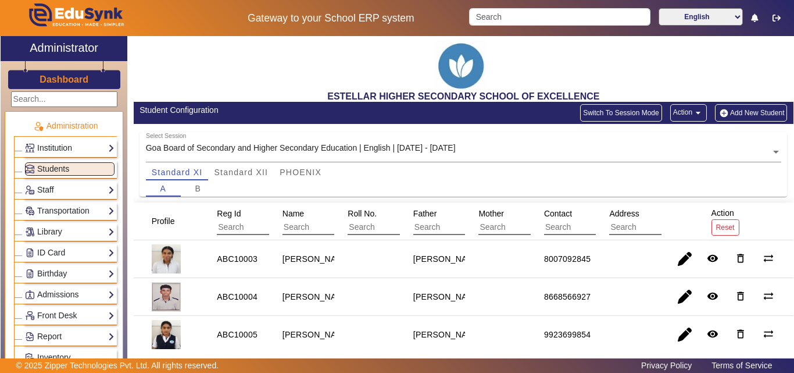
click at [719, 110] on img "button" at bounding box center [724, 113] width 12 height 10
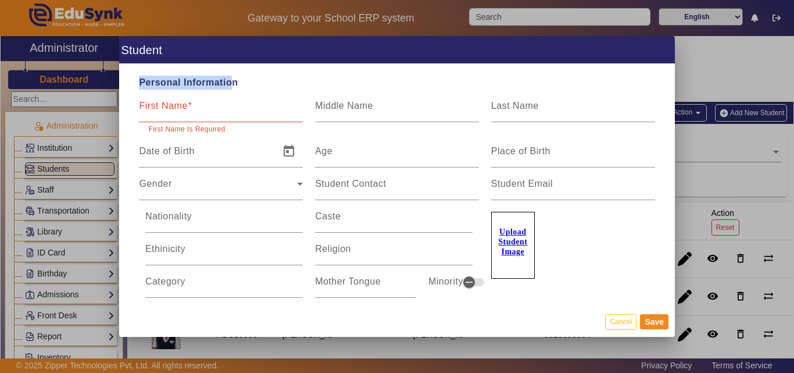
drag, startPoint x: 142, startPoint y: 82, endPoint x: 230, endPoint y: 84, distance: 88.4
click at [230, 84] on span "Personal Information" at bounding box center [397, 83] width 528 height 14
click at [224, 103] on div "First Name" at bounding box center [221, 106] width 164 height 33
click at [237, 88] on span "Personal Information" at bounding box center [397, 83] width 528 height 14
click at [211, 101] on div "First Name" at bounding box center [221, 106] width 164 height 33
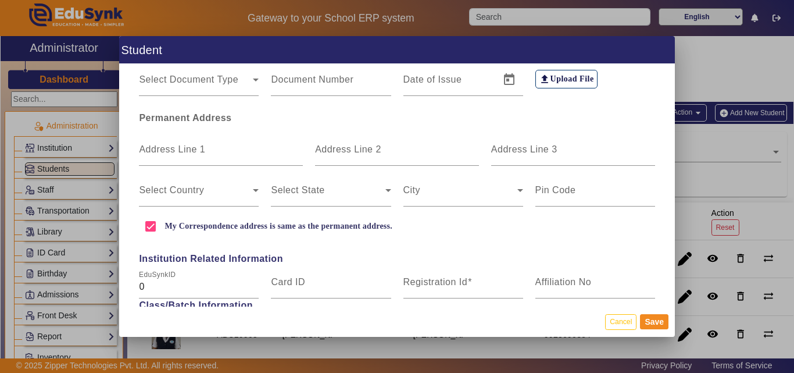
scroll to position [291, 0]
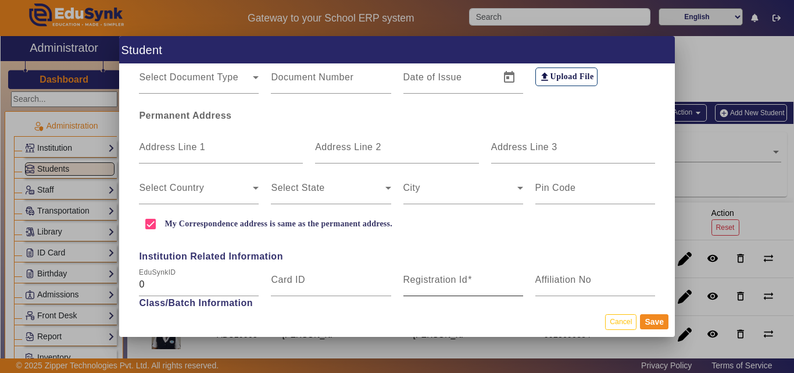
type input "[PERSON_NAME]"
click at [433, 271] on div "Registration Id" at bounding box center [464, 279] width 120 height 33
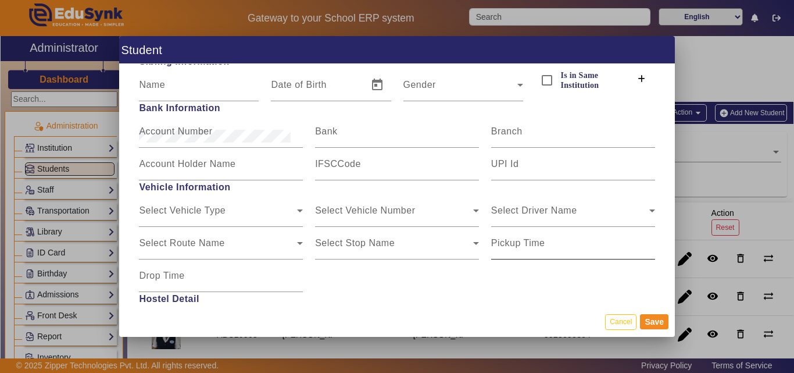
scroll to position [1454, 0]
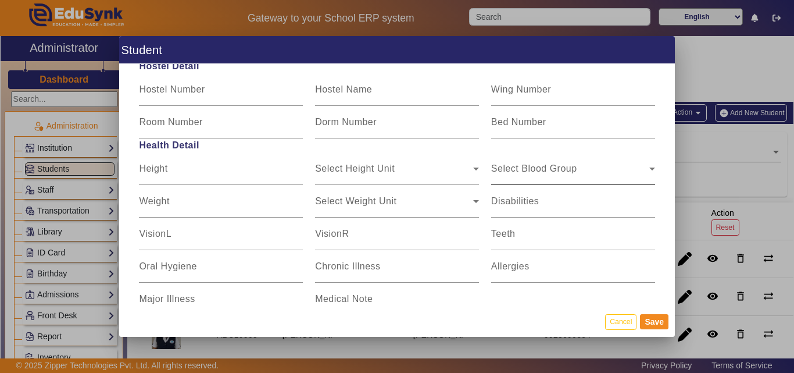
type input "ABC10021"
click at [560, 170] on span "Select Blood Group" at bounding box center [570, 173] width 158 height 14
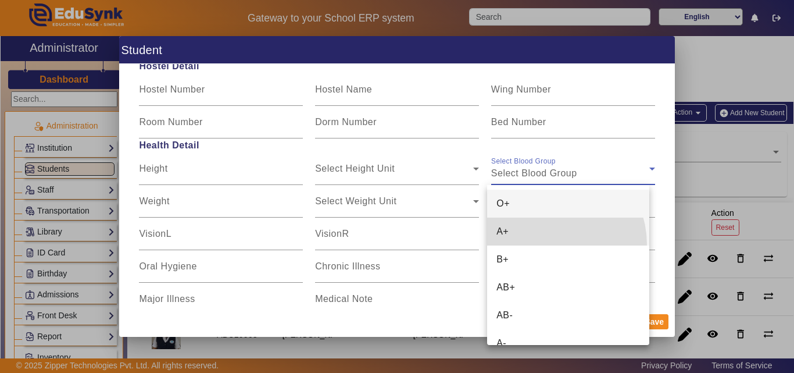
click at [546, 244] on mat-option "A+" at bounding box center [568, 231] width 162 height 28
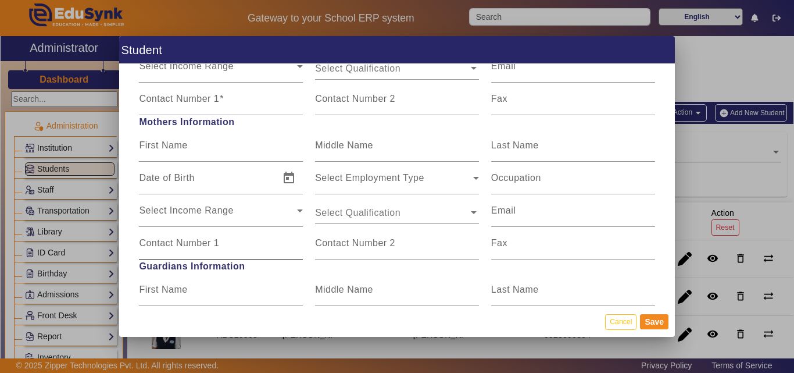
scroll to position [640, 0]
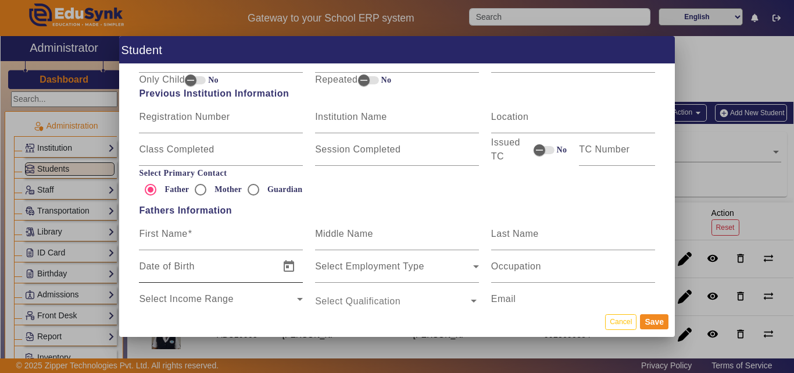
click at [178, 251] on div "Date of Birth" at bounding box center [206, 266] width 134 height 33
click at [184, 245] on input "First Name" at bounding box center [221, 238] width 164 height 14
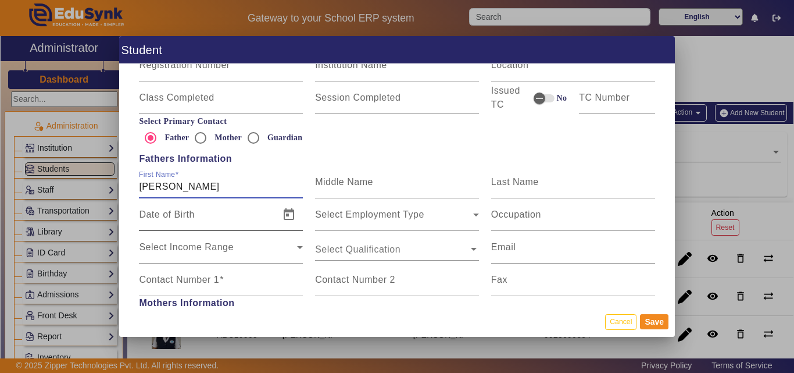
scroll to position [756, 0]
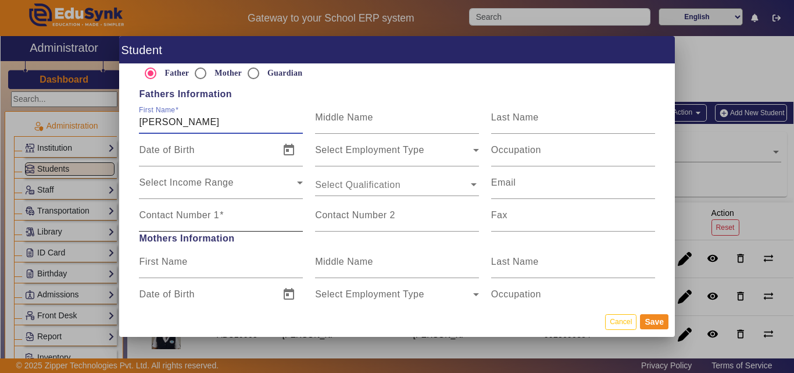
type input "[PERSON_NAME]"
click at [195, 212] on mat-label "Contact Number 1" at bounding box center [179, 215] width 80 height 10
click at [195, 213] on input "Contact Number 1" at bounding box center [221, 220] width 164 height 14
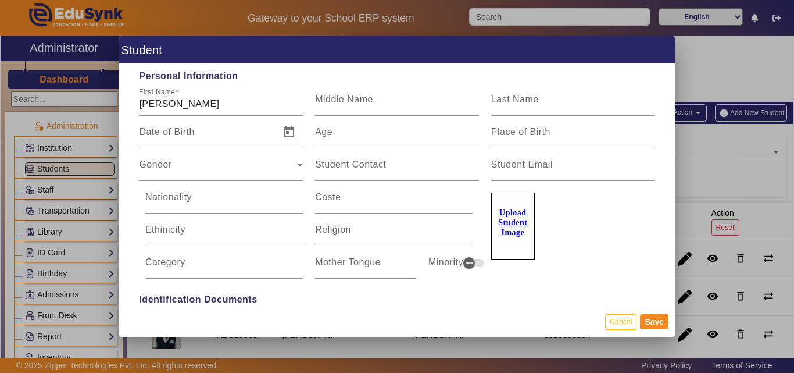
scroll to position [0, 0]
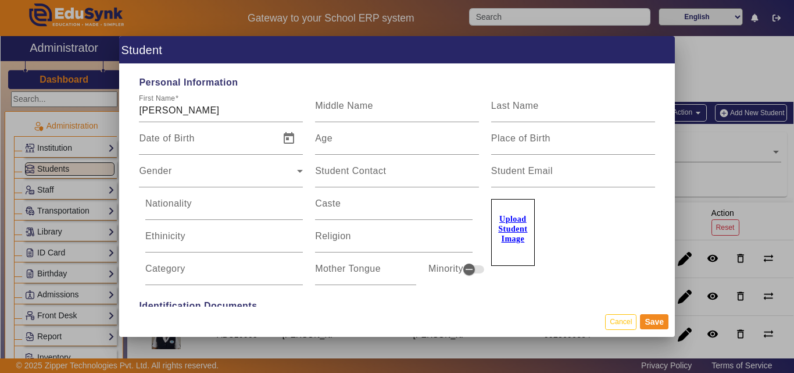
type input "9890332949"
click at [509, 233] on u "Upload Student Image" at bounding box center [512, 229] width 29 height 28
click at [0, 0] on input "Upload Student Image" at bounding box center [0, 0] width 0 height 0
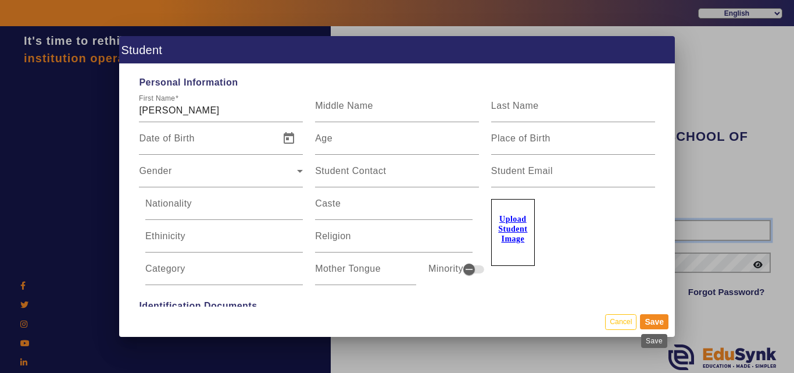
type input "7796657185"
click at [510, 234] on label "Upload Student Image" at bounding box center [513, 232] width 44 height 67
click at [0, 0] on input "Upload Student Image" at bounding box center [0, 0] width 0 height 0
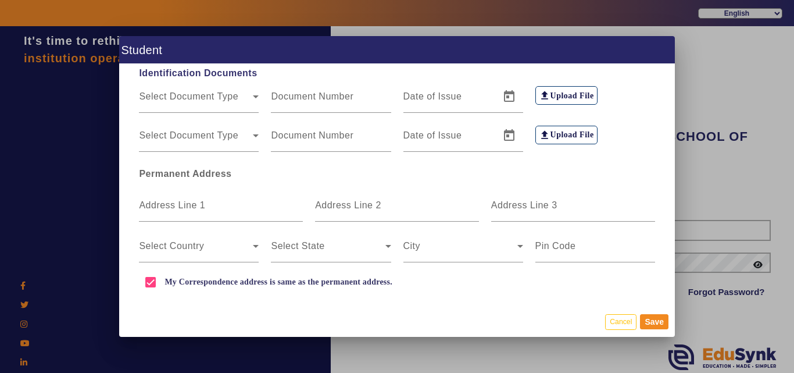
scroll to position [523, 0]
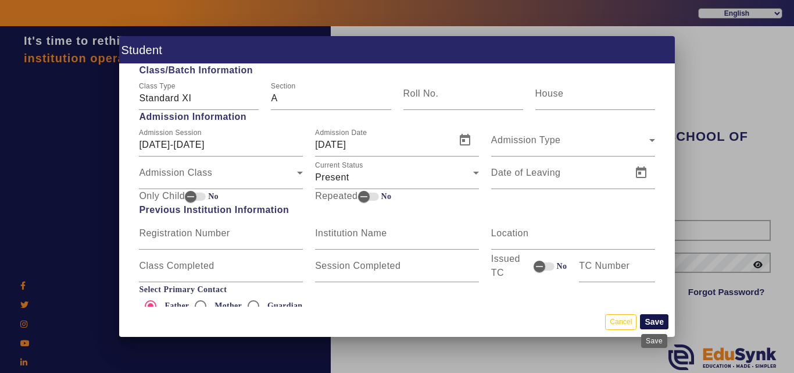
click at [655, 321] on button "Save" at bounding box center [654, 321] width 28 height 15
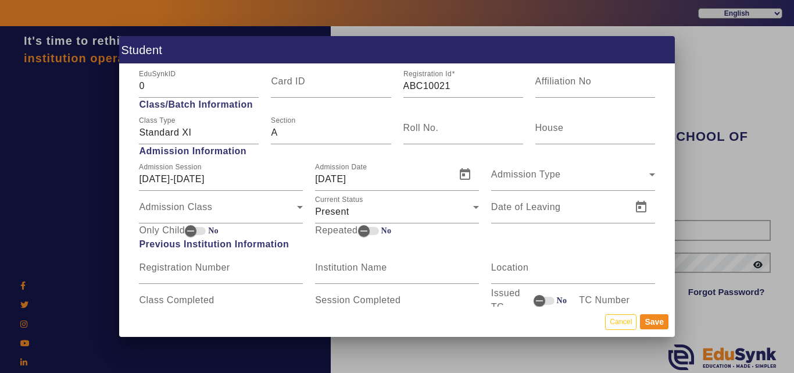
scroll to position [640, 0]
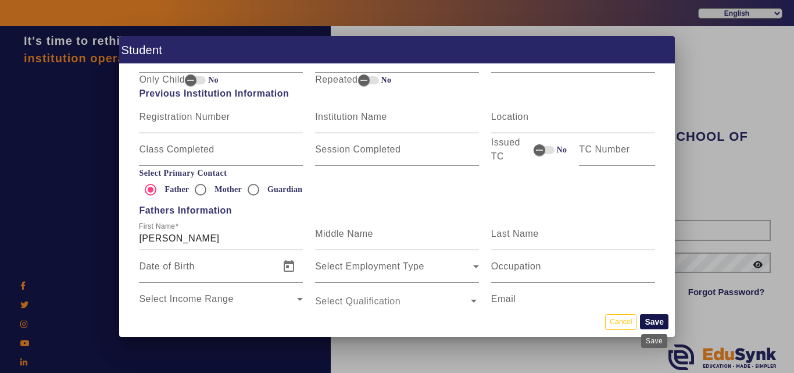
click at [648, 322] on button "Save" at bounding box center [654, 321] width 28 height 15
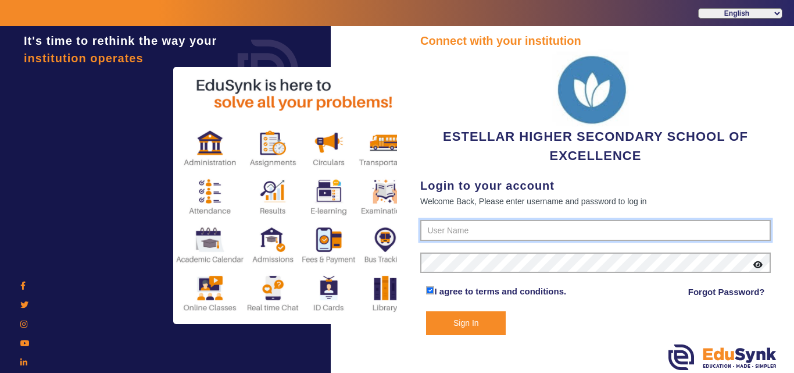
type input "7796657185"
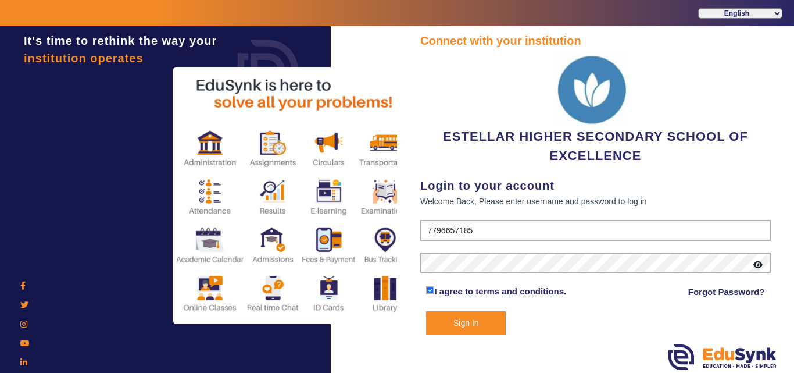
click at [462, 314] on button "Sign In" at bounding box center [466, 323] width 80 height 24
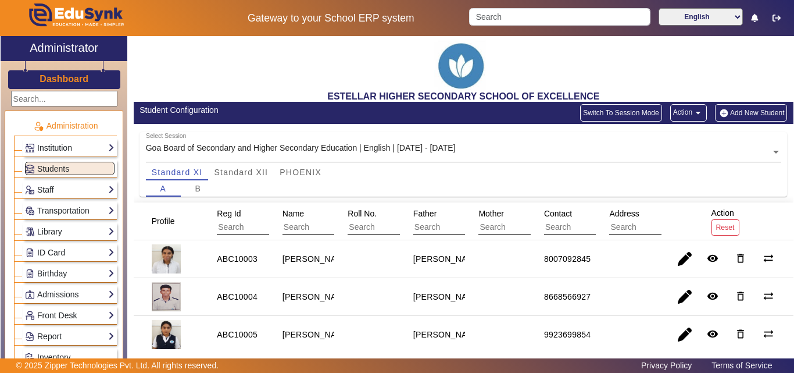
click at [758, 104] on button "Add New Student" at bounding box center [751, 112] width 72 height 17
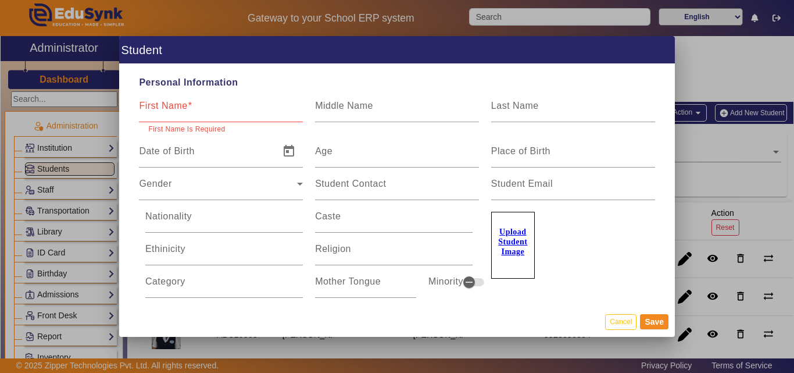
click at [507, 226] on label "Upload Student Image" at bounding box center [513, 245] width 44 height 67
click at [0, 0] on input "Upload Student Image" at bounding box center [0, 0] width 0 height 0
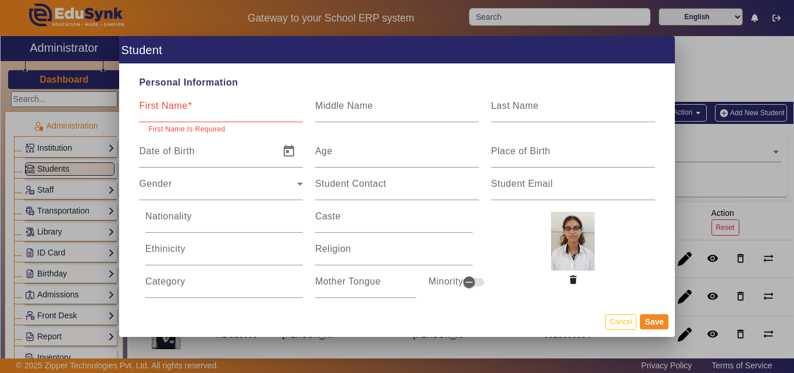
click at [215, 103] on div "First Name" at bounding box center [221, 106] width 164 height 33
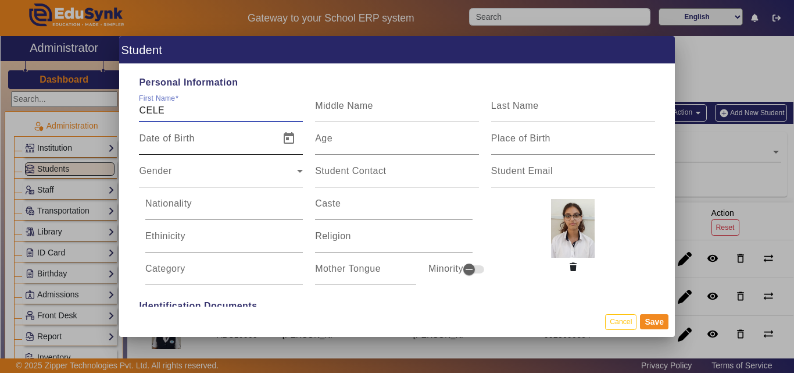
type input "[PERSON_NAME]"
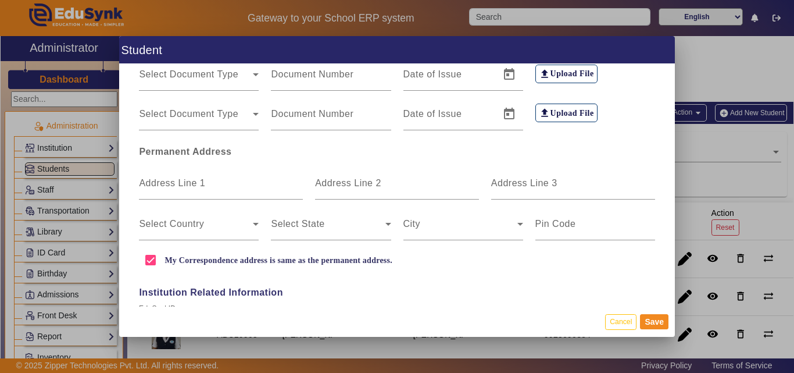
scroll to position [349, 0]
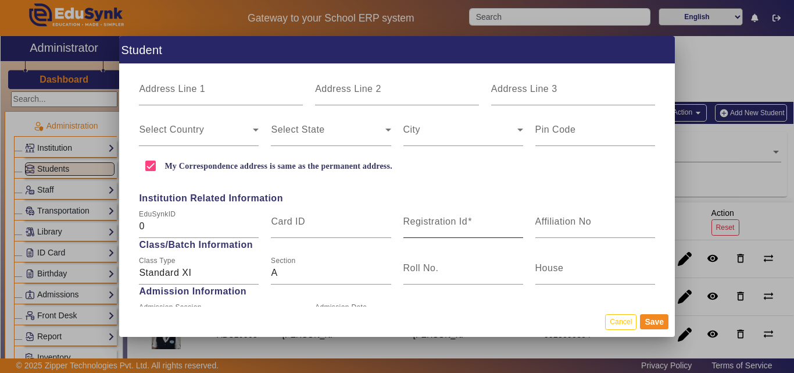
click at [414, 212] on div "Registration Id" at bounding box center [464, 221] width 120 height 33
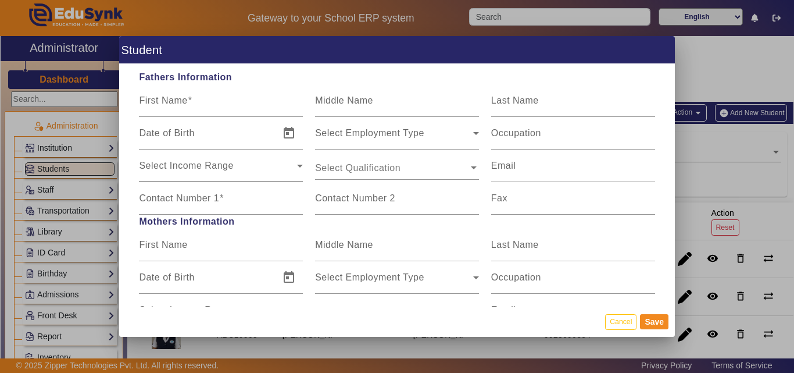
scroll to position [756, 0]
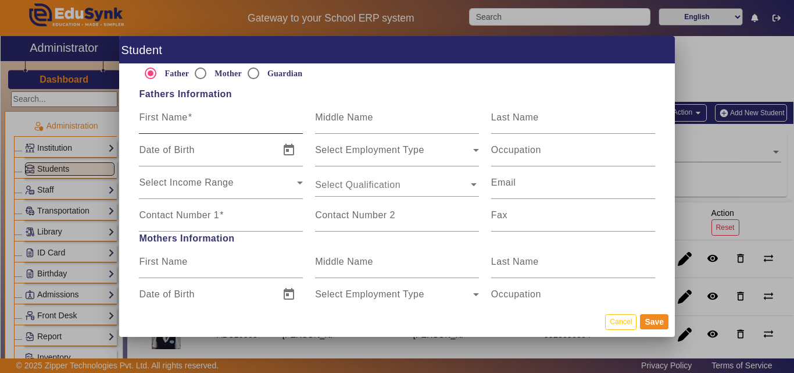
type input "ABC10021"
click at [198, 120] on input "First Name" at bounding box center [221, 122] width 164 height 14
type input "[PERSON_NAME]"
click at [193, 211] on mat-label "Contact Number 1" at bounding box center [179, 215] width 80 height 10
click at [193, 213] on input "Contact Number 1" at bounding box center [221, 220] width 164 height 14
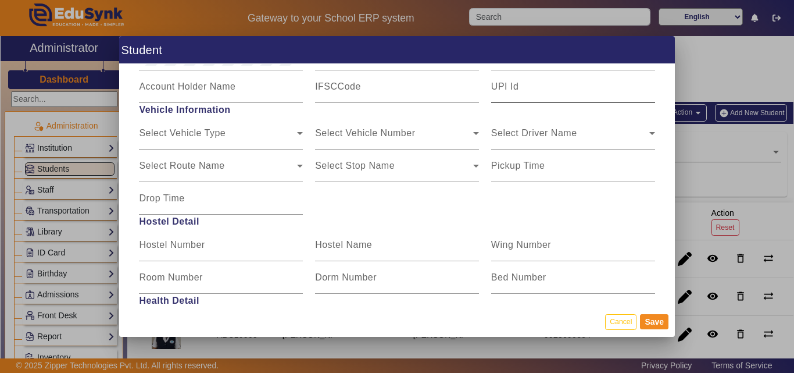
scroll to position [1396, 0]
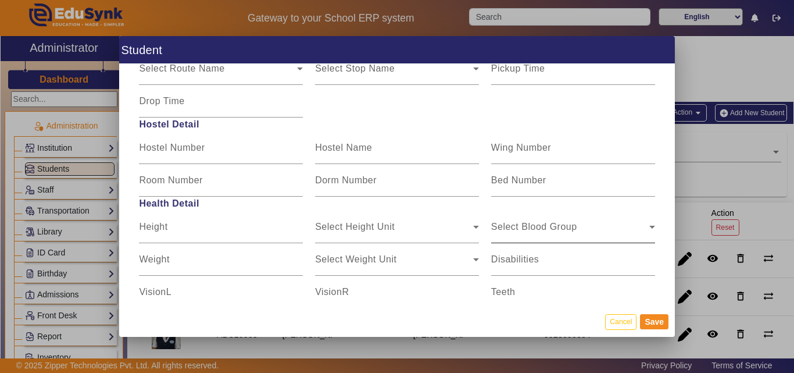
type input "9890332949"
click at [569, 233] on span "Select Blood Group" at bounding box center [534, 231] width 86 height 10
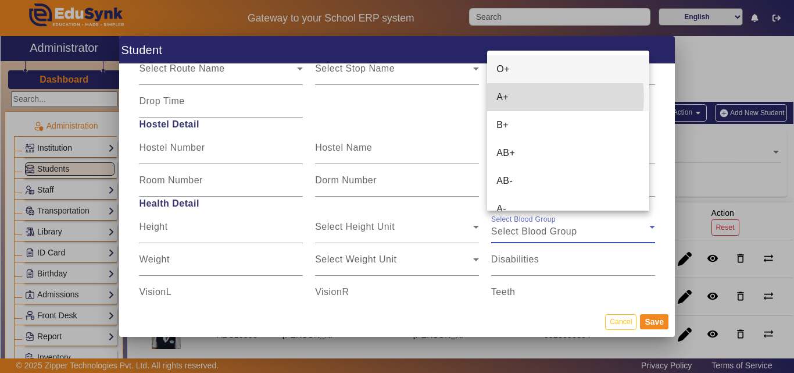
click at [545, 97] on mat-option "A+" at bounding box center [568, 97] width 162 height 28
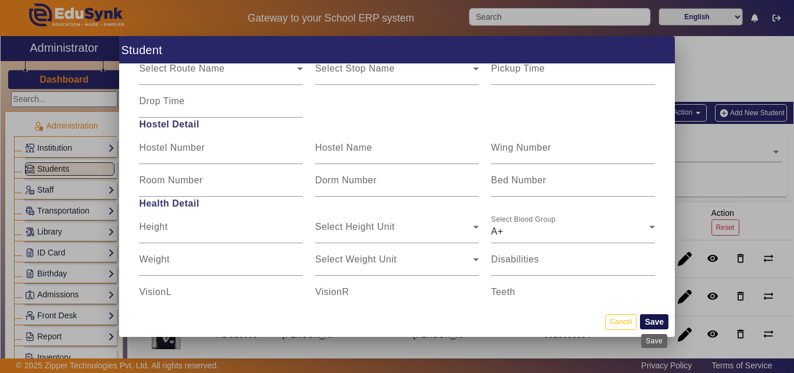
click at [647, 324] on button "Save" at bounding box center [654, 321] width 28 height 15
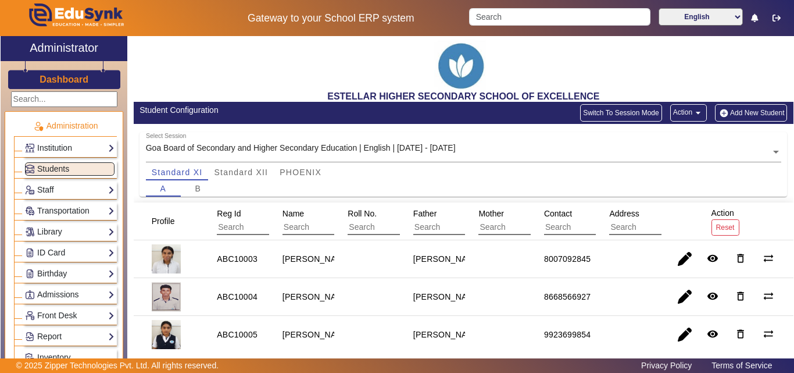
click at [732, 113] on button "Add New Student" at bounding box center [751, 112] width 72 height 17
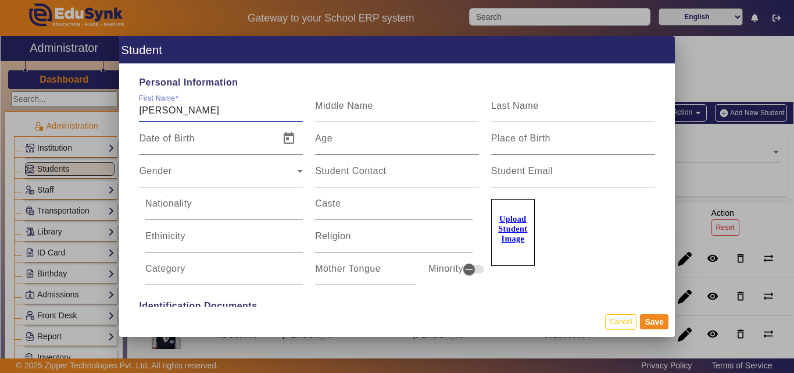
click at [183, 110] on input "[PERSON_NAME]" at bounding box center [221, 111] width 164 height 14
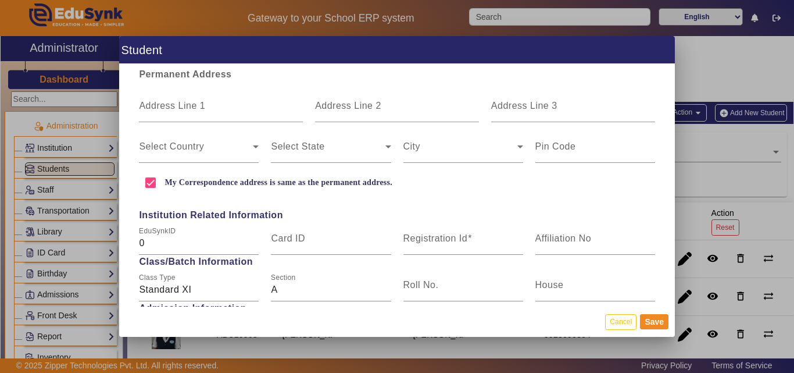
scroll to position [407, 0]
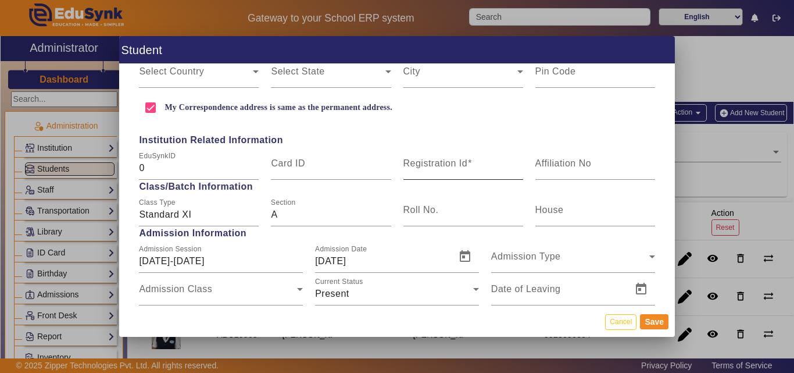
type input "[PERSON_NAME]"
click at [427, 164] on mat-label "Registration Id" at bounding box center [436, 163] width 65 height 10
click at [427, 164] on input "Registration Id" at bounding box center [464, 168] width 120 height 14
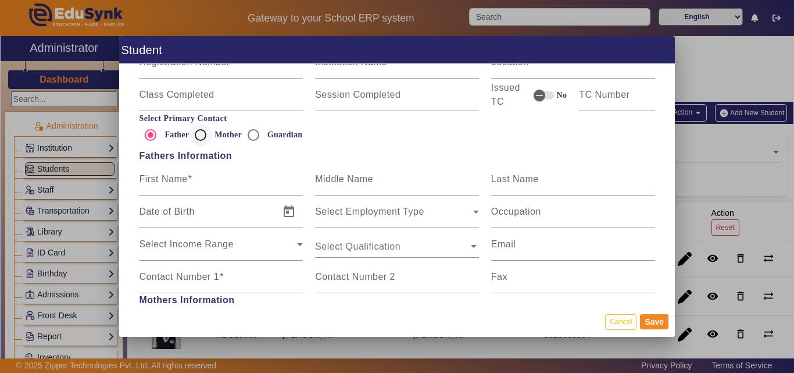
scroll to position [698, 0]
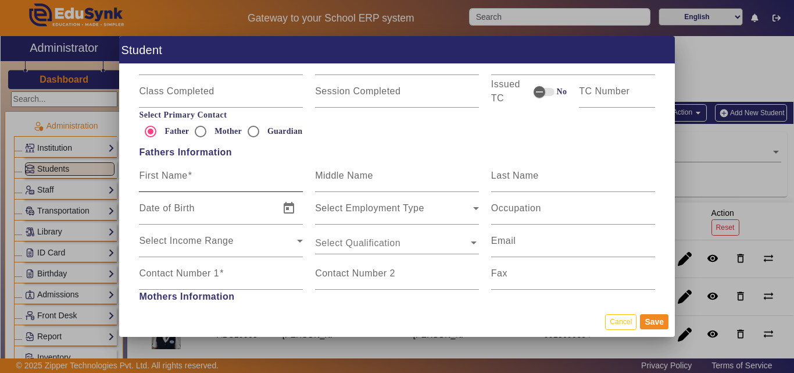
type input "ABC10002"
click at [205, 181] on input "First Name" at bounding box center [221, 180] width 164 height 14
type input "[PERSON_NAME]"
click at [195, 283] on input "Contact Number 1" at bounding box center [221, 278] width 164 height 14
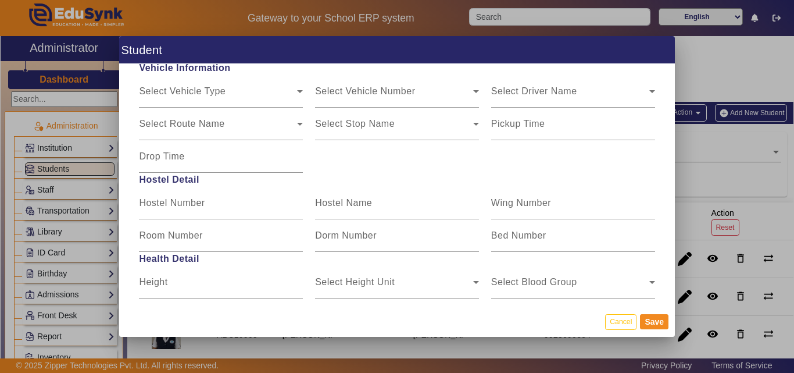
scroll to position [1454, 0]
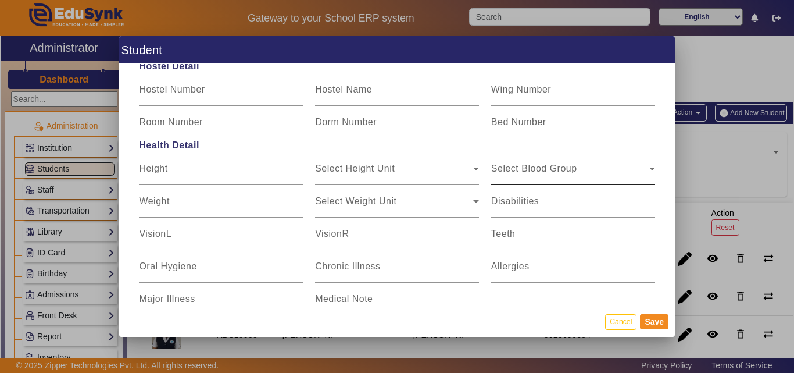
type input "9822488114"
click at [571, 171] on span "Select Blood Group" at bounding box center [570, 173] width 158 height 14
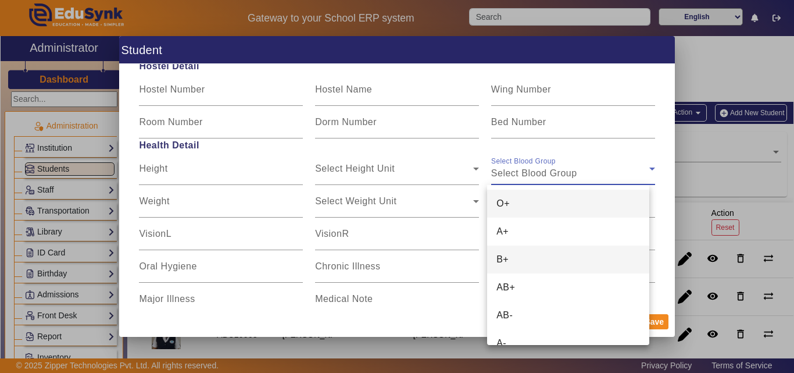
click at [542, 256] on mat-option "B+" at bounding box center [568, 259] width 162 height 28
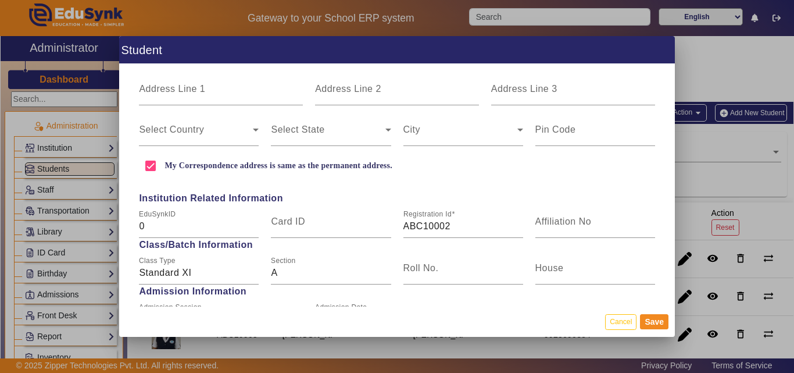
scroll to position [0, 0]
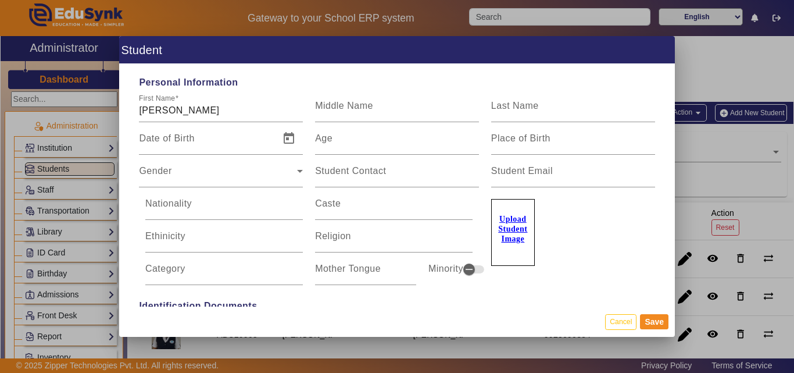
click at [508, 229] on u "Upload Student Image" at bounding box center [512, 229] width 29 height 28
click at [0, 0] on input "Upload Student Image" at bounding box center [0, 0] width 0 height 0
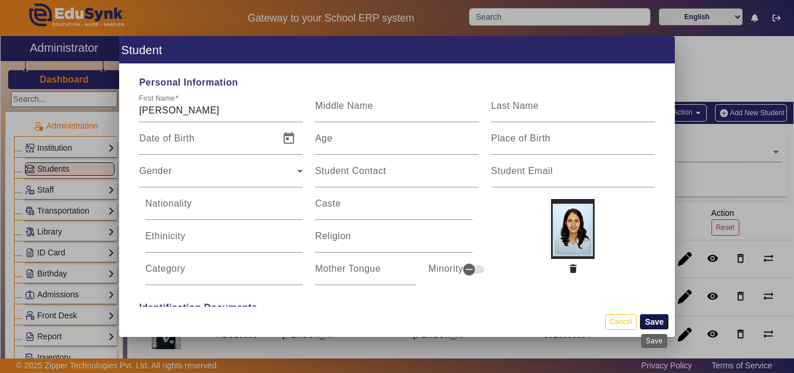
click at [661, 323] on button "Save" at bounding box center [654, 321] width 28 height 15
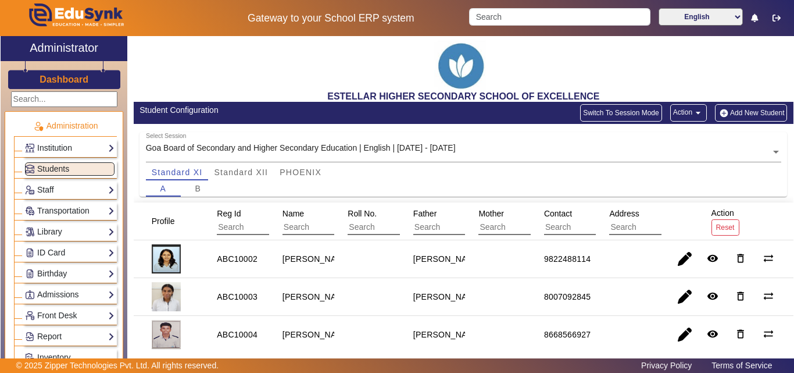
click at [752, 112] on button "Add New Student" at bounding box center [751, 112] width 72 height 17
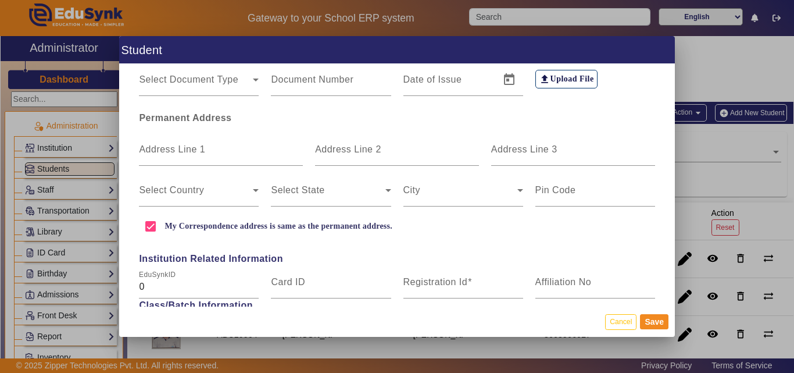
scroll to position [291, 0]
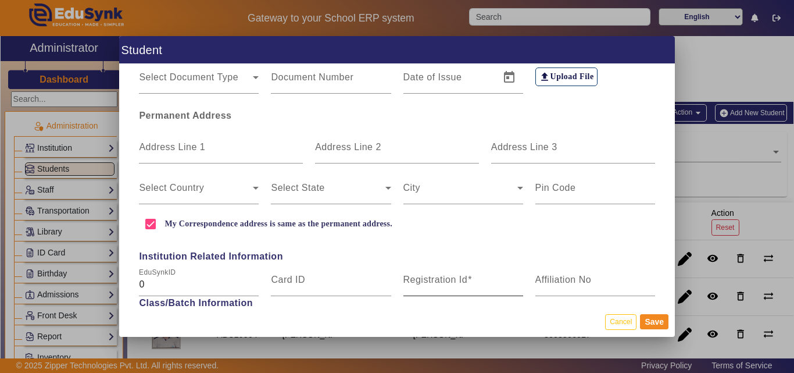
type input "[PERSON_NAME]"
click at [426, 277] on mat-label "Registration Id" at bounding box center [436, 279] width 65 height 10
click at [426, 277] on input "Registration Id" at bounding box center [464, 284] width 120 height 14
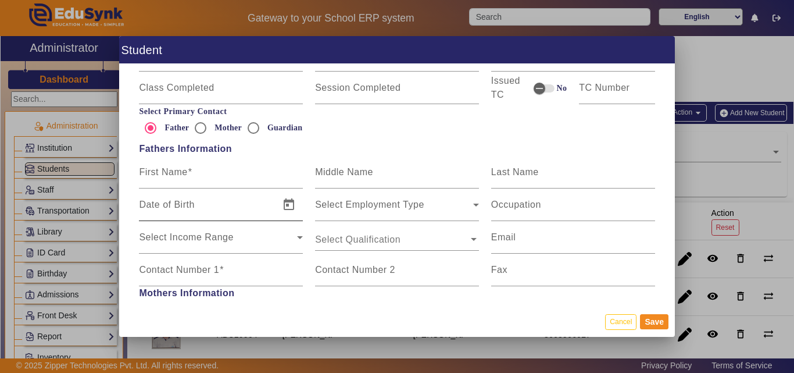
scroll to position [698, 0]
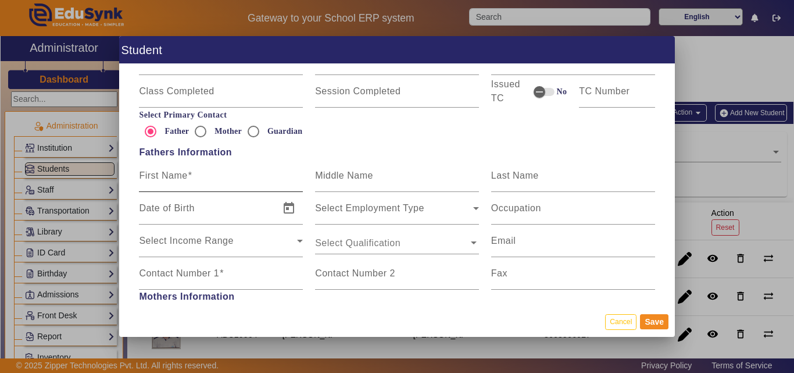
type input "ABC10024"
click at [191, 180] on span at bounding box center [190, 175] width 5 height 10
click at [191, 180] on input "First Name" at bounding box center [221, 180] width 164 height 14
type input "[PERSON_NAME]"
click at [194, 268] on mat-label "Contact Number 1" at bounding box center [179, 273] width 80 height 10
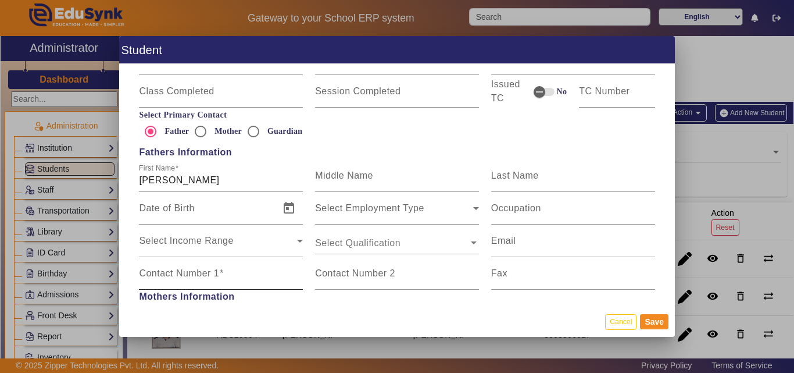
click at [194, 271] on input "Contact Number 1" at bounding box center [221, 278] width 164 height 14
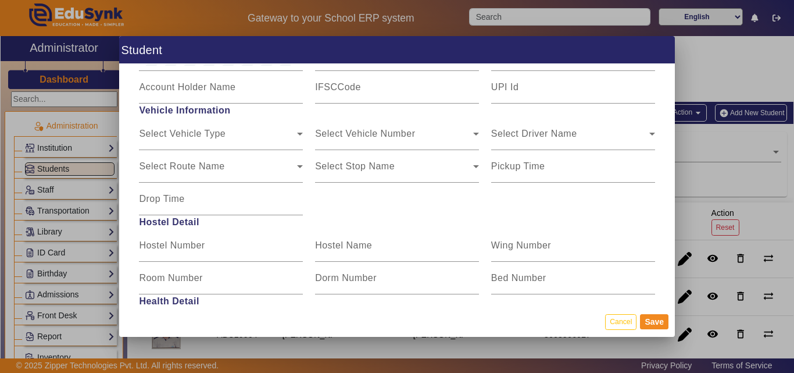
scroll to position [1396, 0]
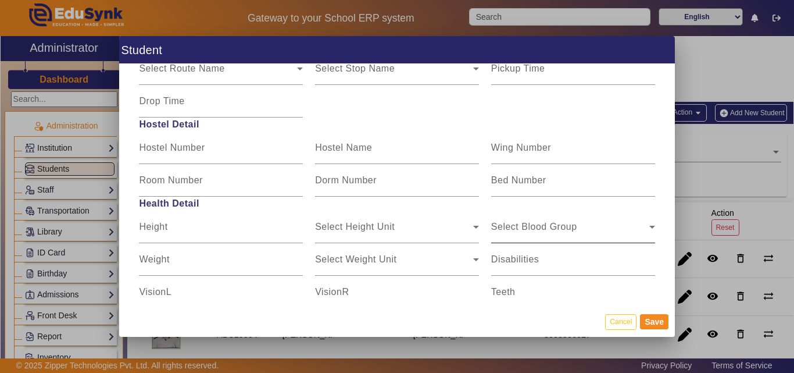
type input "9822122720"
click at [539, 231] on span "Select Blood Group" at bounding box center [570, 231] width 158 height 14
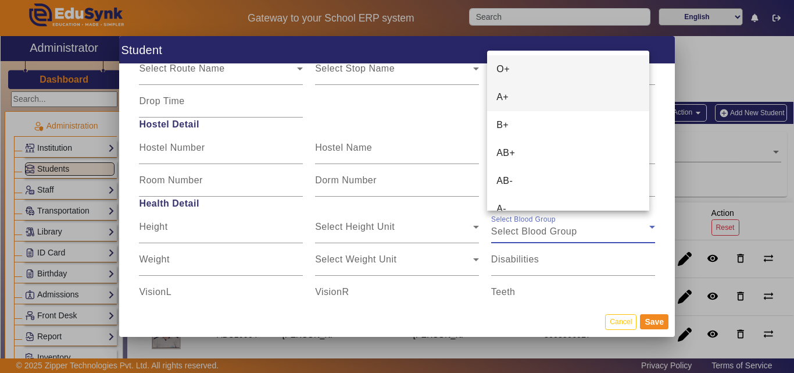
click at [524, 104] on mat-option "A+" at bounding box center [568, 97] width 162 height 28
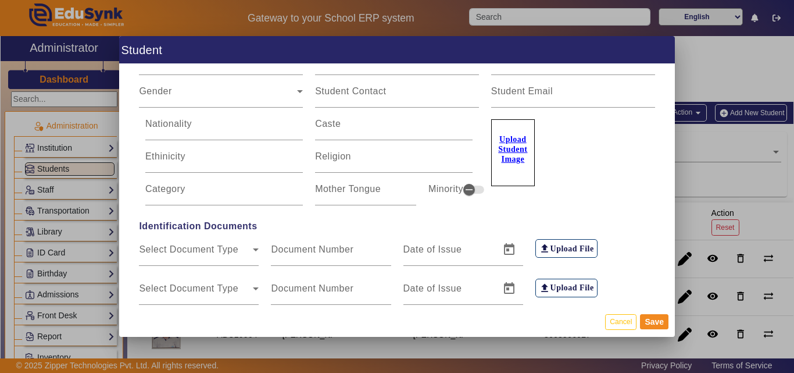
scroll to position [0, 0]
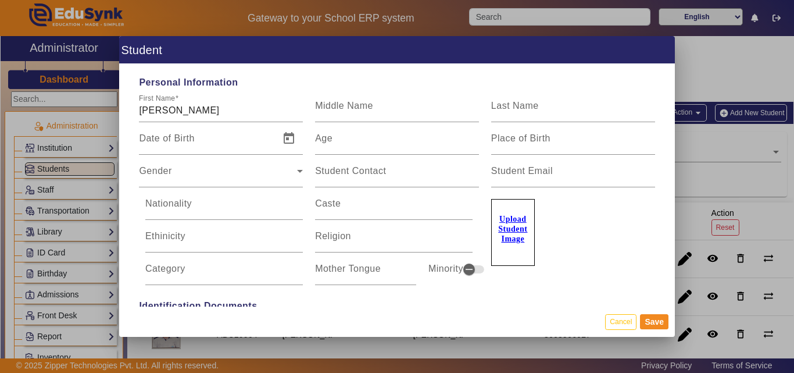
click at [501, 227] on u "Upload Student Image" at bounding box center [512, 229] width 29 height 28
click at [0, 0] on input "Upload Student Image" at bounding box center [0, 0] width 0 height 0
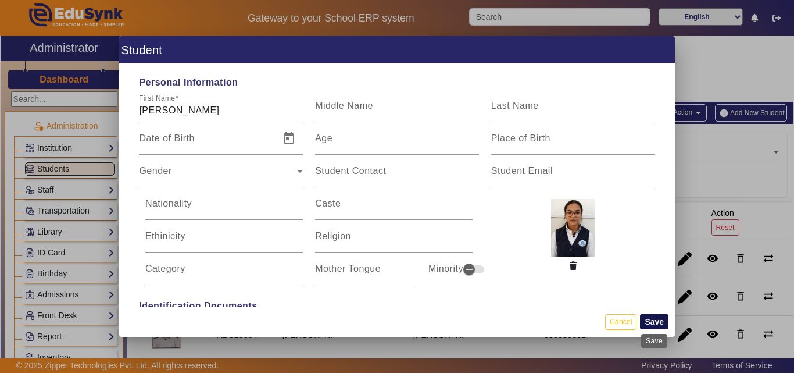
click at [654, 321] on button "Save" at bounding box center [654, 321] width 28 height 15
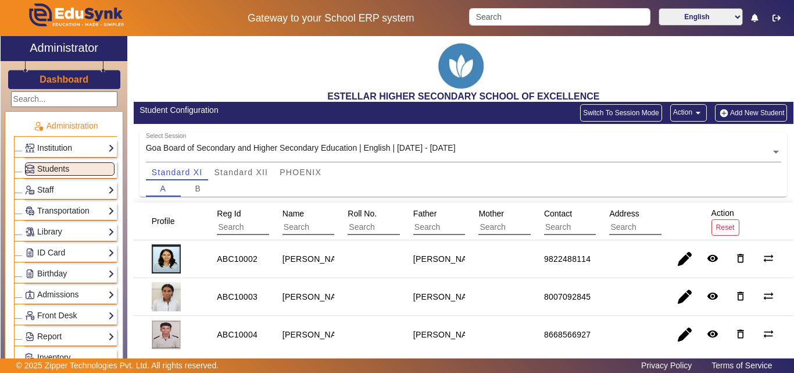
click at [720, 105] on button "Add New Student" at bounding box center [751, 112] width 72 height 17
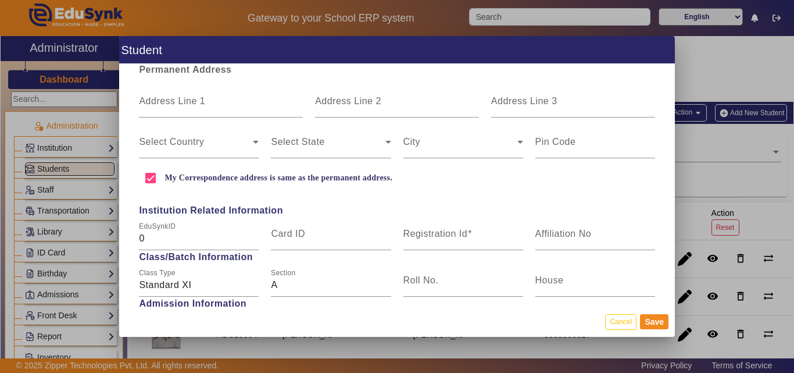
scroll to position [465, 0]
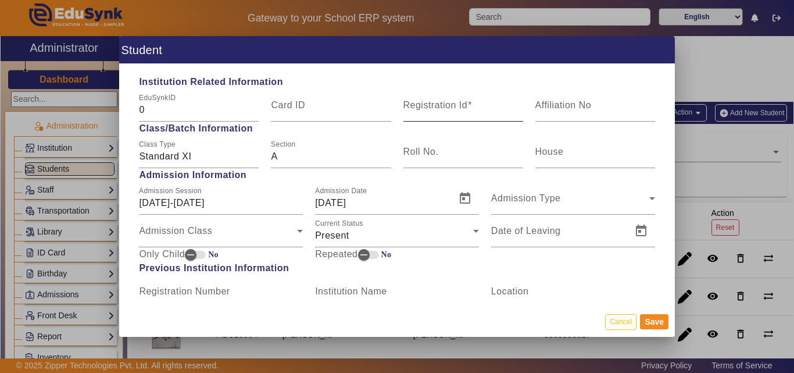
type input "[PERSON_NAME]"
click at [441, 98] on div "Registration Id" at bounding box center [464, 105] width 120 height 33
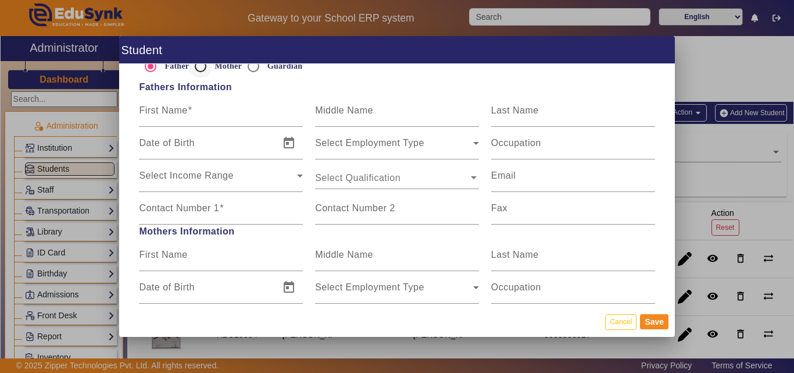
scroll to position [698, 0]
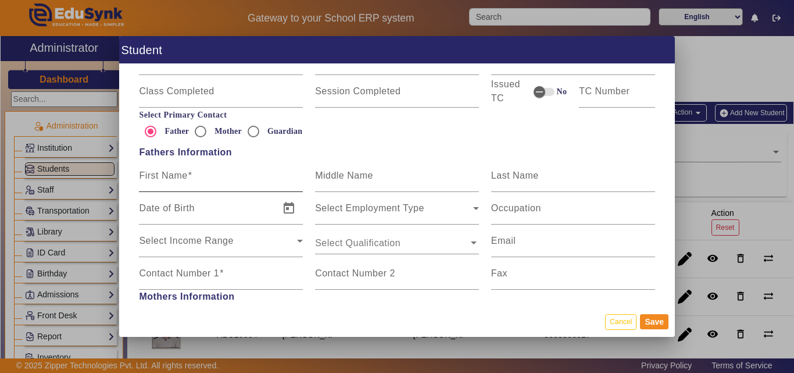
type input "ABC10022"
click at [196, 183] on input "First Name" at bounding box center [221, 180] width 164 height 14
type input "[PERSON_NAME]"
click at [187, 257] on div "Contact Number 1" at bounding box center [221, 273] width 164 height 33
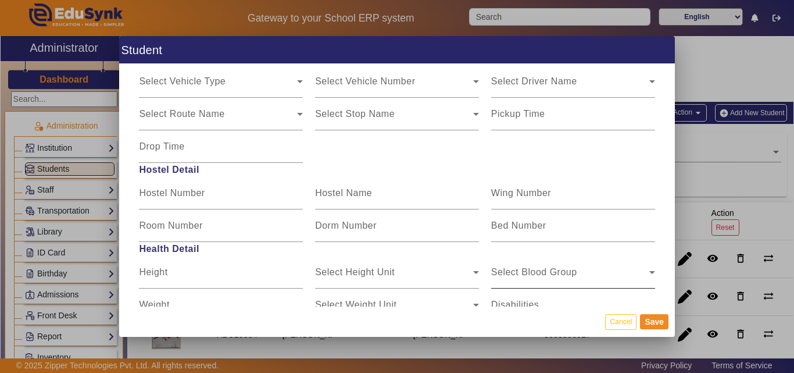
scroll to position [1474, 0]
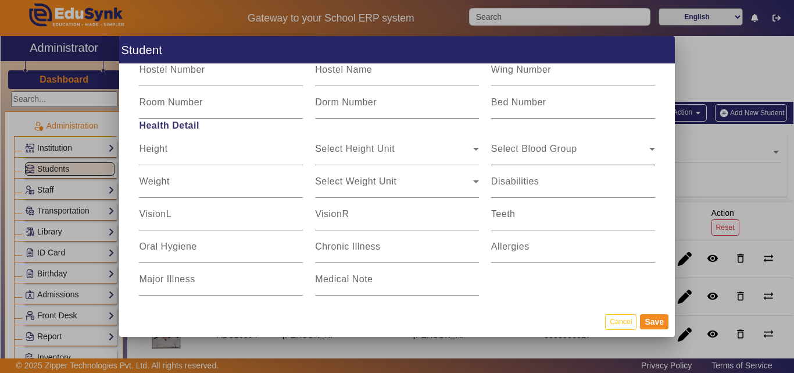
type input "9981668736"
click at [575, 147] on div "Select Blood Group" at bounding box center [570, 154] width 158 height 14
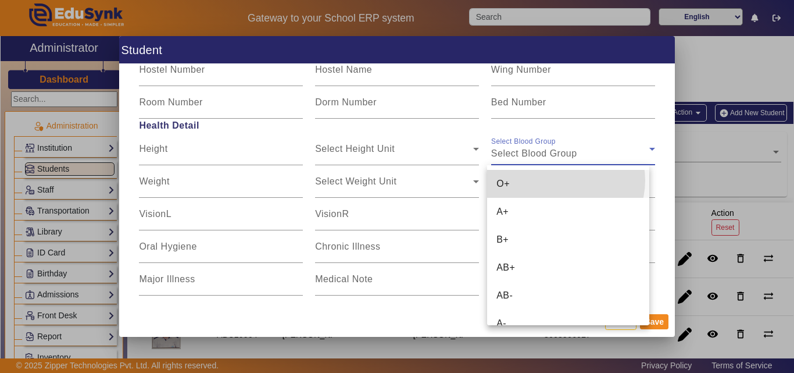
click at [563, 180] on mat-option "O+" at bounding box center [568, 184] width 162 height 28
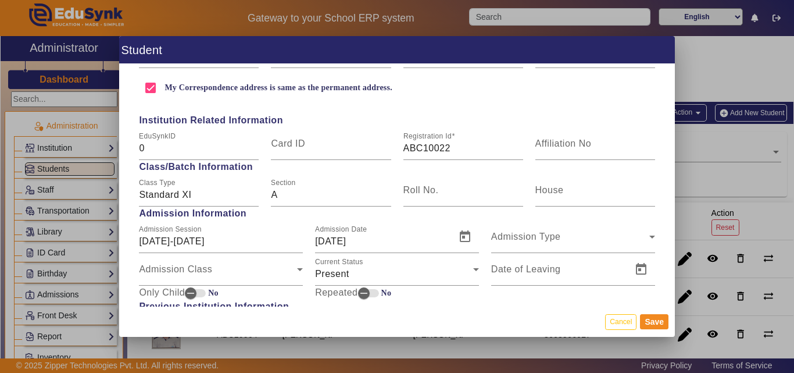
scroll to position [78, 0]
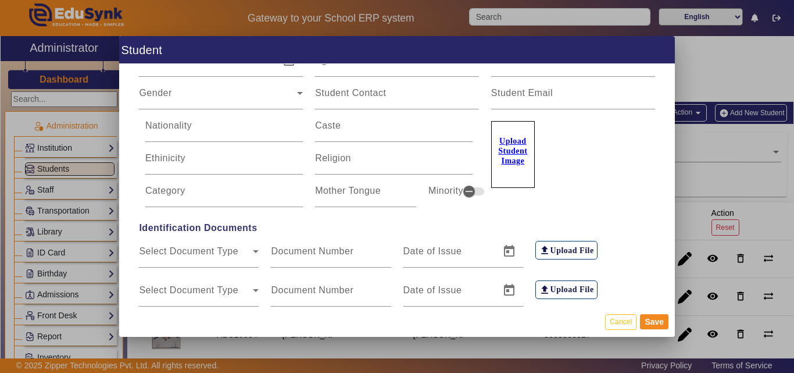
click at [504, 147] on u "Upload Student Image" at bounding box center [512, 151] width 29 height 28
click at [0, 0] on input "Upload Student Image" at bounding box center [0, 0] width 0 height 0
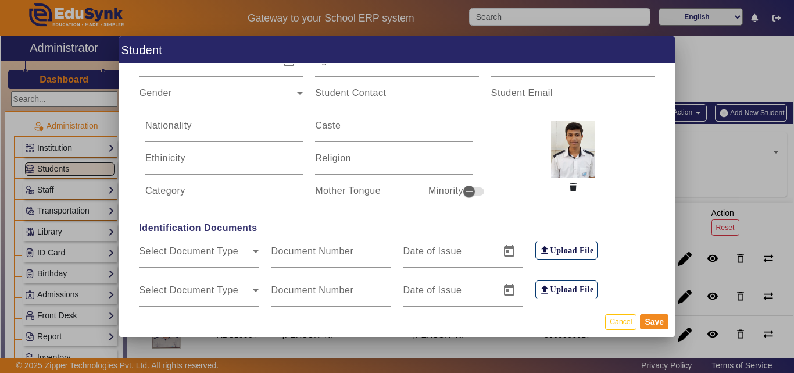
scroll to position [0, 0]
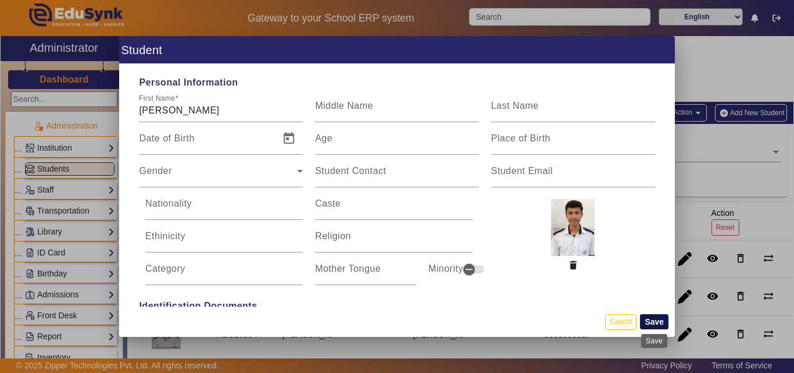
click at [652, 320] on button "Save" at bounding box center [654, 321] width 28 height 15
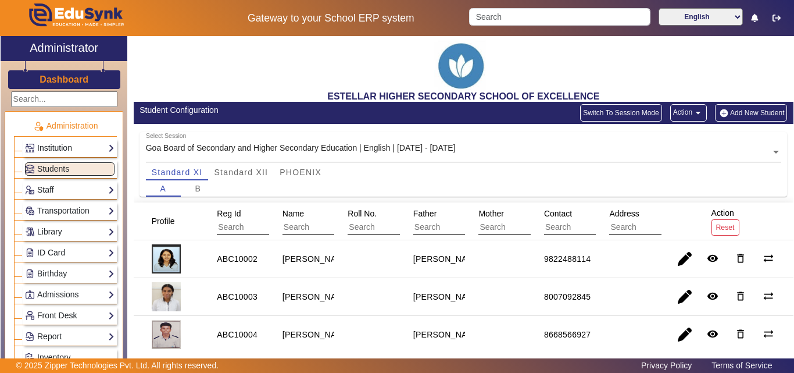
click at [752, 116] on button "Add New Student" at bounding box center [751, 112] width 72 height 17
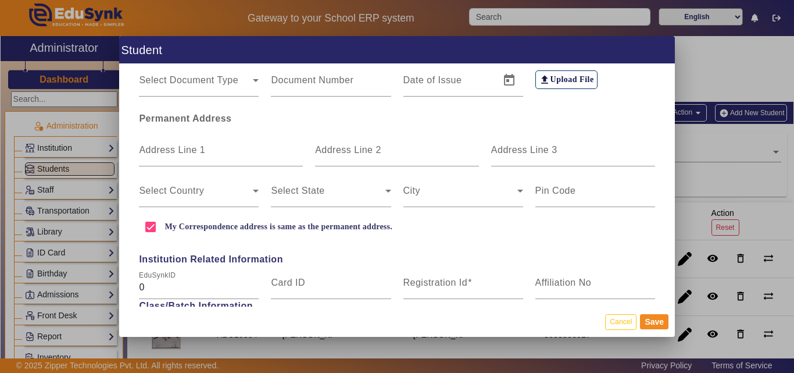
scroll to position [291, 0]
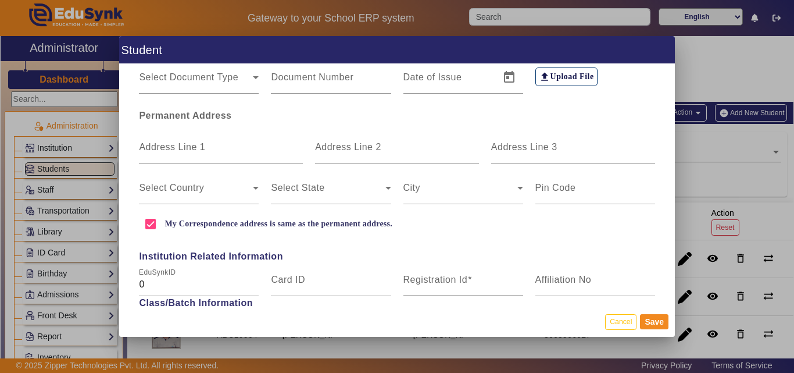
type input "[PERSON_NAME]"
click at [439, 283] on mat-label "Registration Id" at bounding box center [436, 279] width 65 height 10
click at [439, 283] on input "Registration Id" at bounding box center [464, 284] width 120 height 14
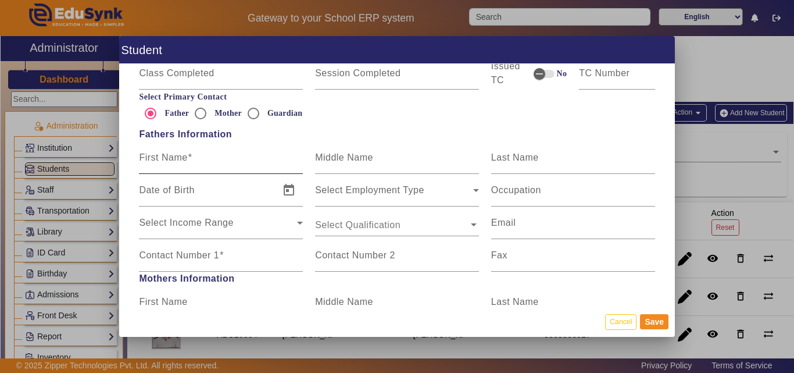
scroll to position [698, 0]
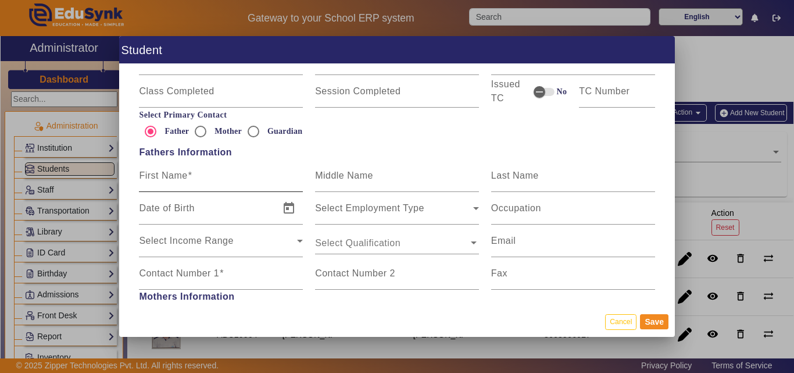
type input "ABC10023"
click at [202, 181] on input "First Name" at bounding box center [221, 180] width 164 height 14
type input "[PERSON_NAME]"
click at [201, 260] on div "Contact Number 1" at bounding box center [221, 273] width 164 height 33
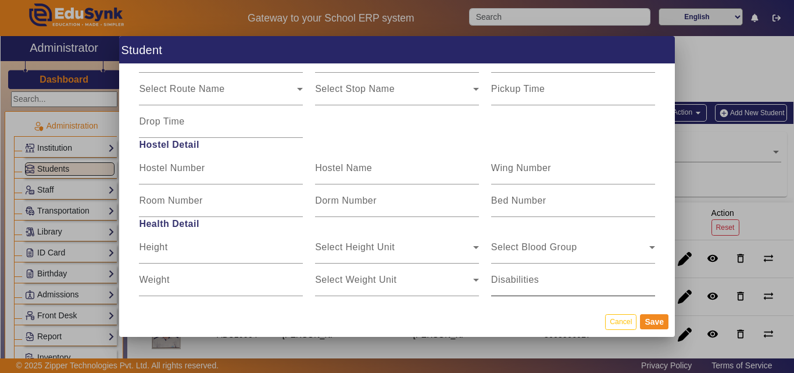
scroll to position [1396, 0]
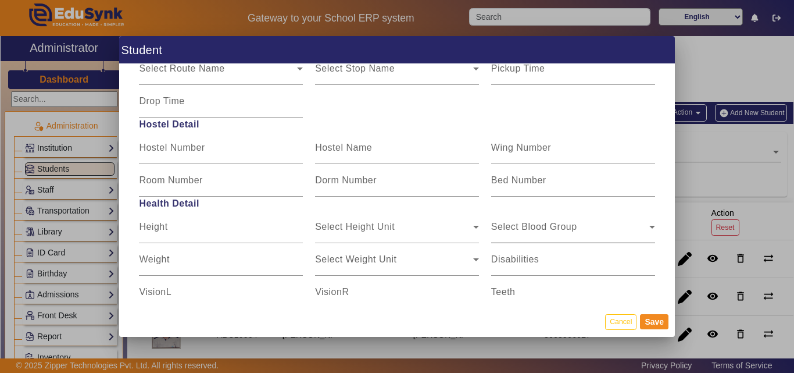
type input "9923975953"
click at [583, 226] on div "Select Blood Group" at bounding box center [570, 231] width 158 height 14
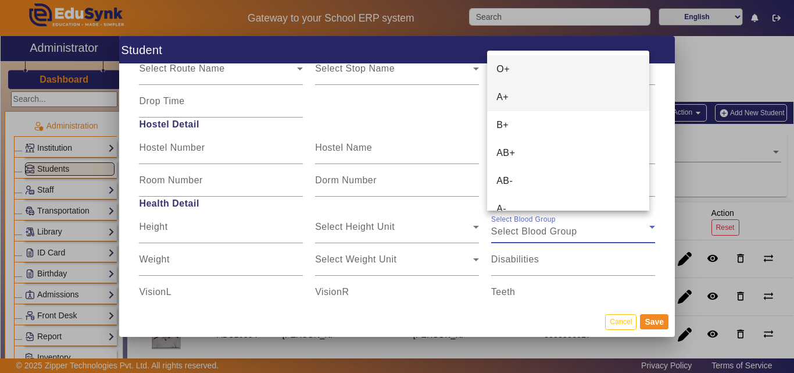
click at [544, 90] on mat-option "A+" at bounding box center [568, 97] width 162 height 28
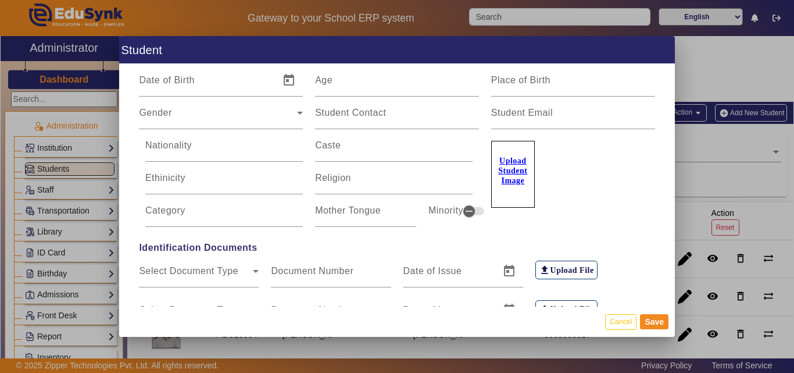
scroll to position [0, 0]
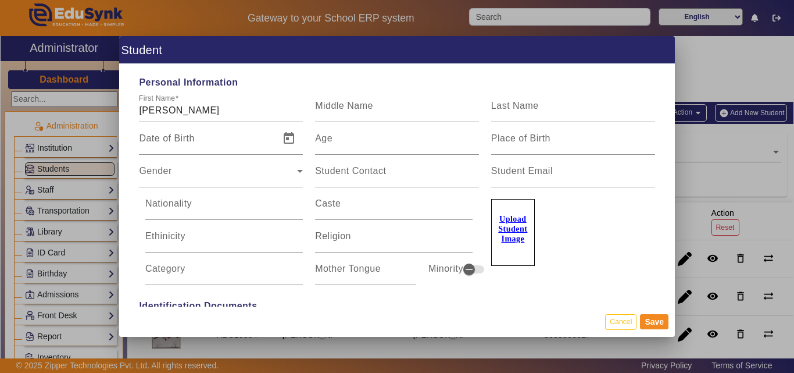
click at [516, 218] on u "Upload Student Image" at bounding box center [512, 229] width 29 height 28
click at [0, 0] on input "Upload Student Image" at bounding box center [0, 0] width 0 height 0
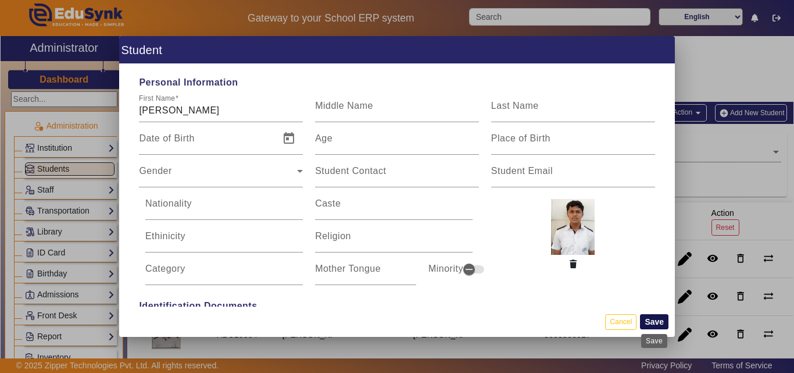
click at [653, 316] on button "Save" at bounding box center [654, 321] width 28 height 15
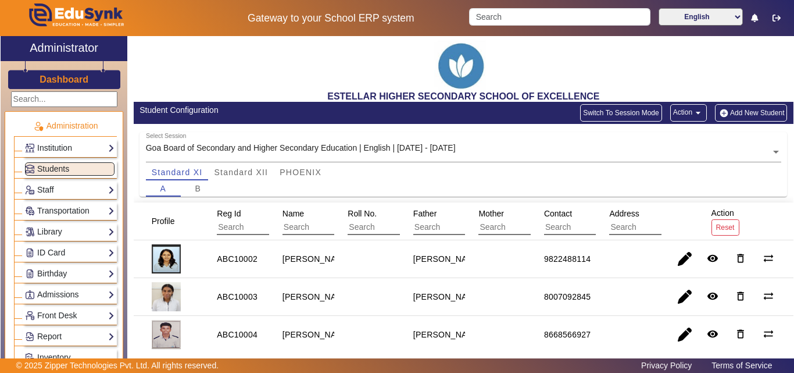
click at [752, 111] on button "Add New Student" at bounding box center [751, 112] width 72 height 17
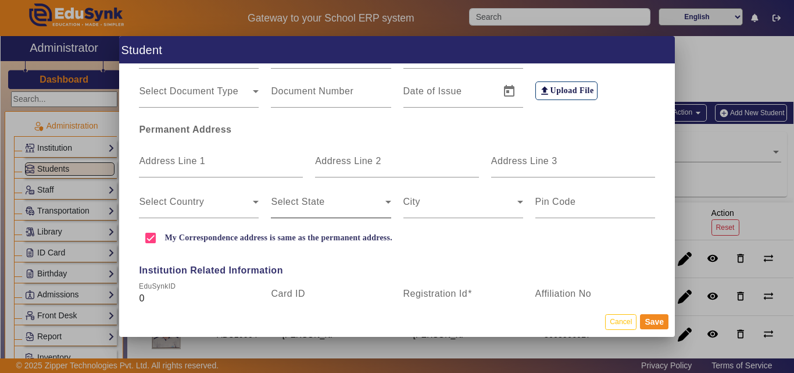
scroll to position [349, 0]
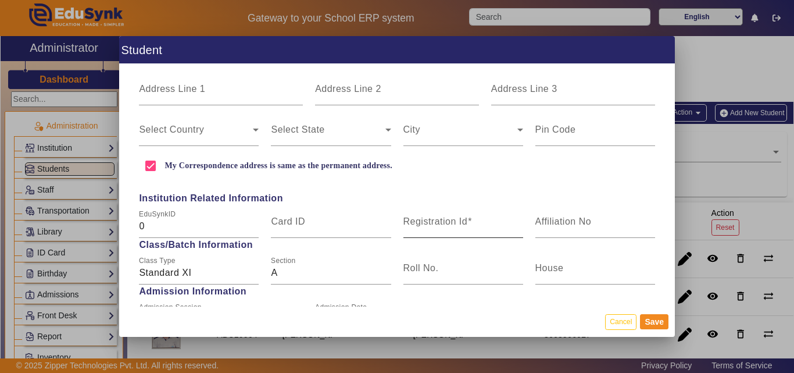
type input "[PERSON_NAME]"
click at [430, 221] on mat-label "Registration Id" at bounding box center [436, 221] width 65 height 10
click at [430, 221] on input "Registration Id" at bounding box center [464, 226] width 120 height 14
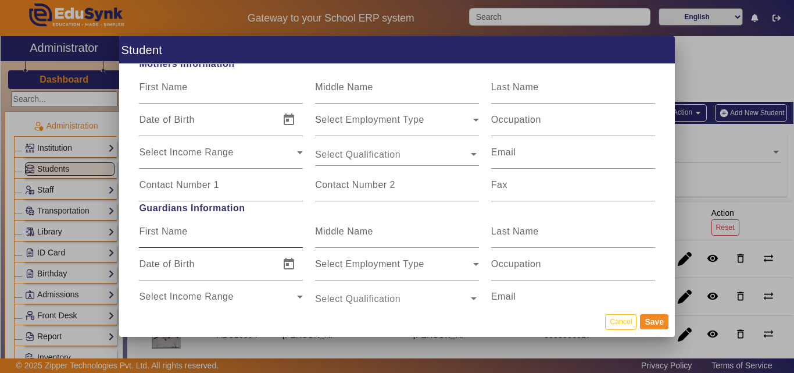
scroll to position [756, 0]
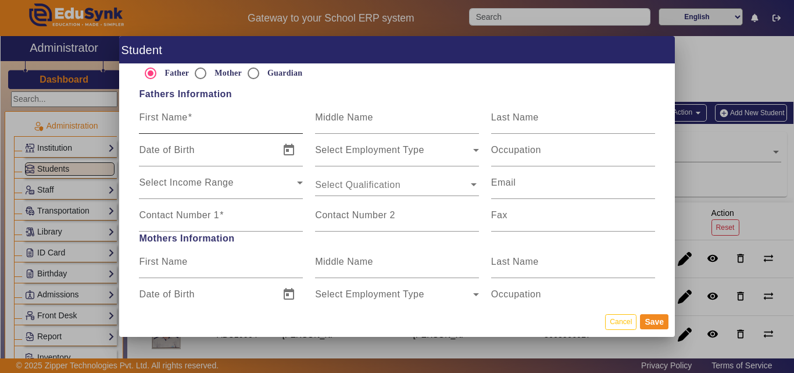
type input "ABC10040"
click at [173, 132] on div "First Name" at bounding box center [221, 117] width 164 height 33
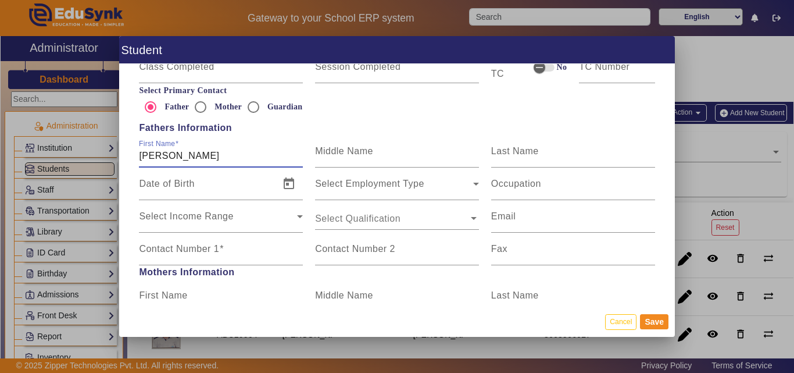
scroll to position [698, 0]
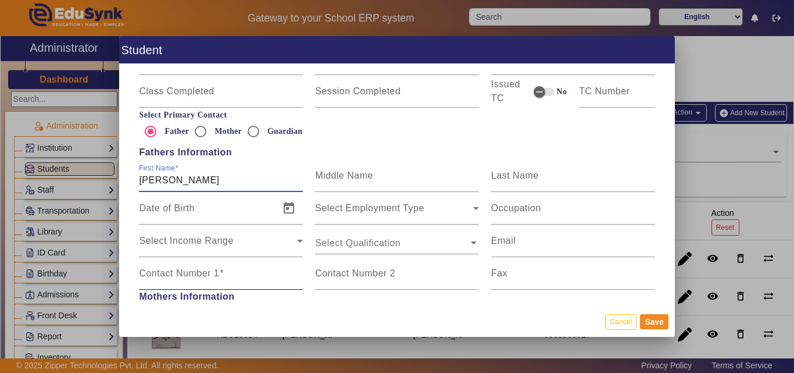
type input "[PERSON_NAME]"
click at [196, 265] on div "Contact Number 1" at bounding box center [221, 273] width 164 height 33
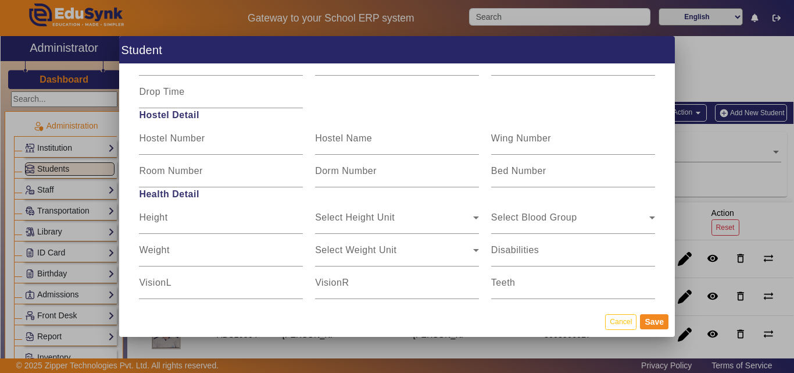
scroll to position [1474, 0]
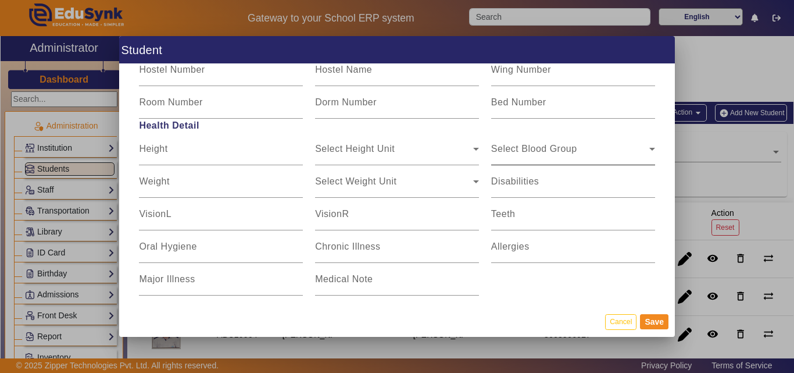
type input "7030388359"
click at [569, 150] on span "Select Blood Group" at bounding box center [570, 154] width 158 height 14
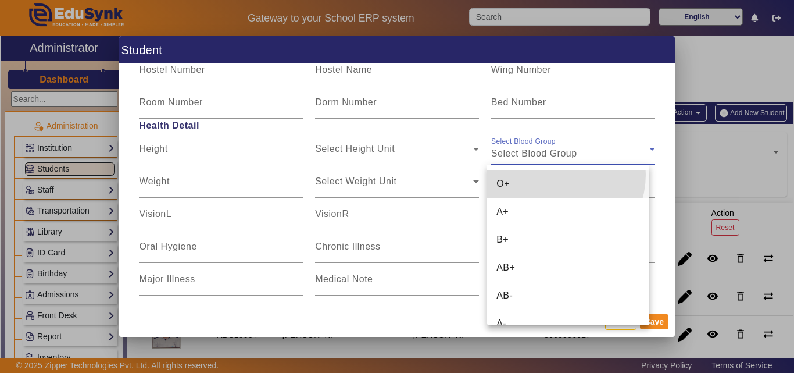
click at [552, 174] on mat-option "O+" at bounding box center [568, 184] width 162 height 28
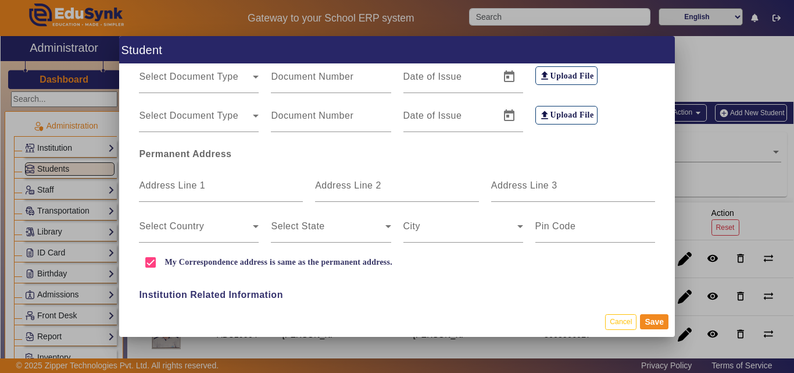
scroll to position [0, 0]
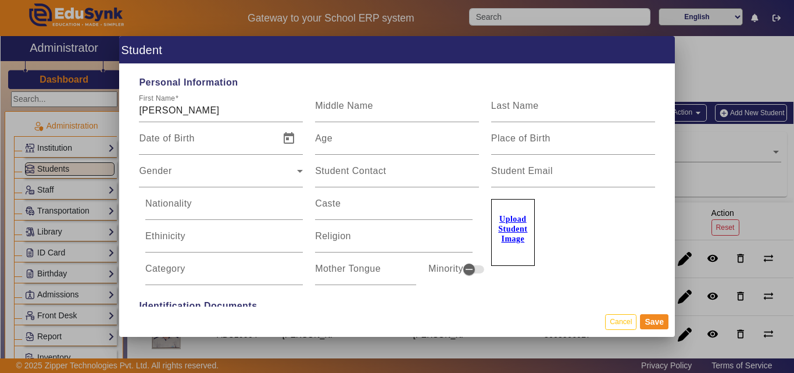
click at [508, 242] on u "Upload Student Image" at bounding box center [512, 229] width 29 height 28
click at [0, 0] on input "Upload Student Image" at bounding box center [0, 0] width 0 height 0
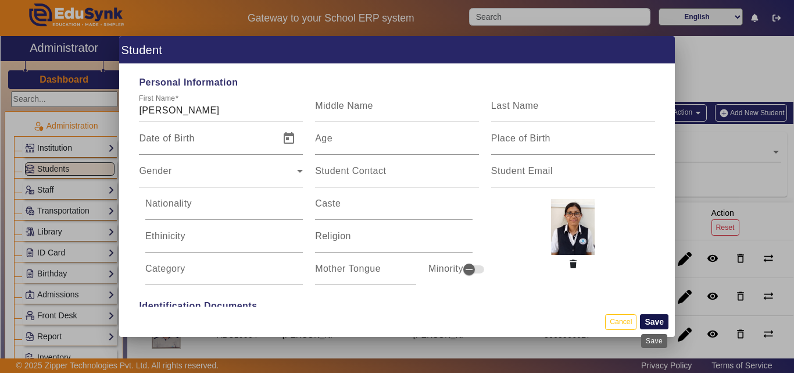
click at [652, 324] on button "Save" at bounding box center [654, 321] width 28 height 15
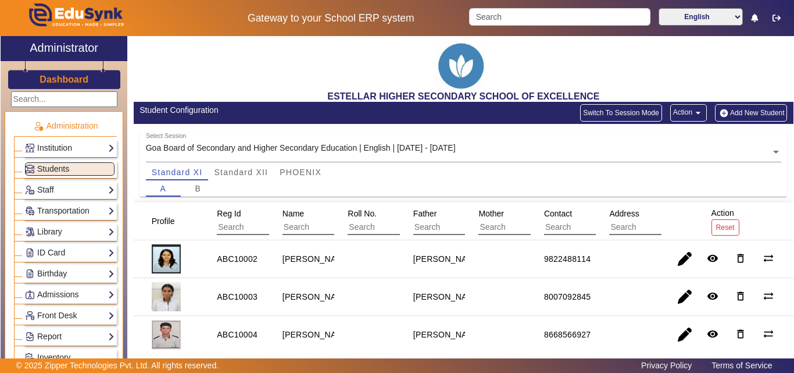
click at [752, 111] on button "Add New Student" at bounding box center [751, 112] width 72 height 17
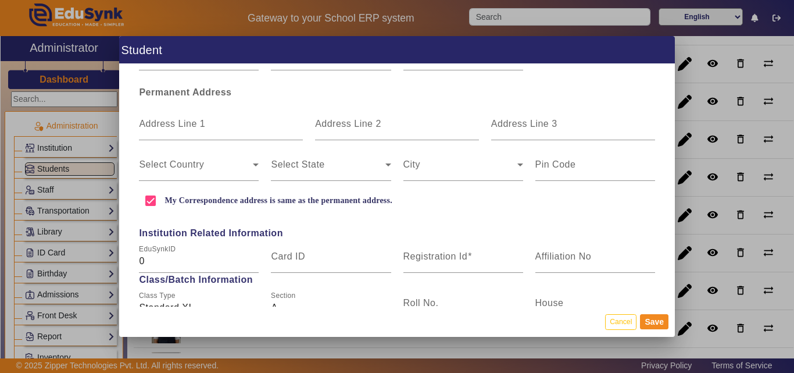
scroll to position [465, 0]
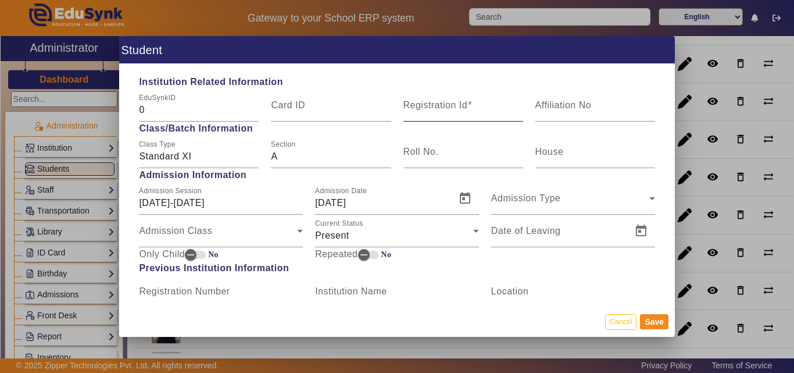
type input "[DEMOGRAPHIC_DATA][PERSON_NAME]"
click at [441, 108] on mat-label "Registration Id" at bounding box center [436, 105] width 65 height 10
click at [441, 108] on input "Registration Id" at bounding box center [464, 110] width 120 height 14
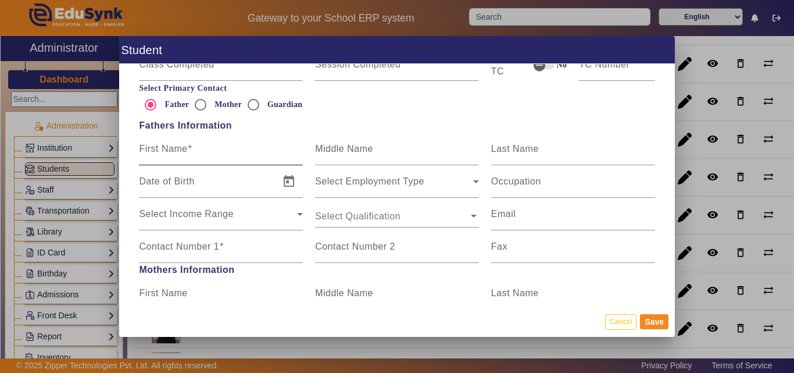
scroll to position [698, 0]
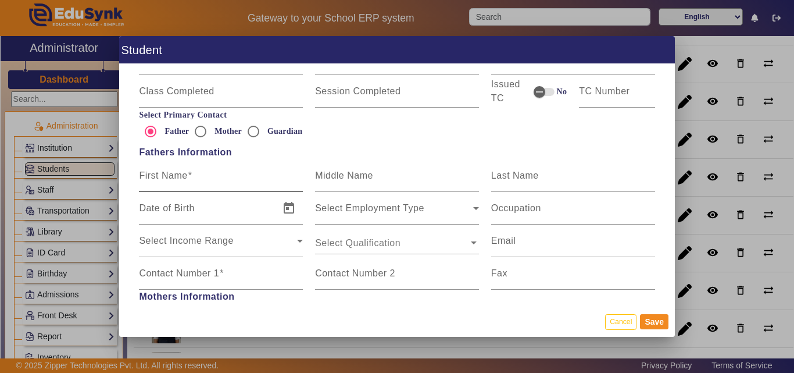
type input "ABC10044"
click at [197, 176] on input "First Name" at bounding box center [221, 180] width 164 height 14
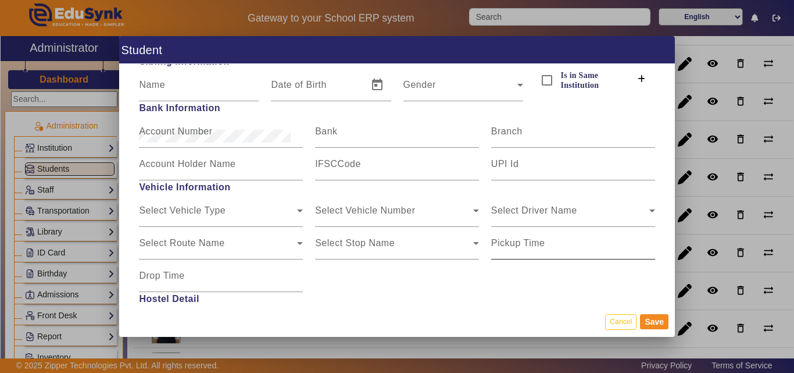
scroll to position [1474, 0]
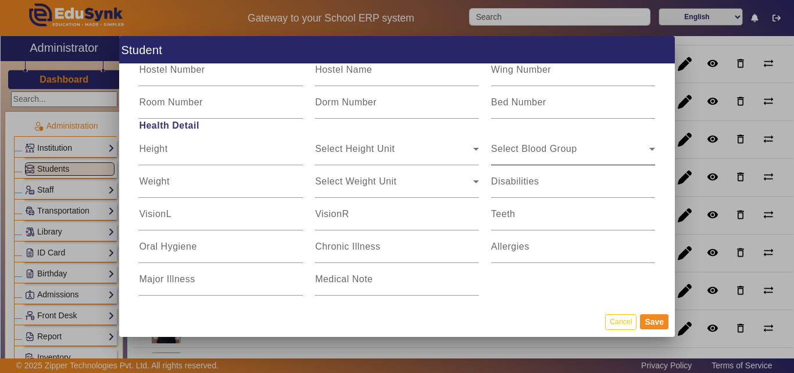
type input "[PERSON_NAME]"
click at [577, 137] on div "Select Blood Group Select Blood Group" at bounding box center [573, 149] width 164 height 33
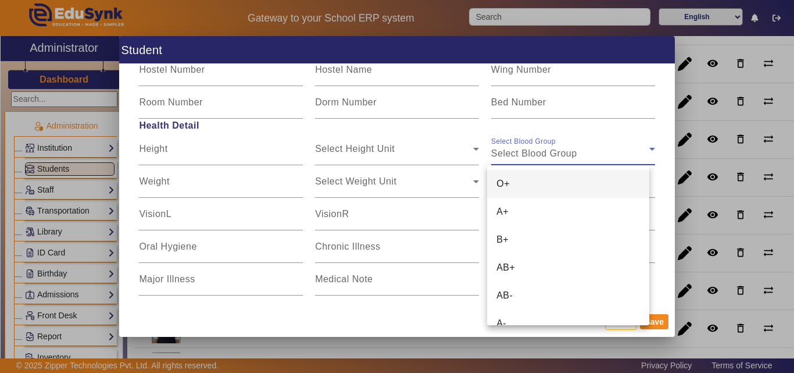
click at [562, 178] on mat-option "O+" at bounding box center [568, 184] width 162 height 28
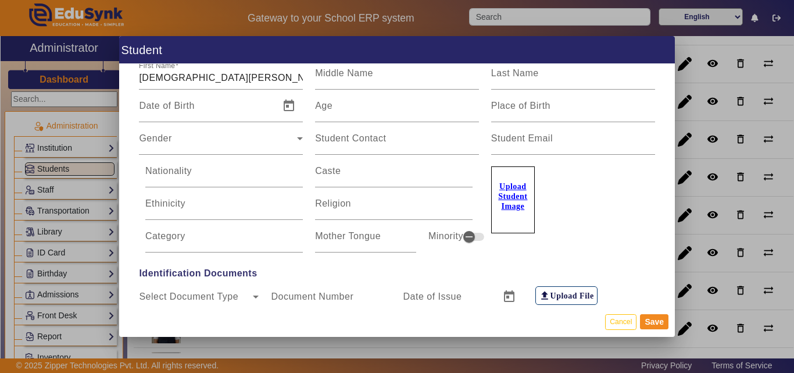
scroll to position [0, 0]
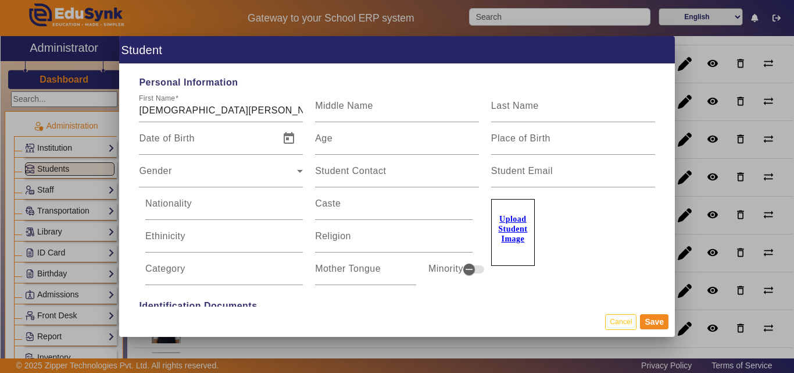
click at [512, 214] on label "Upload Student Image" at bounding box center [513, 232] width 44 height 67
click at [0, 0] on input "Upload Student Image" at bounding box center [0, 0] width 0 height 0
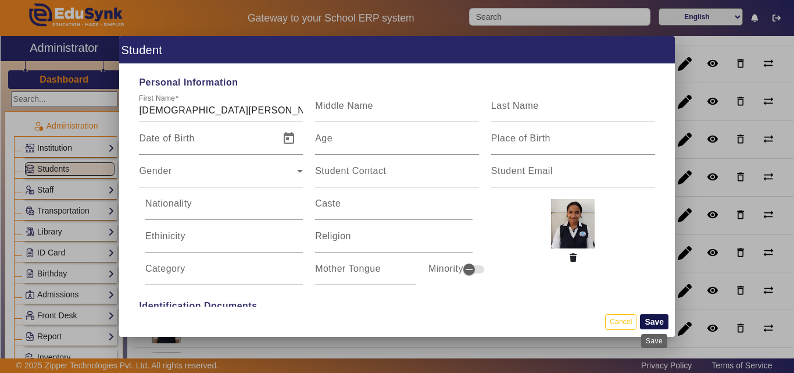
click at [643, 318] on button "Save" at bounding box center [654, 321] width 28 height 15
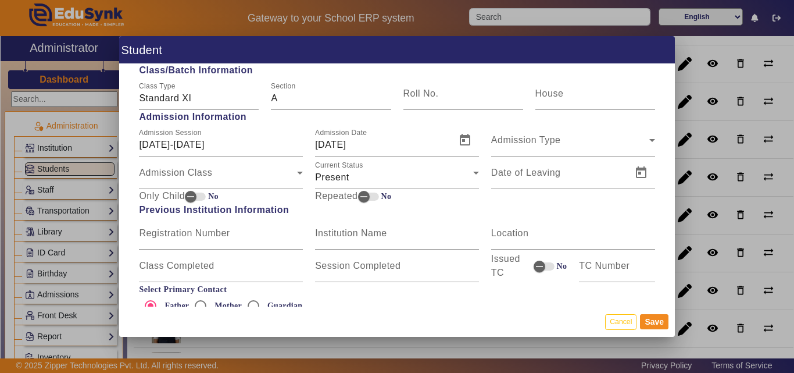
scroll to position [756, 0]
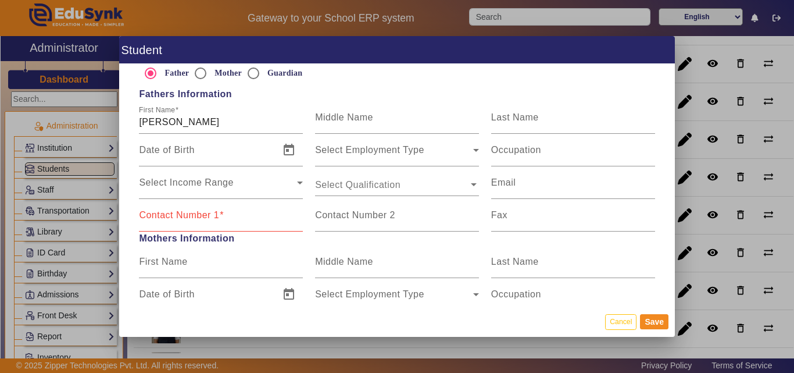
click at [180, 213] on mat-label "Contact Number 1" at bounding box center [179, 215] width 80 height 10
click at [180, 213] on input "Contact Number 1" at bounding box center [221, 220] width 164 height 14
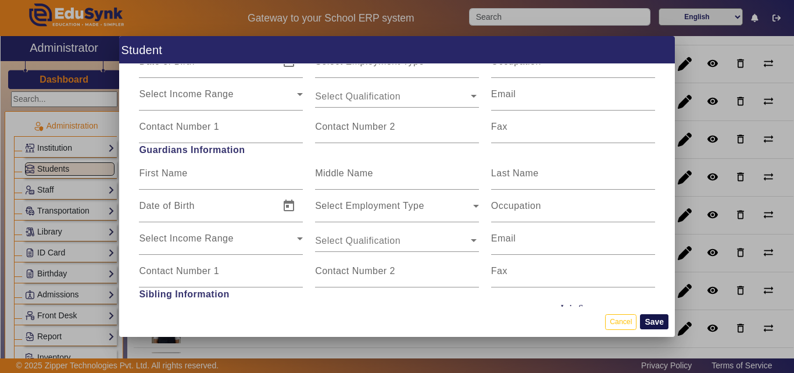
type input "7373318888"
click at [655, 314] on button "Save" at bounding box center [654, 321] width 28 height 15
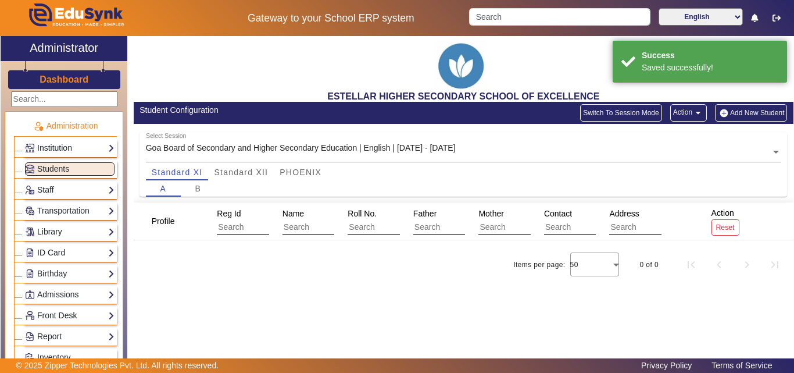
scroll to position [0, 0]
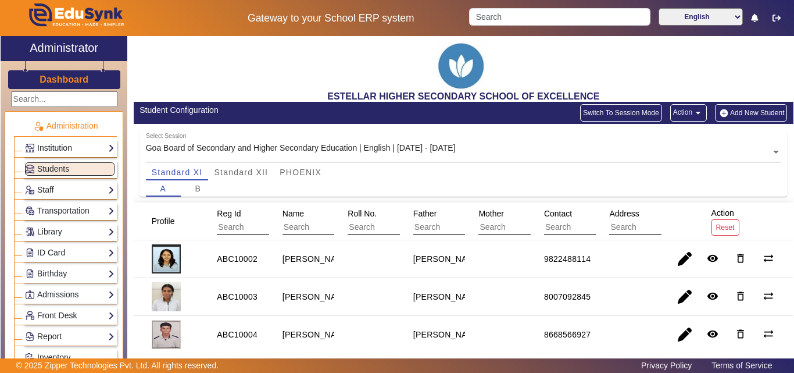
click at [737, 105] on button "Add New Student" at bounding box center [751, 112] width 72 height 17
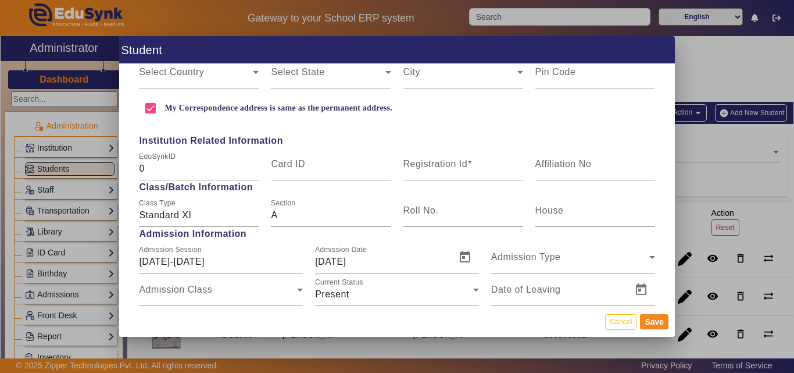
scroll to position [407, 0]
type input "[PERSON_NAME]"
click at [470, 159] on div "Registration Id" at bounding box center [464, 163] width 120 height 33
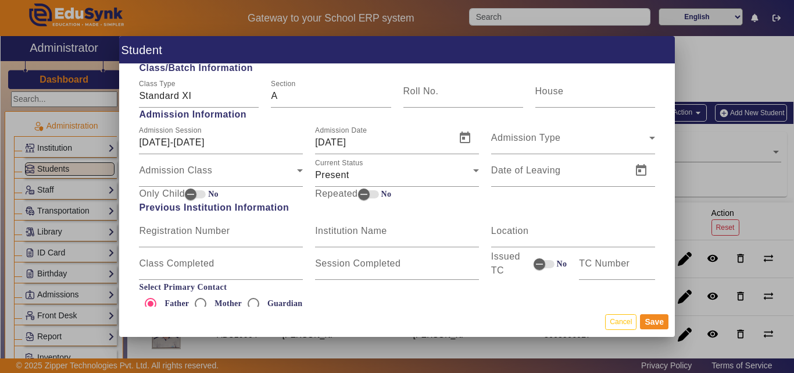
scroll to position [640, 0]
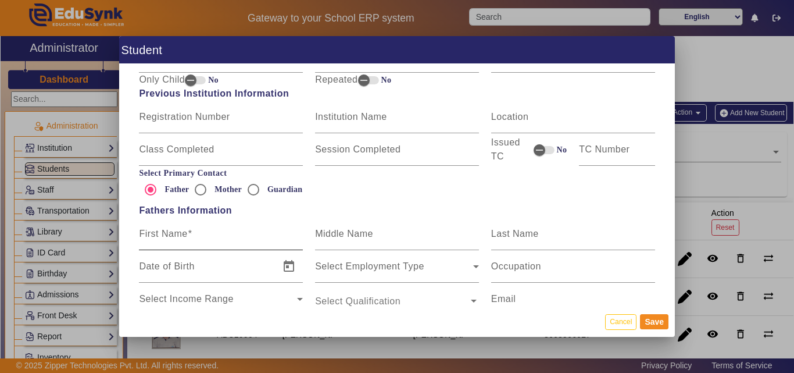
type input "ABC10006"
click at [173, 237] on mat-label "First Name" at bounding box center [163, 234] width 48 height 10
click at [173, 237] on input "First Name" at bounding box center [221, 238] width 164 height 14
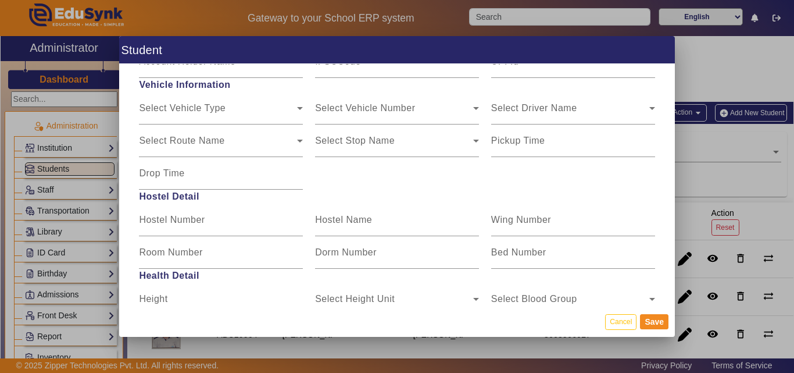
scroll to position [1454, 0]
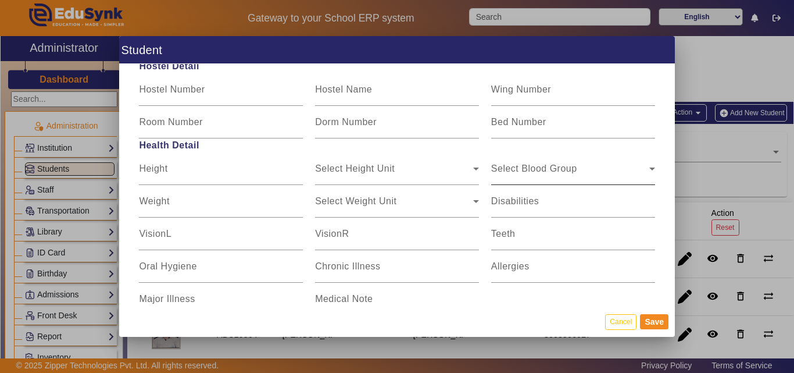
type input "[PERSON_NAME]"
click at [581, 176] on div "Select Blood Group" at bounding box center [570, 173] width 158 height 14
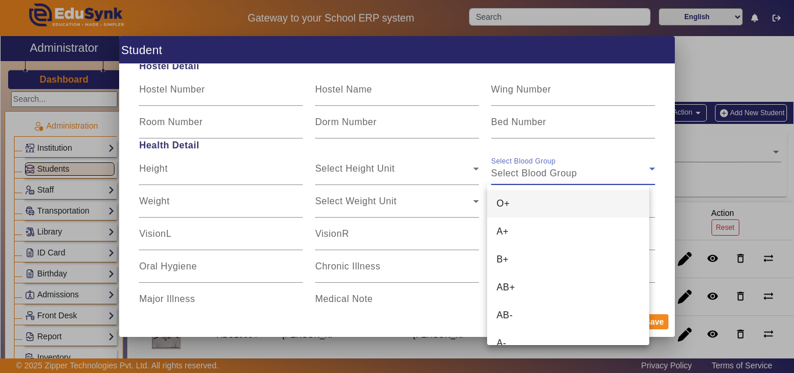
click at [540, 204] on mat-option "O+" at bounding box center [568, 204] width 162 height 28
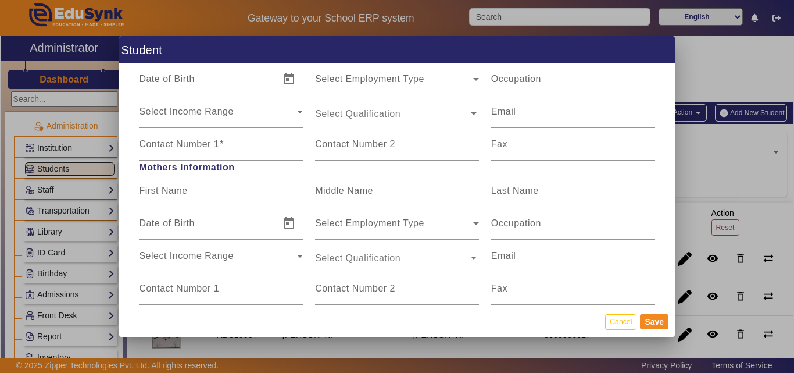
scroll to position [698, 0]
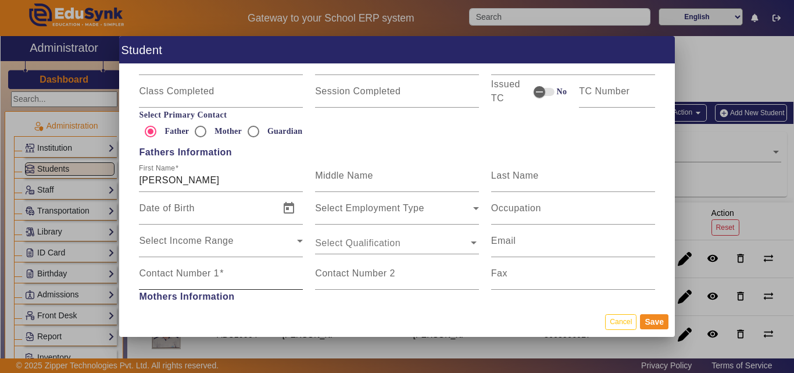
click at [202, 272] on mat-label "Contact Number 1" at bounding box center [179, 273] width 80 height 10
click at [202, 272] on input "Contact Number 1" at bounding box center [221, 278] width 164 height 14
type input "8767174840"
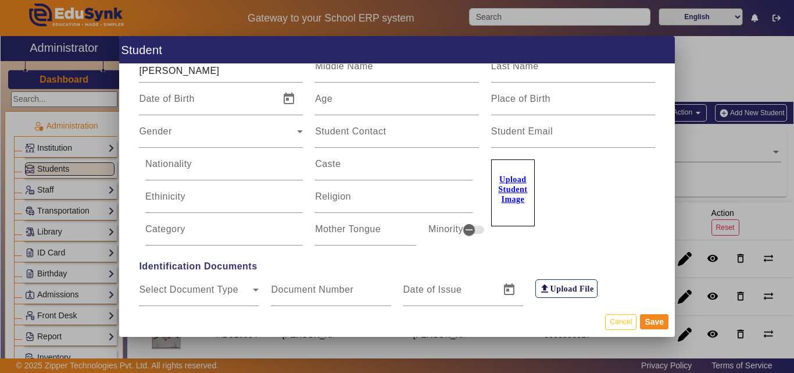
scroll to position [0, 0]
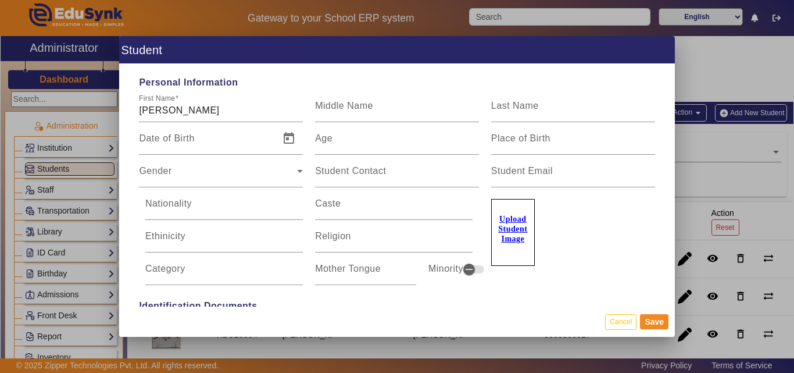
click at [521, 219] on label "Upload Student Image" at bounding box center [513, 232] width 44 height 67
click at [0, 0] on input "Upload Student Image" at bounding box center [0, 0] width 0 height 0
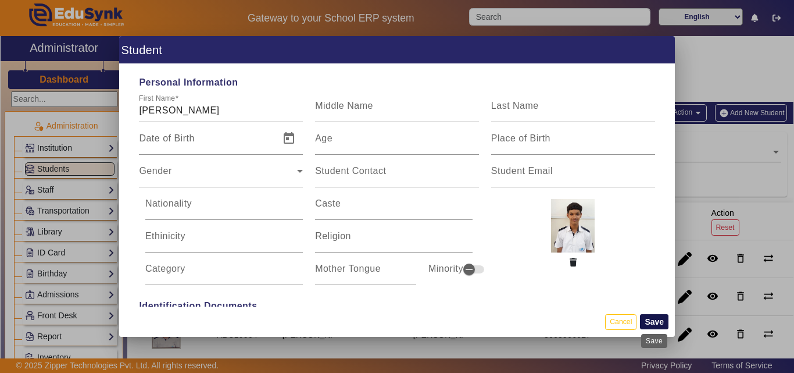
click at [650, 319] on button "Save" at bounding box center [654, 321] width 28 height 15
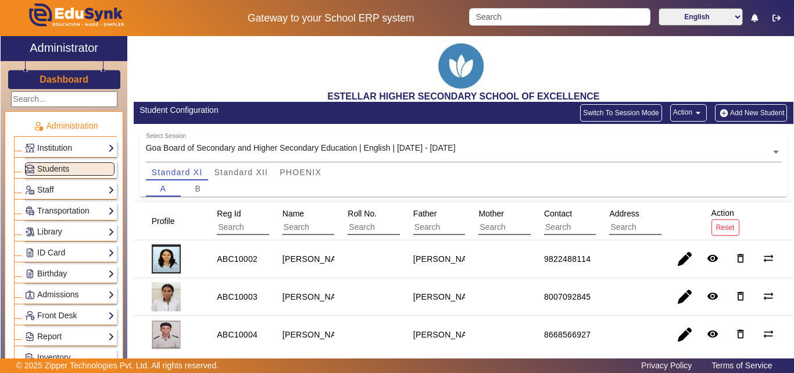
click at [727, 112] on button "Add New Student" at bounding box center [751, 112] width 72 height 17
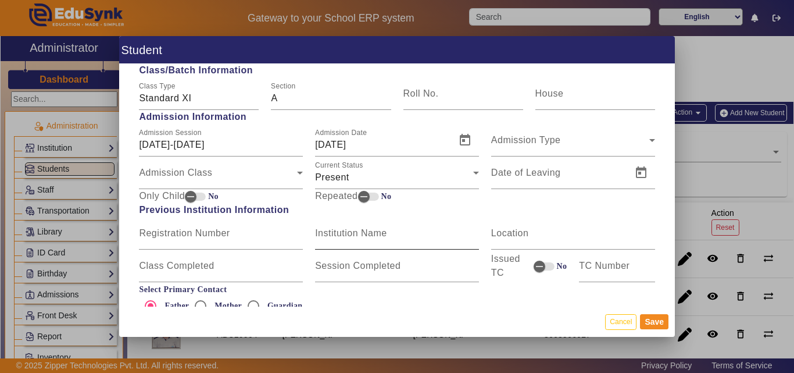
scroll to position [407, 0]
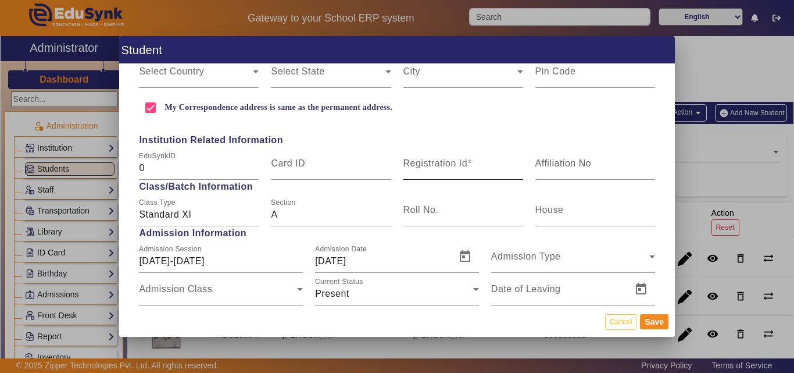
type input "RUDRA TOTKEKAR"
click at [432, 170] on input "Registration Id" at bounding box center [464, 168] width 120 height 14
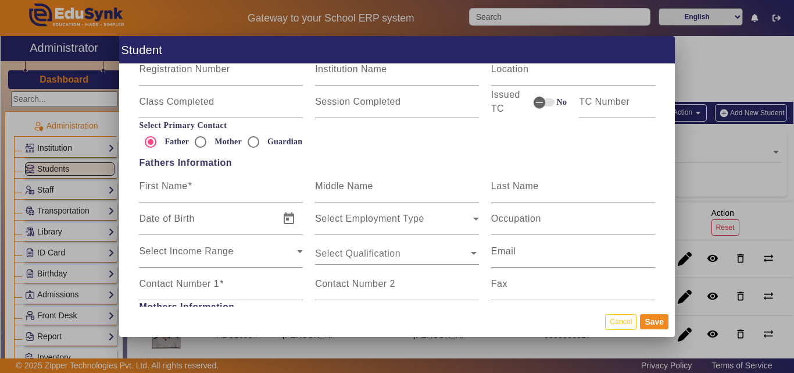
scroll to position [756, 0]
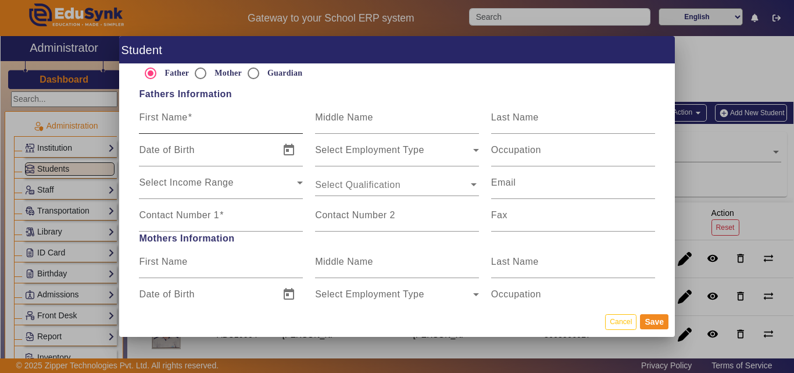
type input "ABC10031"
click at [201, 119] on input "First Name" at bounding box center [221, 122] width 164 height 14
type input "GOPAL TOTKEKAR"
click at [205, 204] on div "Contact Number 1" at bounding box center [221, 215] width 164 height 33
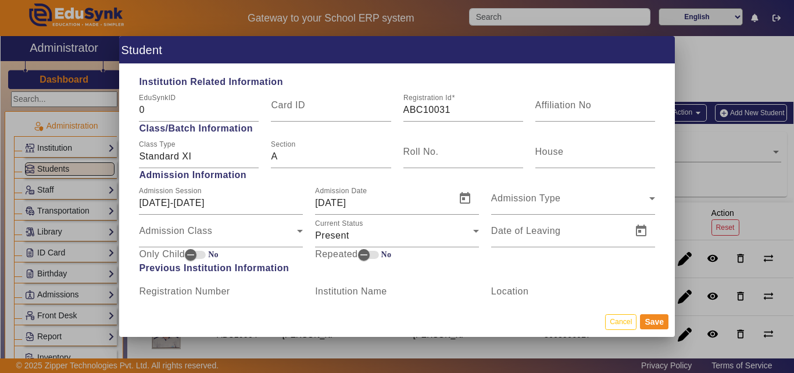
type input "9011060758"
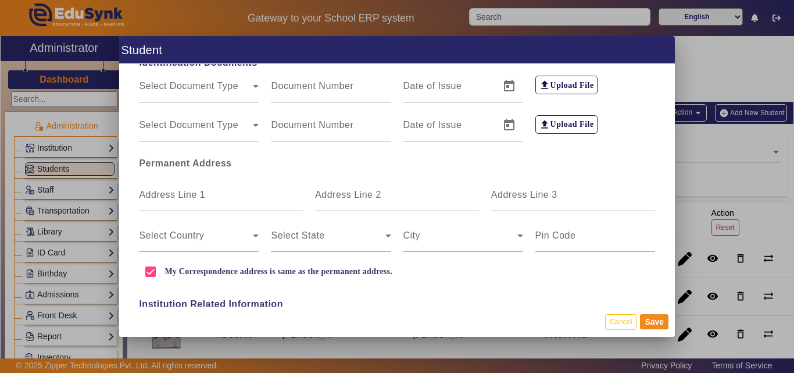
scroll to position [0, 0]
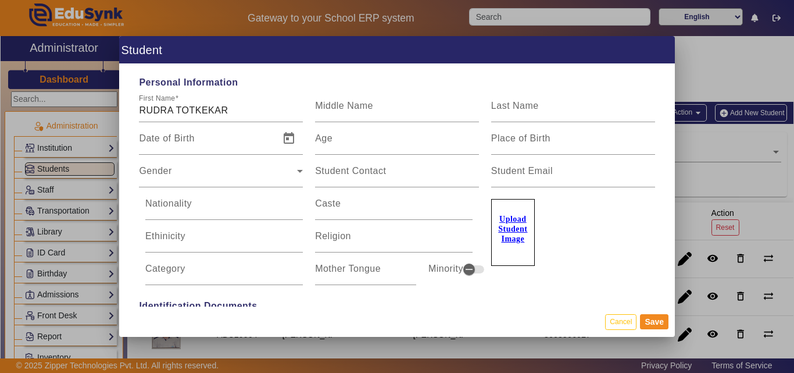
click at [519, 233] on u "Upload Student Image" at bounding box center [512, 229] width 29 height 28
click at [0, 0] on input "Upload Student Image" at bounding box center [0, 0] width 0 height 0
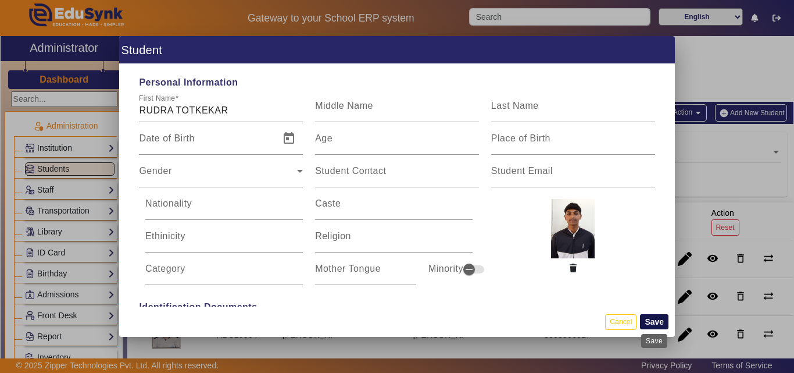
click at [650, 322] on button "Save" at bounding box center [654, 321] width 28 height 15
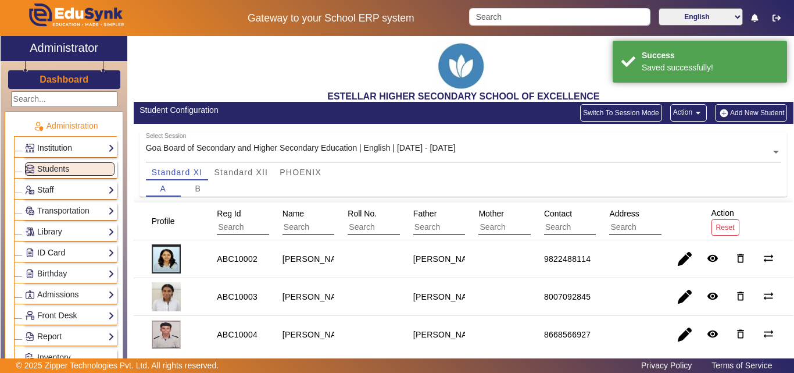
click at [79, 254] on link "ID Card" at bounding box center [70, 252] width 90 height 13
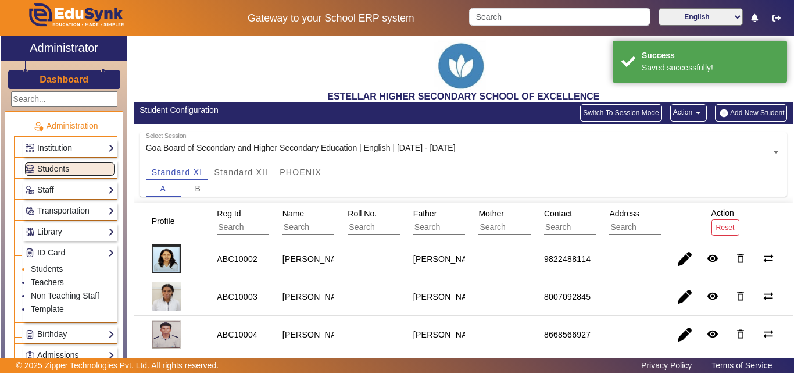
click at [56, 271] on link "Students" at bounding box center [47, 268] width 32 height 9
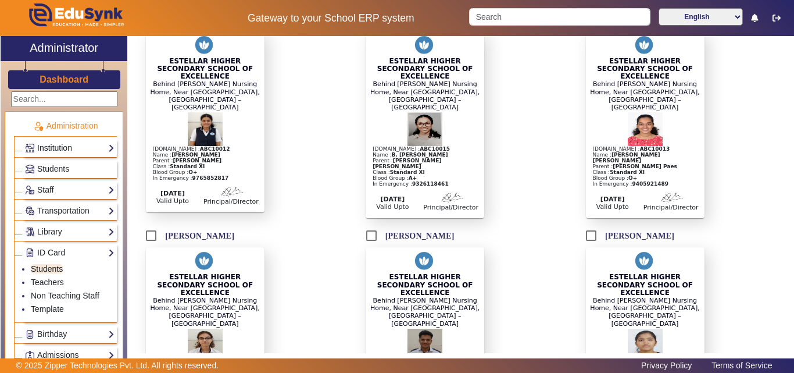
scroll to position [872, 0]
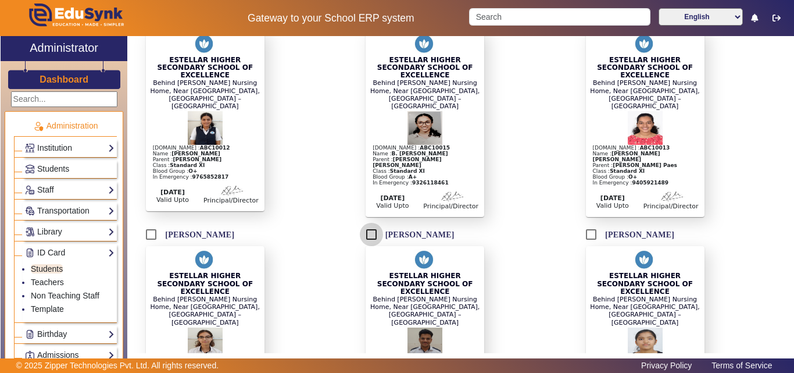
click at [374, 223] on input "[PERSON_NAME]" at bounding box center [371, 234] width 23 height 23
checkbox input "true"
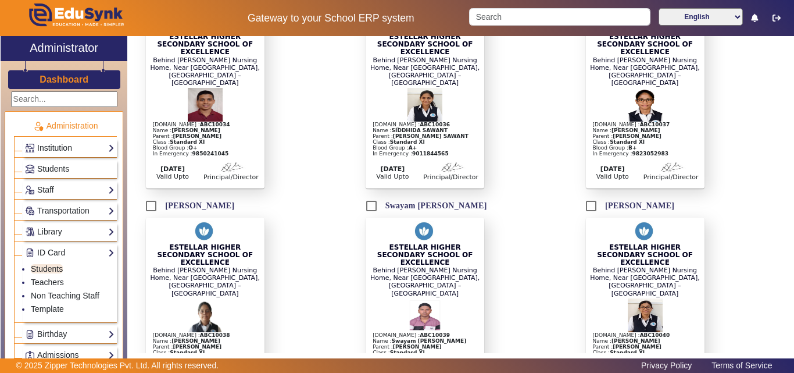
scroll to position [2617, 0]
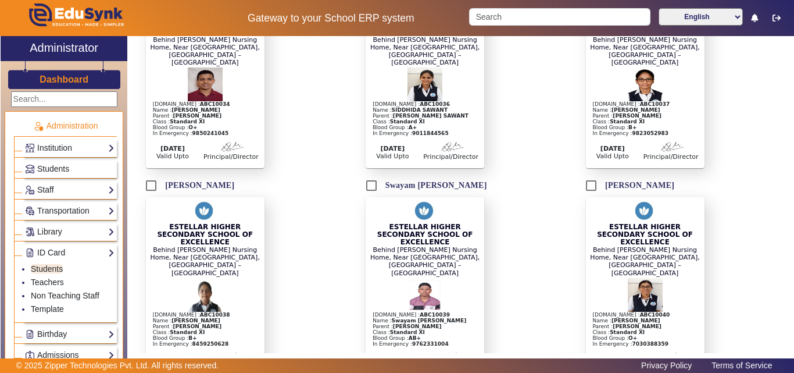
checkbox input "true"
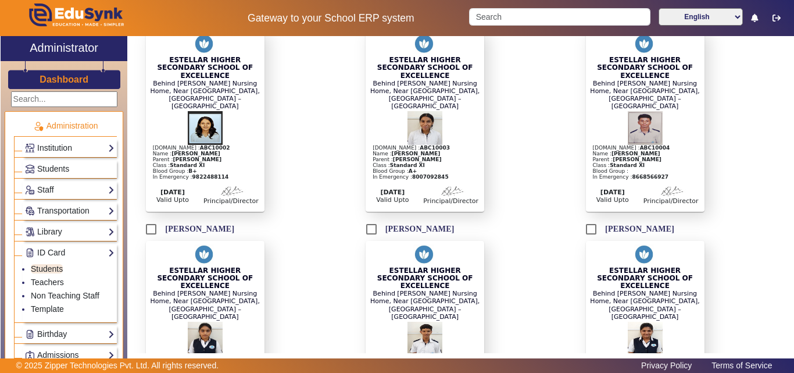
scroll to position [174, 0]
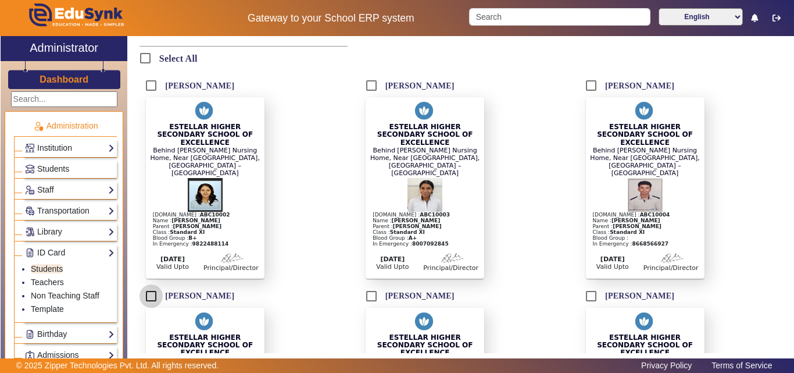
click at [156, 284] on input "[PERSON_NAME]" at bounding box center [151, 295] width 23 height 23
checkbox input "true"
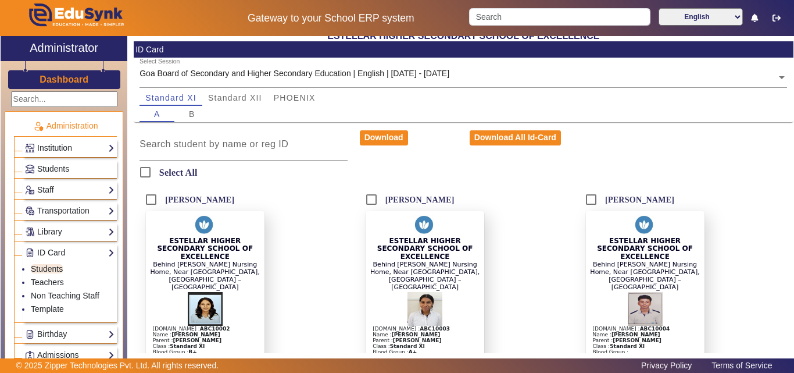
scroll to position [116, 0]
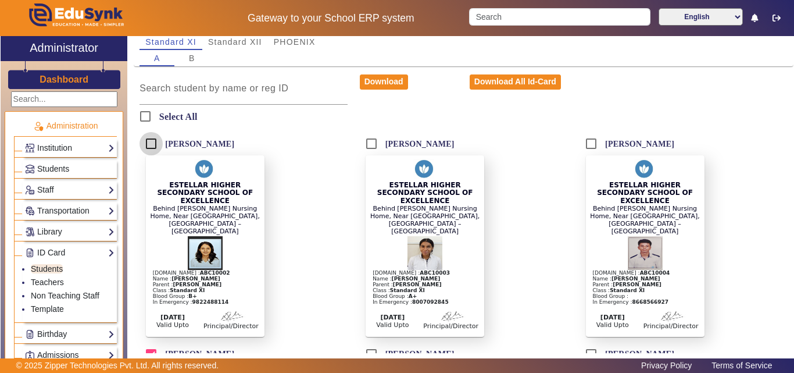
click at [152, 141] on input "[PERSON_NAME]" at bounding box center [151, 143] width 23 height 23
checkbox input "true"
click at [377, 142] on input "[PERSON_NAME]" at bounding box center [371, 143] width 23 height 23
checkbox input "true"
click at [584, 143] on input "[PERSON_NAME]" at bounding box center [591, 143] width 23 height 23
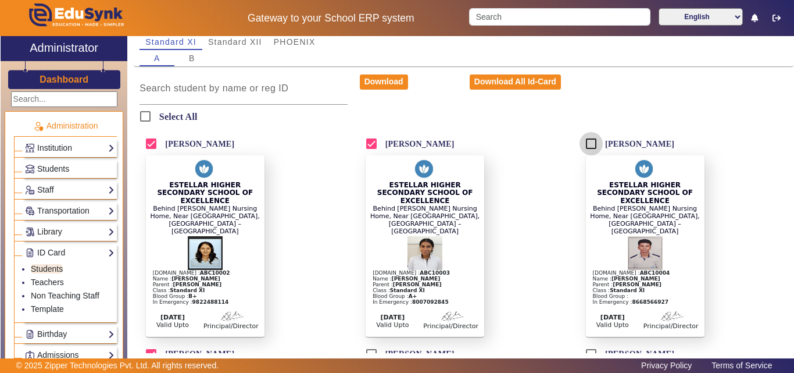
checkbox input "true"
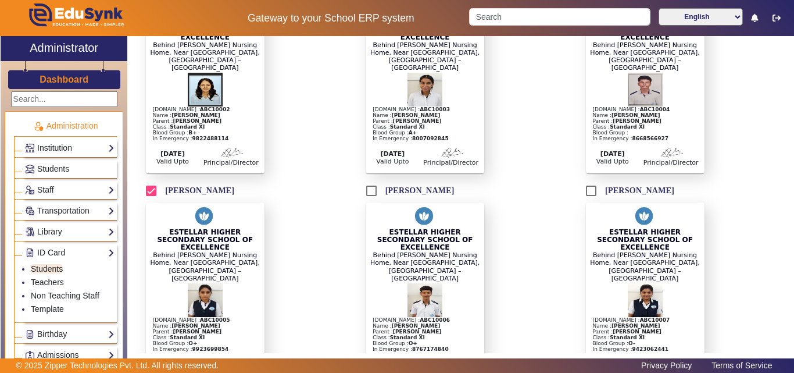
scroll to position [349, 0]
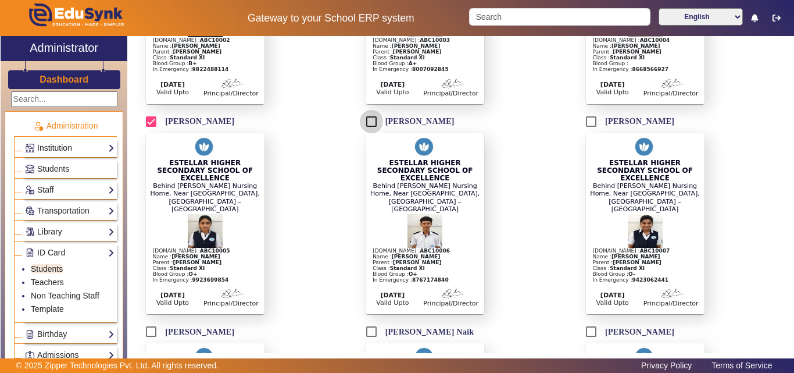
click at [366, 110] on input "[PERSON_NAME]" at bounding box center [371, 121] width 23 height 23
checkbox input "true"
click at [597, 110] on input "[PERSON_NAME]" at bounding box center [591, 121] width 23 height 23
checkbox input "true"
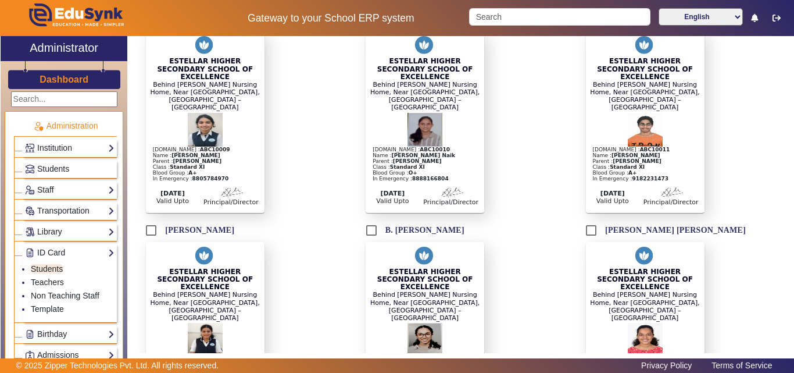
scroll to position [756, 0]
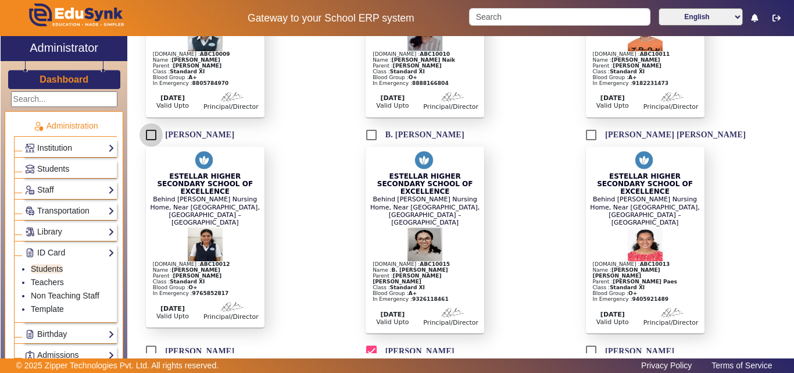
click at [151, 123] on input "[PERSON_NAME]" at bounding box center [151, 134] width 23 height 23
checkbox input "true"
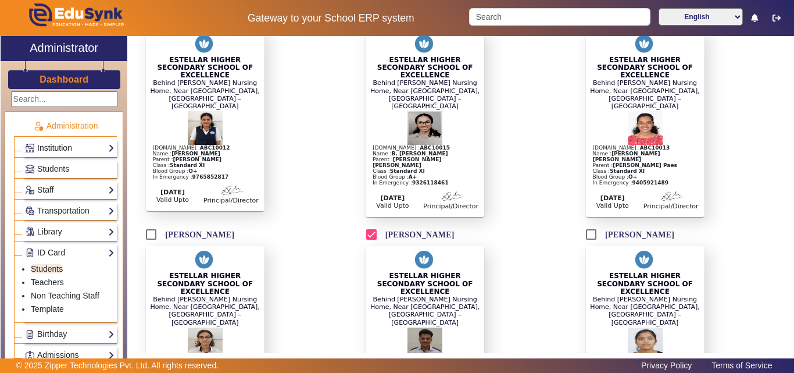
scroll to position [930, 0]
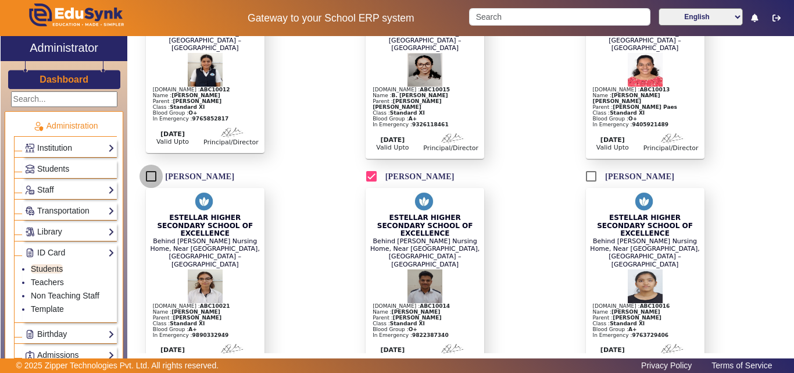
click at [152, 165] on input "[PERSON_NAME]" at bounding box center [151, 176] width 23 height 23
checkbox input "true"
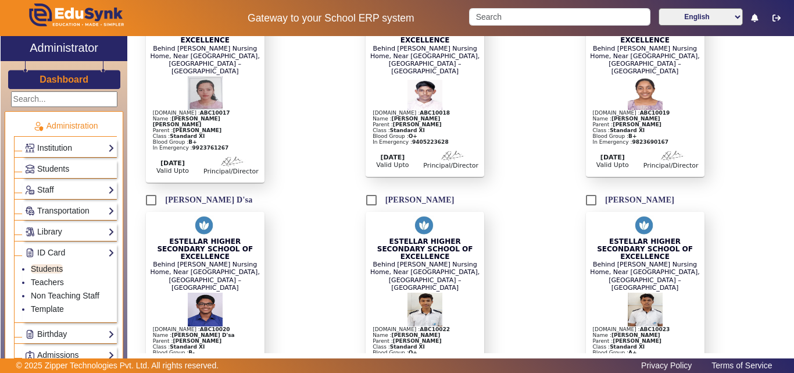
scroll to position [1337, 0]
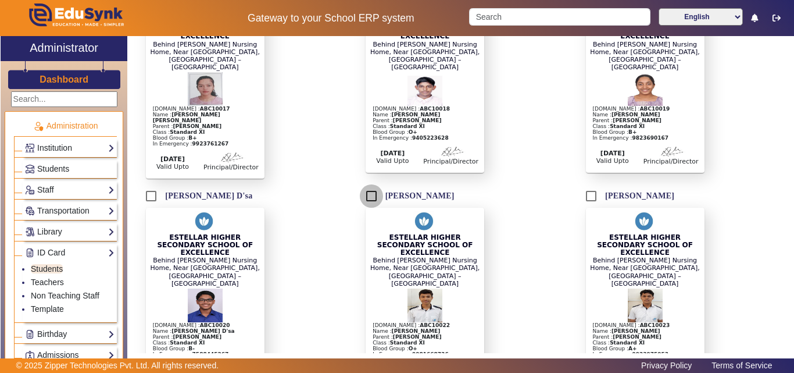
click at [374, 184] on input "[PERSON_NAME]" at bounding box center [371, 195] width 23 height 23
checkbox input "true"
click at [585, 184] on input "[PERSON_NAME]" at bounding box center [591, 195] width 23 height 23
checkbox input "true"
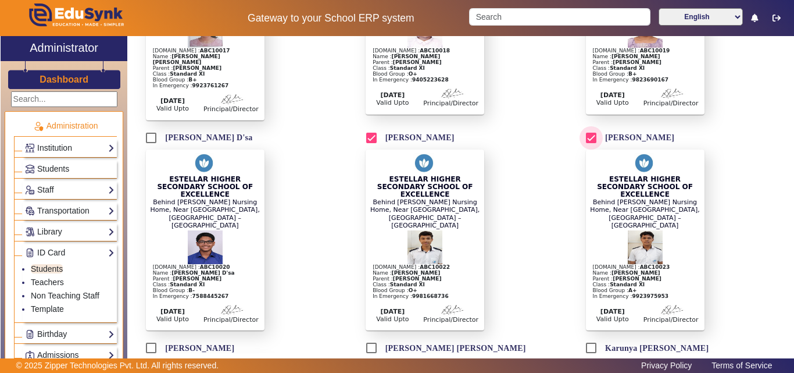
scroll to position [1454, 0]
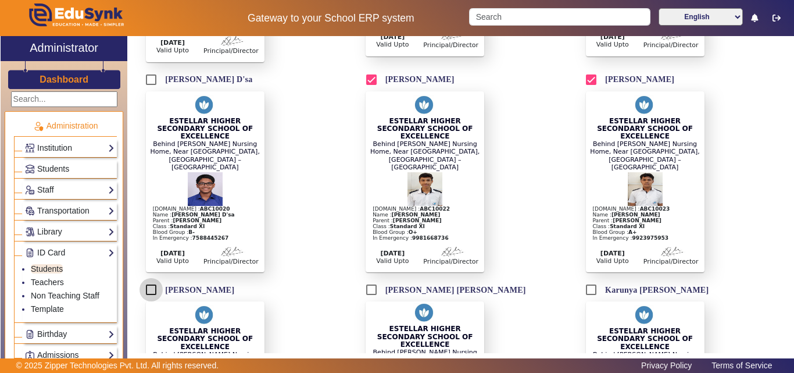
click at [153, 278] on input "[PERSON_NAME]" at bounding box center [151, 289] width 23 height 23
checkbox input "true"
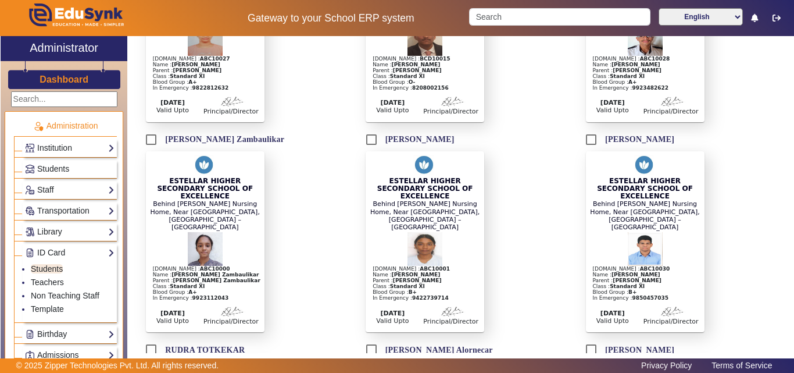
scroll to position [2093, 0]
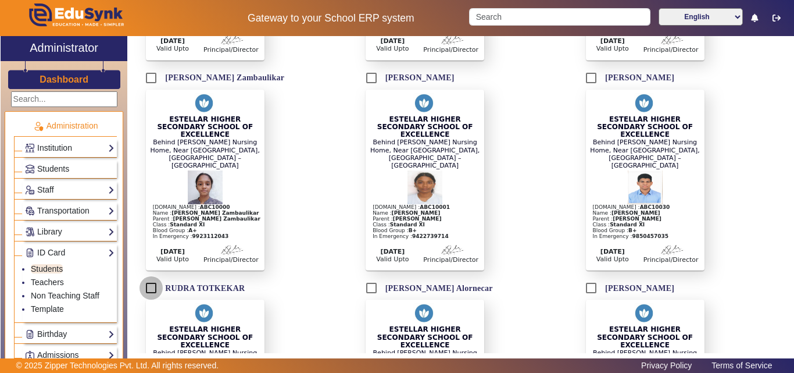
click at [151, 276] on input "RUDRA TOTKEKAR" at bounding box center [151, 287] width 23 height 23
checkbox input "true"
click at [594, 276] on input "[PERSON_NAME]" at bounding box center [591, 287] width 23 height 23
checkbox input "true"
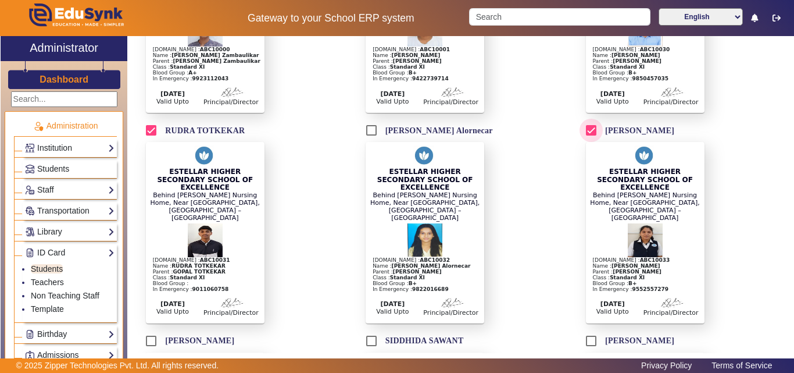
scroll to position [2268, 0]
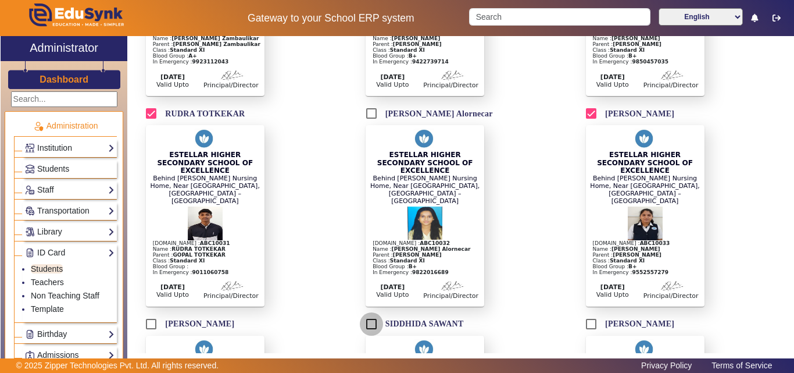
click at [377, 312] on input "SIDDHIDA SAWANT" at bounding box center [371, 323] width 23 height 23
checkbox input "true"
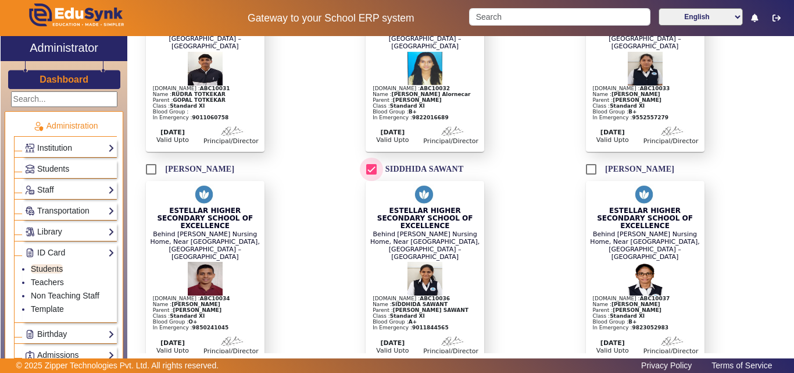
scroll to position [2442, 0]
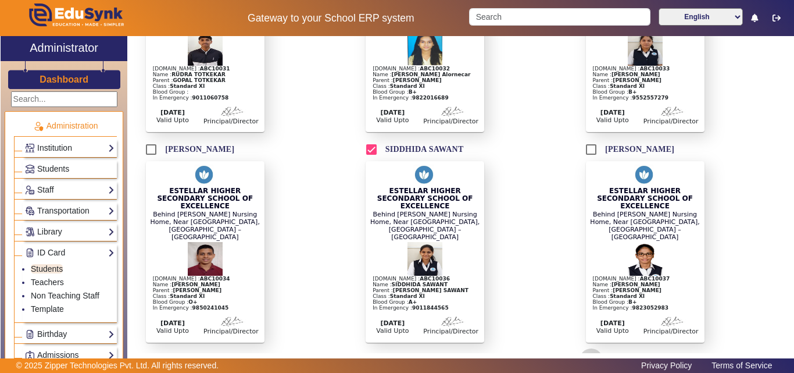
click at [583, 348] on input "[PERSON_NAME]" at bounding box center [591, 359] width 23 height 23
checkbox input "true"
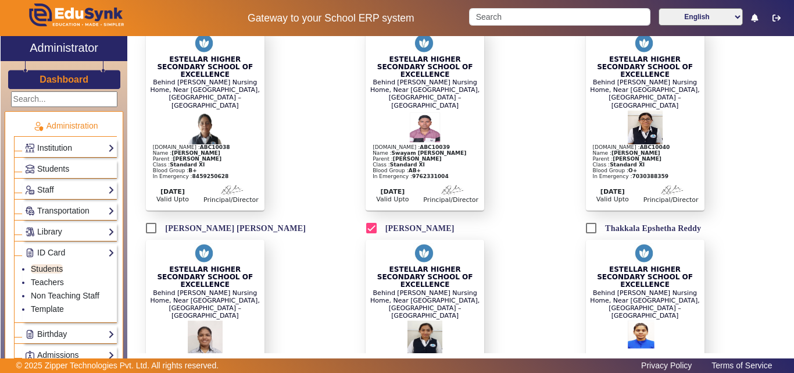
scroll to position [2791, 0]
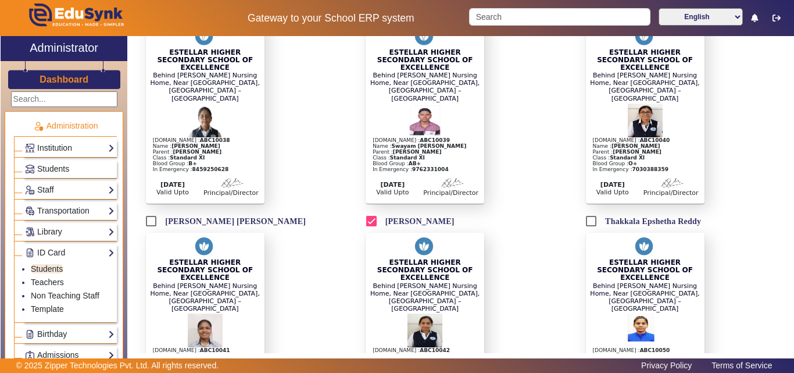
checkbox input "true"
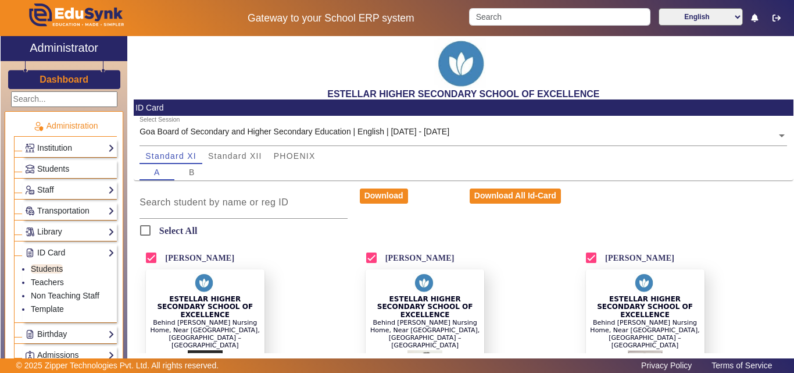
scroll to position [0, 0]
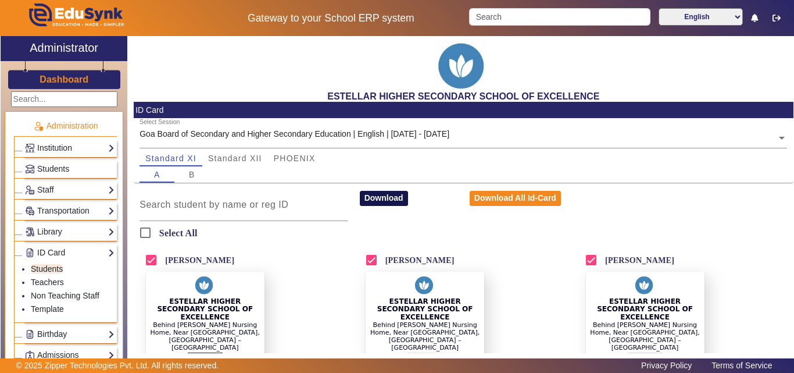
click at [402, 192] on button "Download" at bounding box center [384, 198] width 48 height 15
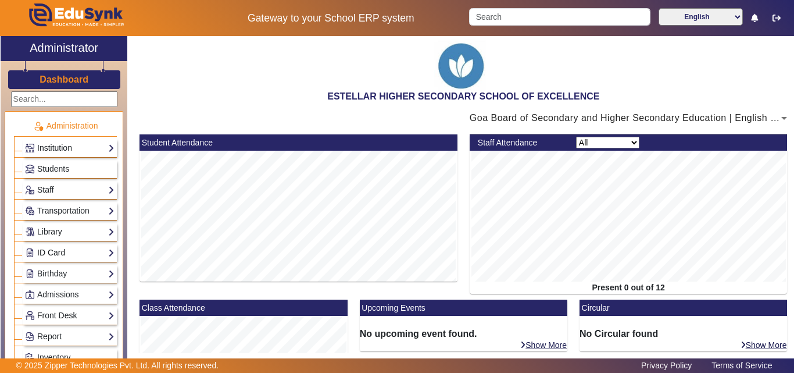
click at [73, 252] on link "ID Card" at bounding box center [70, 252] width 90 height 13
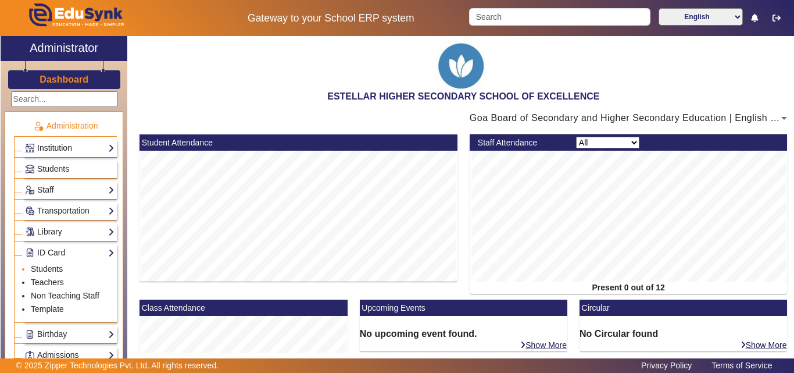
click at [52, 273] on li "Students" at bounding box center [73, 269] width 84 height 13
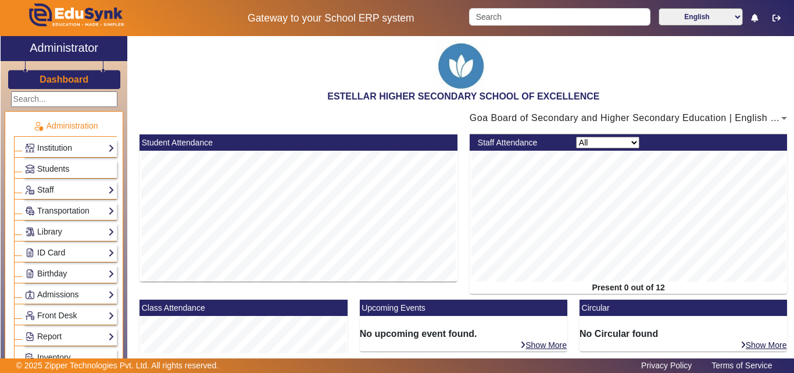
click at [69, 249] on link "ID Card" at bounding box center [70, 252] width 90 height 13
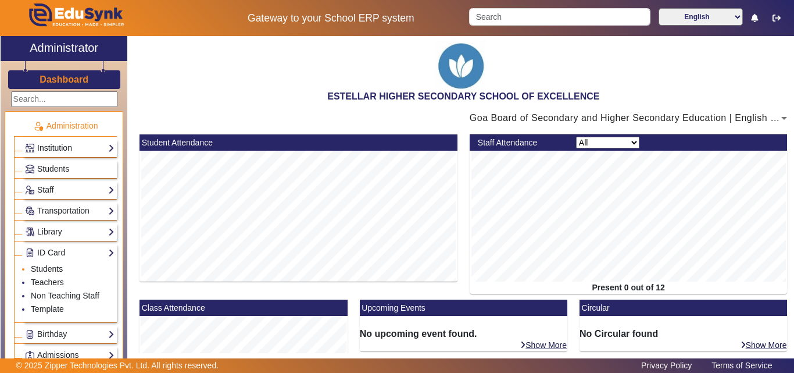
click at [54, 270] on link "Students" at bounding box center [47, 268] width 32 height 9
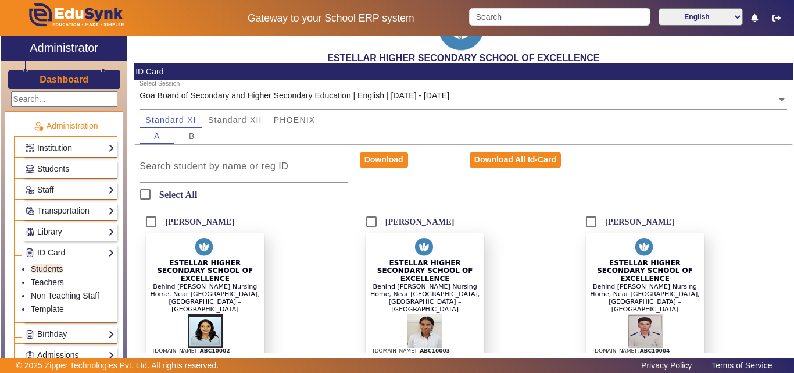
scroll to position [58, 0]
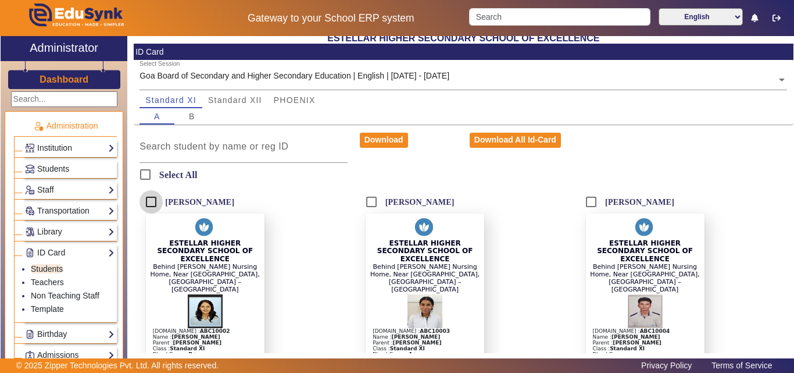
drag, startPoint x: 149, startPoint y: 194, endPoint x: 173, endPoint y: 199, distance: 23.8
click at [150, 194] on input "[PERSON_NAME]" at bounding box center [151, 201] width 23 height 23
checkbox input "true"
click at [363, 204] on input "[PERSON_NAME]" at bounding box center [371, 201] width 23 height 23
checkbox input "true"
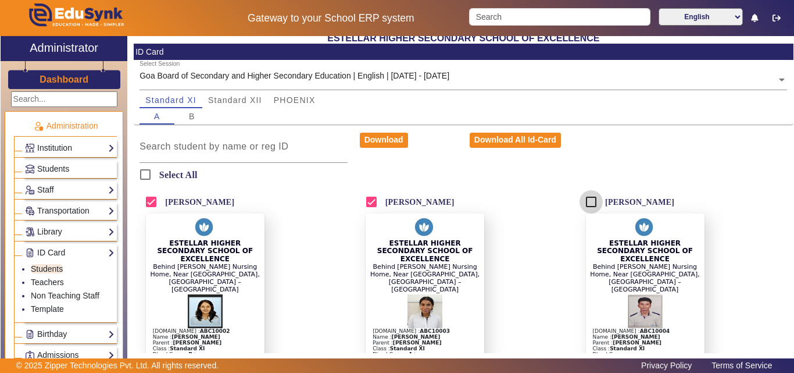
drag, startPoint x: 588, startPoint y: 203, endPoint x: 582, endPoint y: 213, distance: 11.8
click at [588, 205] on input "[PERSON_NAME]" at bounding box center [591, 201] width 23 height 23
checkbox input "true"
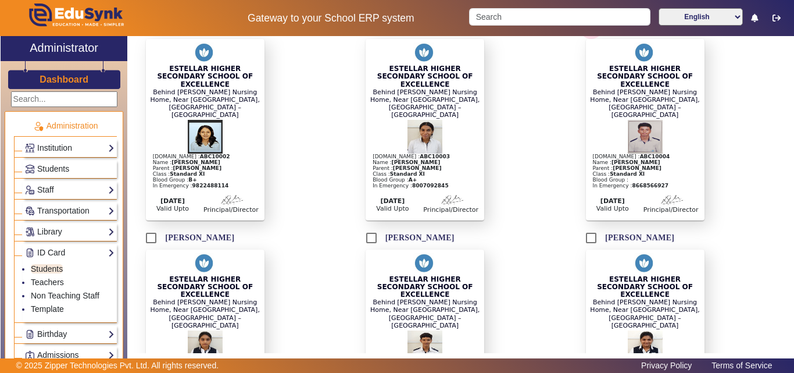
scroll to position [291, 0]
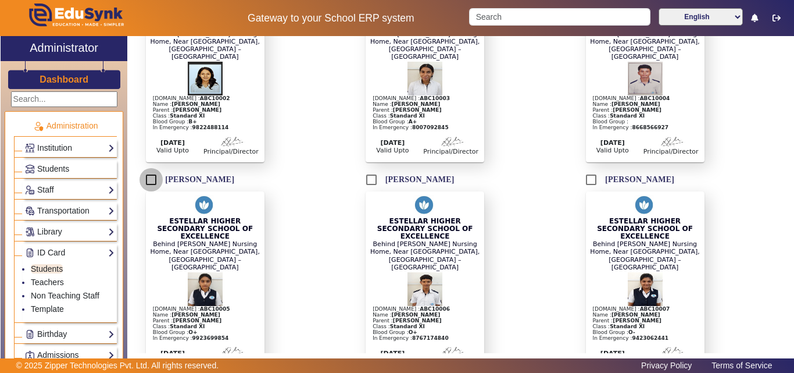
click at [154, 168] on input "[PERSON_NAME]" at bounding box center [151, 179] width 23 height 23
checkbox input "true"
click at [364, 168] on input "[PERSON_NAME]" at bounding box center [371, 179] width 23 height 23
checkbox input "true"
click at [594, 168] on input "[PERSON_NAME]" at bounding box center [591, 179] width 23 height 23
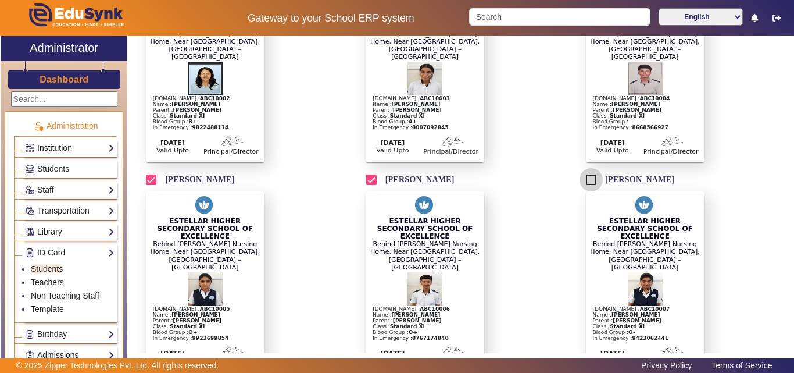
checkbox input "true"
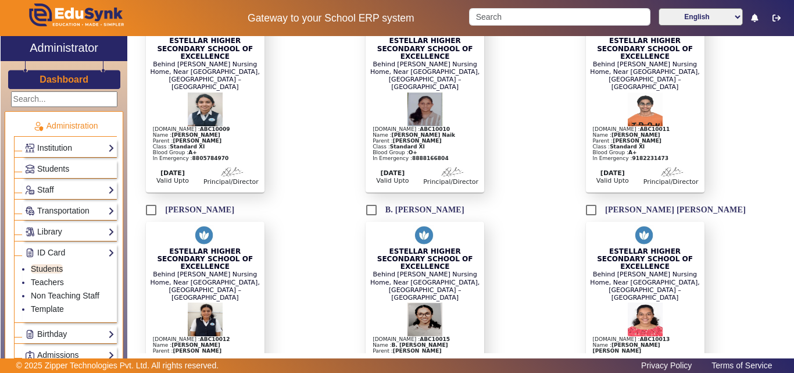
scroll to position [698, 0]
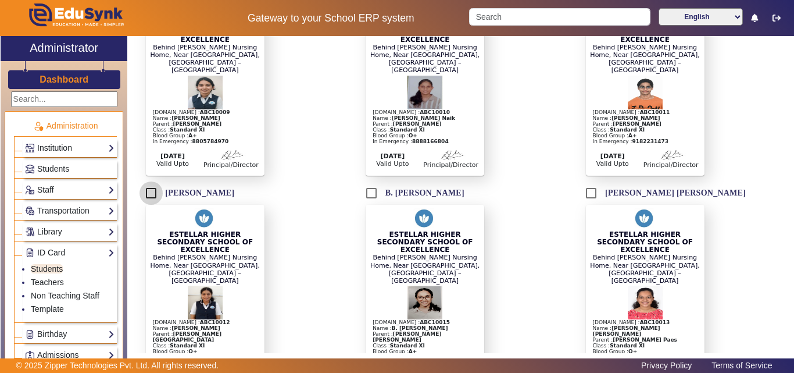
click at [151, 181] on input "[PERSON_NAME]" at bounding box center [151, 192] width 23 height 23
checkbox input "true"
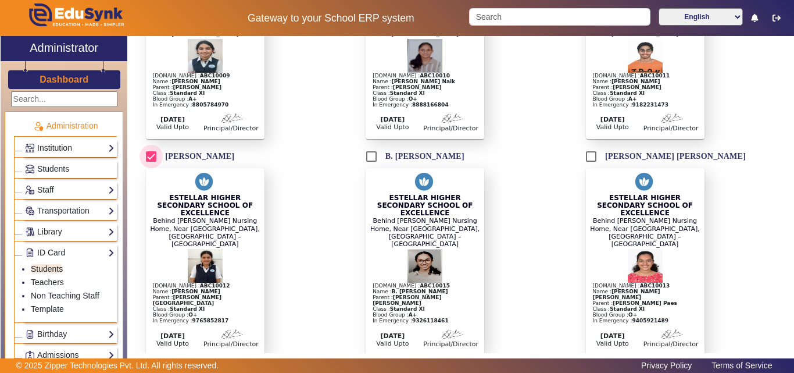
scroll to position [872, 0]
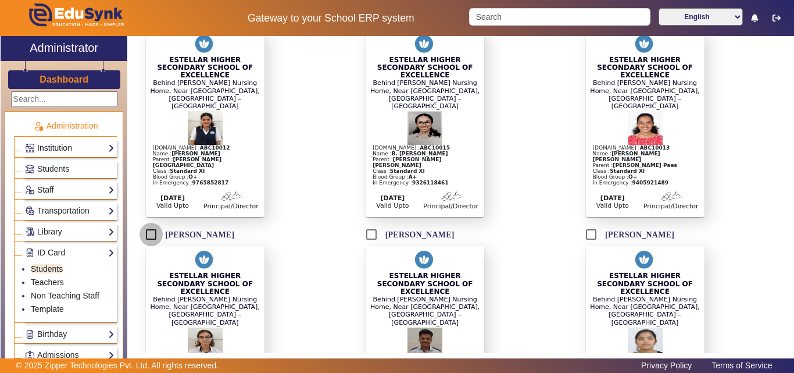
click at [154, 223] on input "[PERSON_NAME]" at bounding box center [151, 234] width 23 height 23
checkbox input "true"
click at [372, 223] on input "[PERSON_NAME]" at bounding box center [371, 234] width 23 height 23
checkbox input "true"
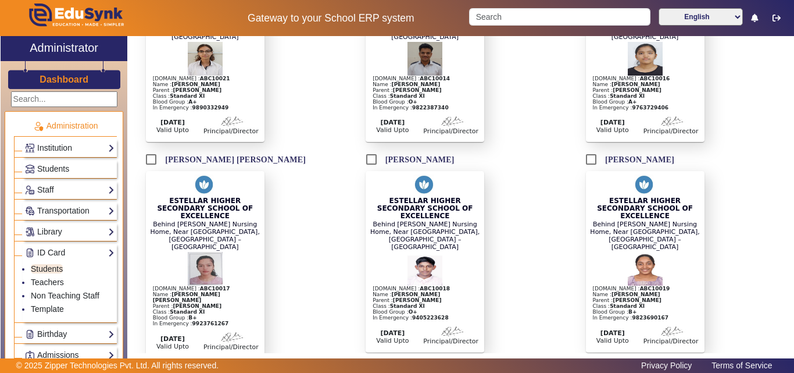
scroll to position [1279, 0]
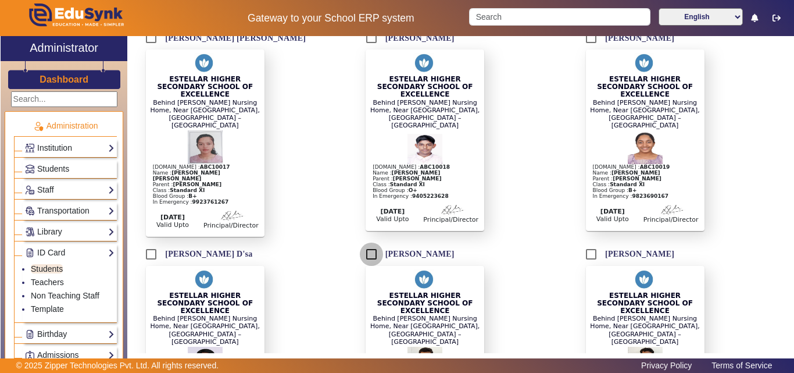
click at [370, 242] on input "[PERSON_NAME]" at bounding box center [371, 253] width 23 height 23
checkbox input "true"
drag, startPoint x: 597, startPoint y: 154, endPoint x: 588, endPoint y: 156, distance: 9.7
click at [592, 242] on input "[PERSON_NAME]" at bounding box center [591, 253] width 23 height 23
checkbox input "true"
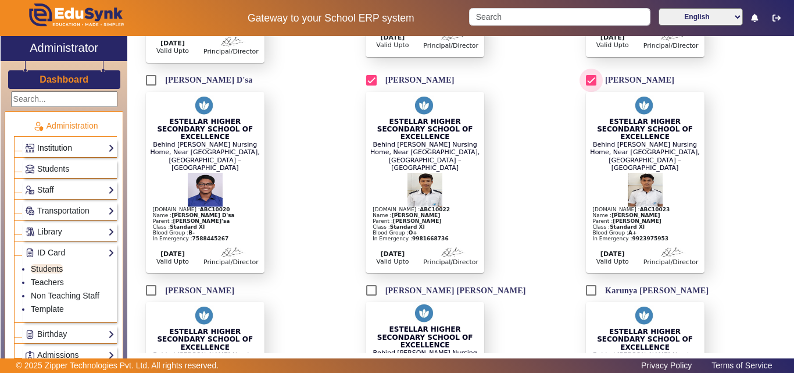
scroll to position [1454, 0]
click at [158, 278] on input "[PERSON_NAME]" at bounding box center [151, 289] width 23 height 23
checkbox input "true"
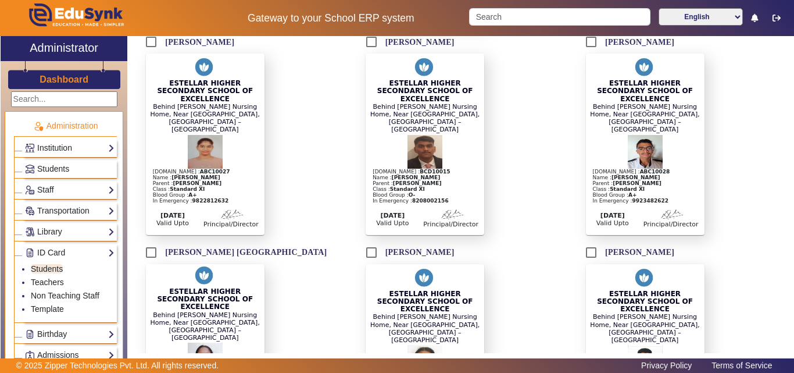
scroll to position [2035, 0]
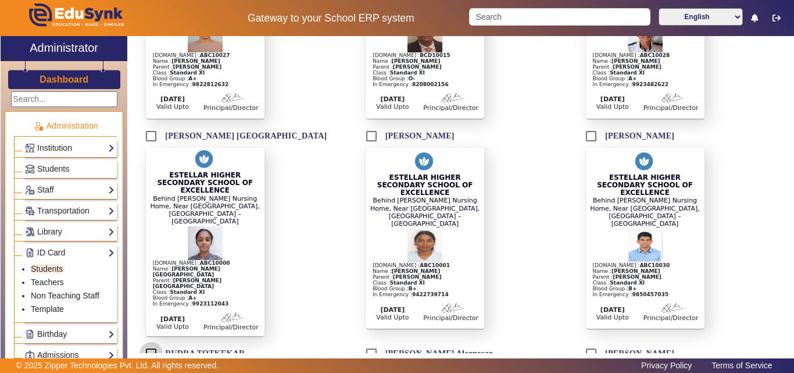
click at [151, 342] on input "RUDRA TOTKEKAR" at bounding box center [151, 353] width 23 height 23
checkbox input "true"
click at [589, 342] on input "[PERSON_NAME]" at bounding box center [591, 353] width 23 height 23
checkbox input "true"
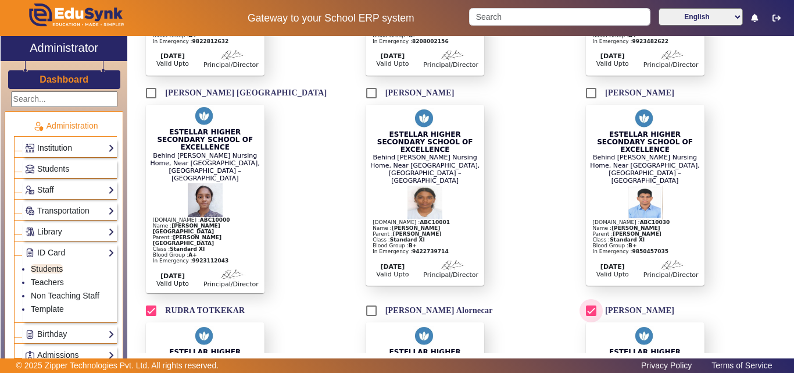
scroll to position [2210, 0]
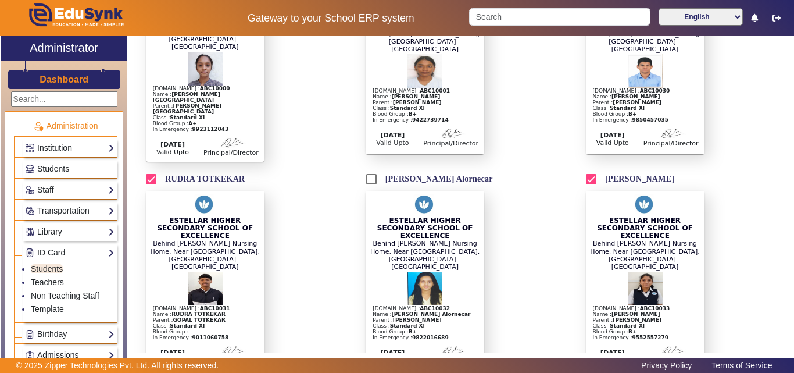
checkbox input "true"
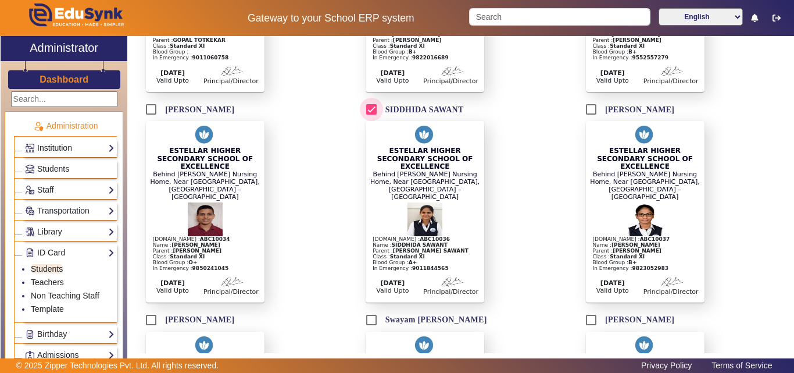
scroll to position [2559, 0]
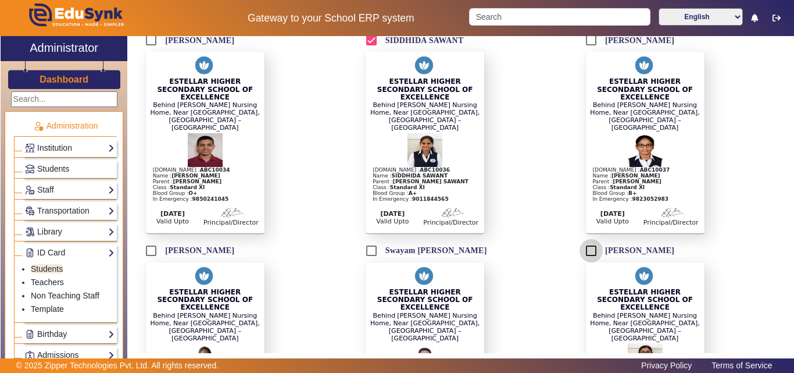
click at [588, 239] on input "[PERSON_NAME]" at bounding box center [591, 250] width 23 height 23
checkbox input "true"
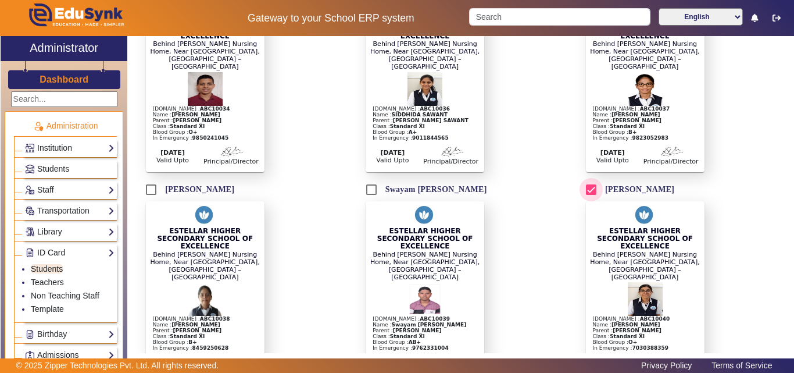
scroll to position [2675, 0]
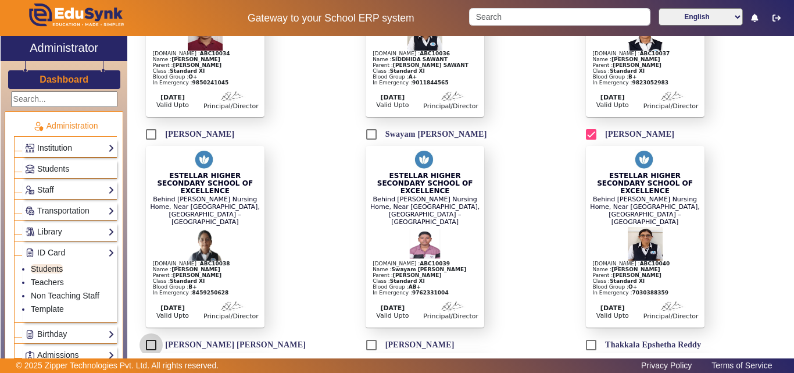
click at [156, 333] on input "[PERSON_NAME] [PERSON_NAME]" at bounding box center [151, 344] width 23 height 23
checkbox input "true"
click at [373, 333] on input "[PERSON_NAME]" at bounding box center [371, 344] width 23 height 23
checkbox input "true"
click at [154, 333] on input "[PERSON_NAME] [PERSON_NAME]" at bounding box center [151, 344] width 23 height 23
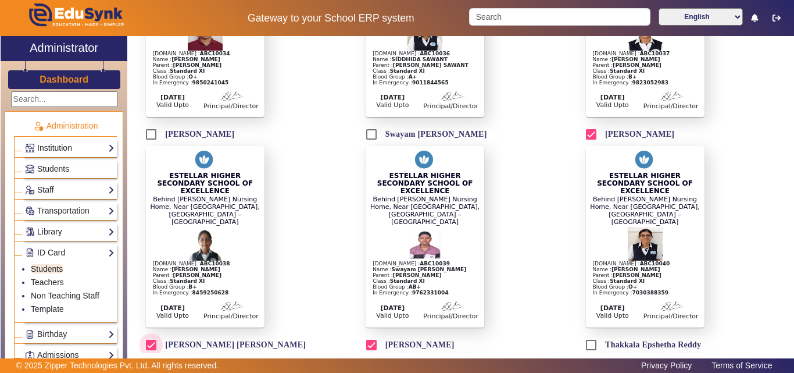
checkbox input "false"
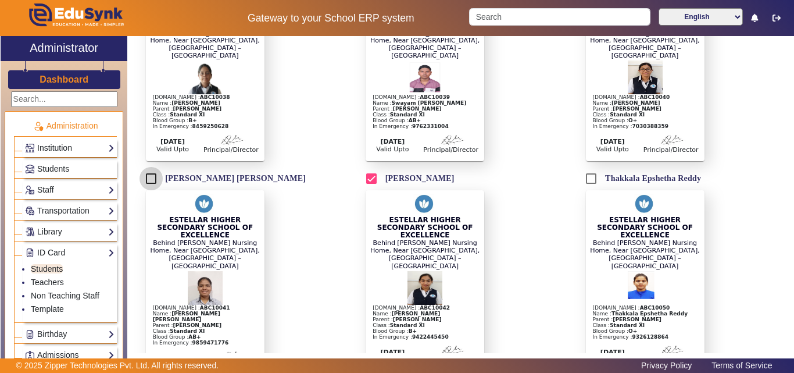
scroll to position [2907, 0]
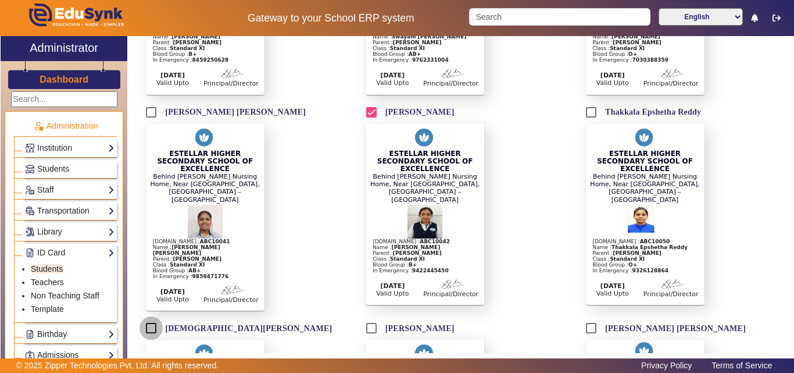
click at [153, 316] on input "[DEMOGRAPHIC_DATA][PERSON_NAME]" at bounding box center [151, 327] width 23 height 23
checkbox input "true"
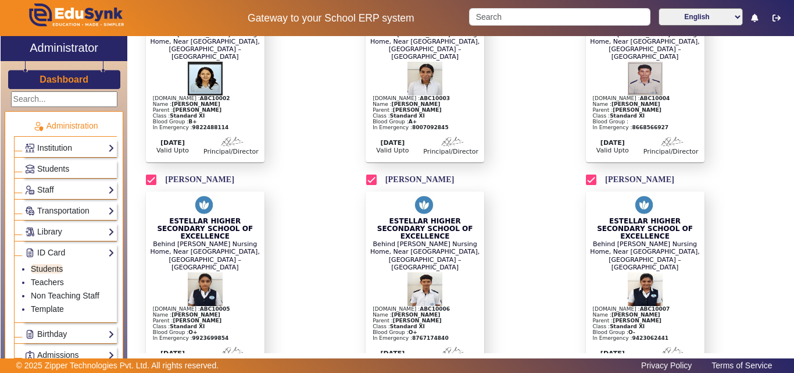
scroll to position [0, 0]
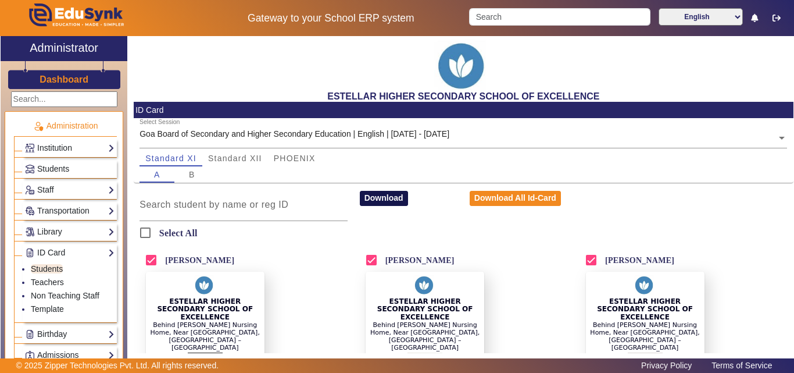
click at [383, 202] on button "Download" at bounding box center [384, 198] width 48 height 15
